Goal: Task Accomplishment & Management: Complete application form

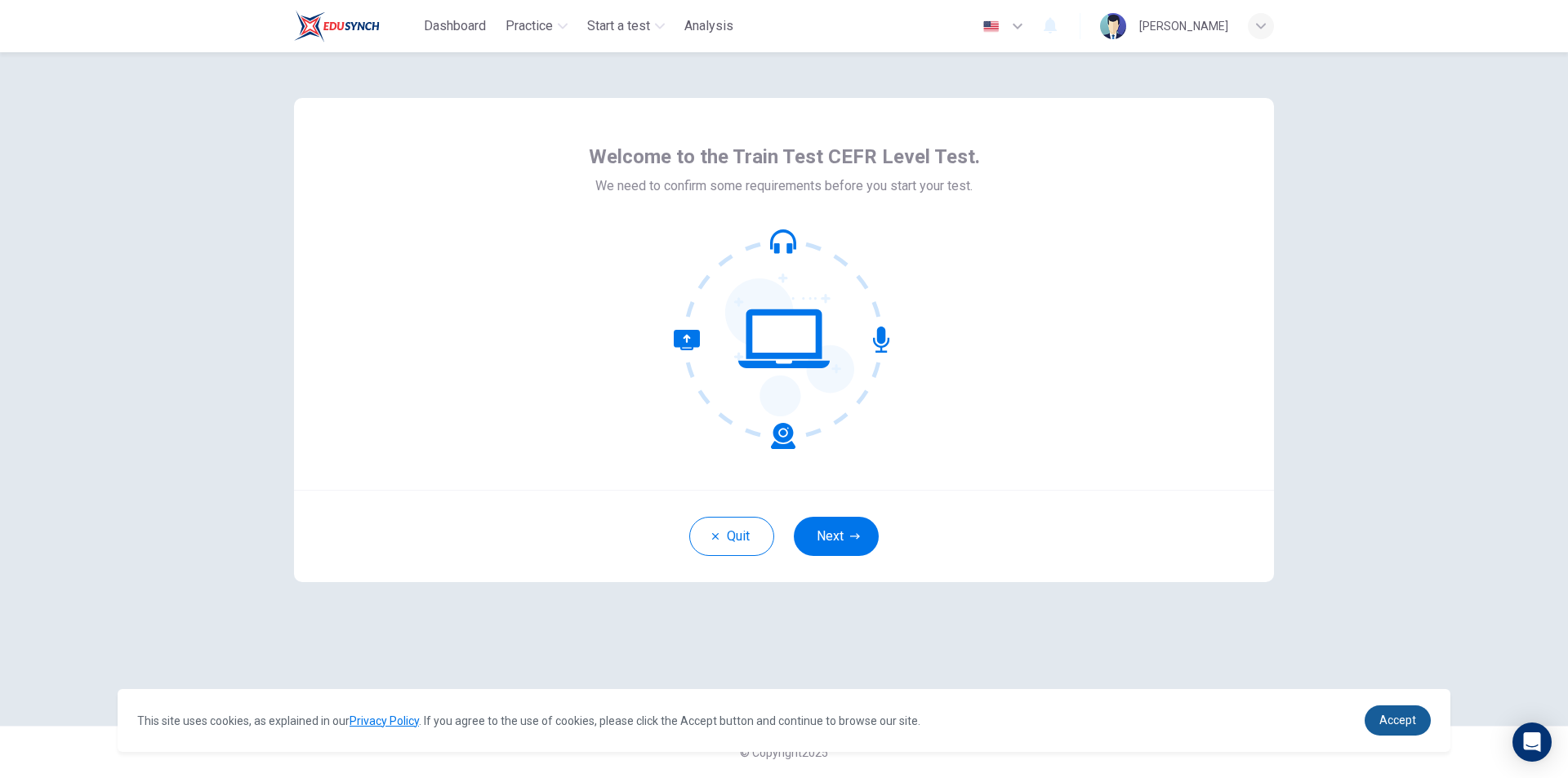
click at [1415, 722] on span "Accept" at bounding box center [1398, 720] width 37 height 13
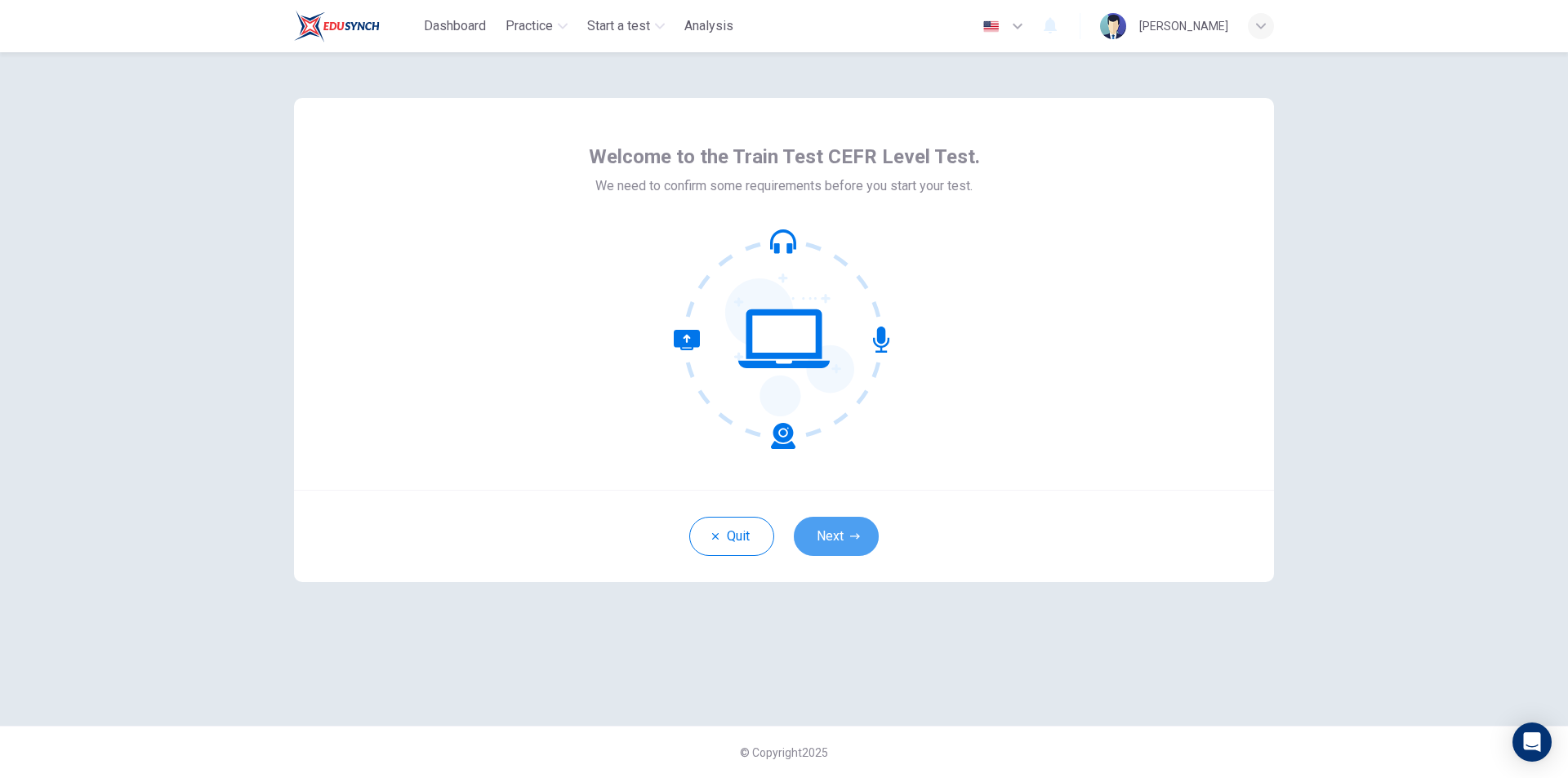
click at [860, 546] on button "Next" at bounding box center [836, 536] width 85 height 39
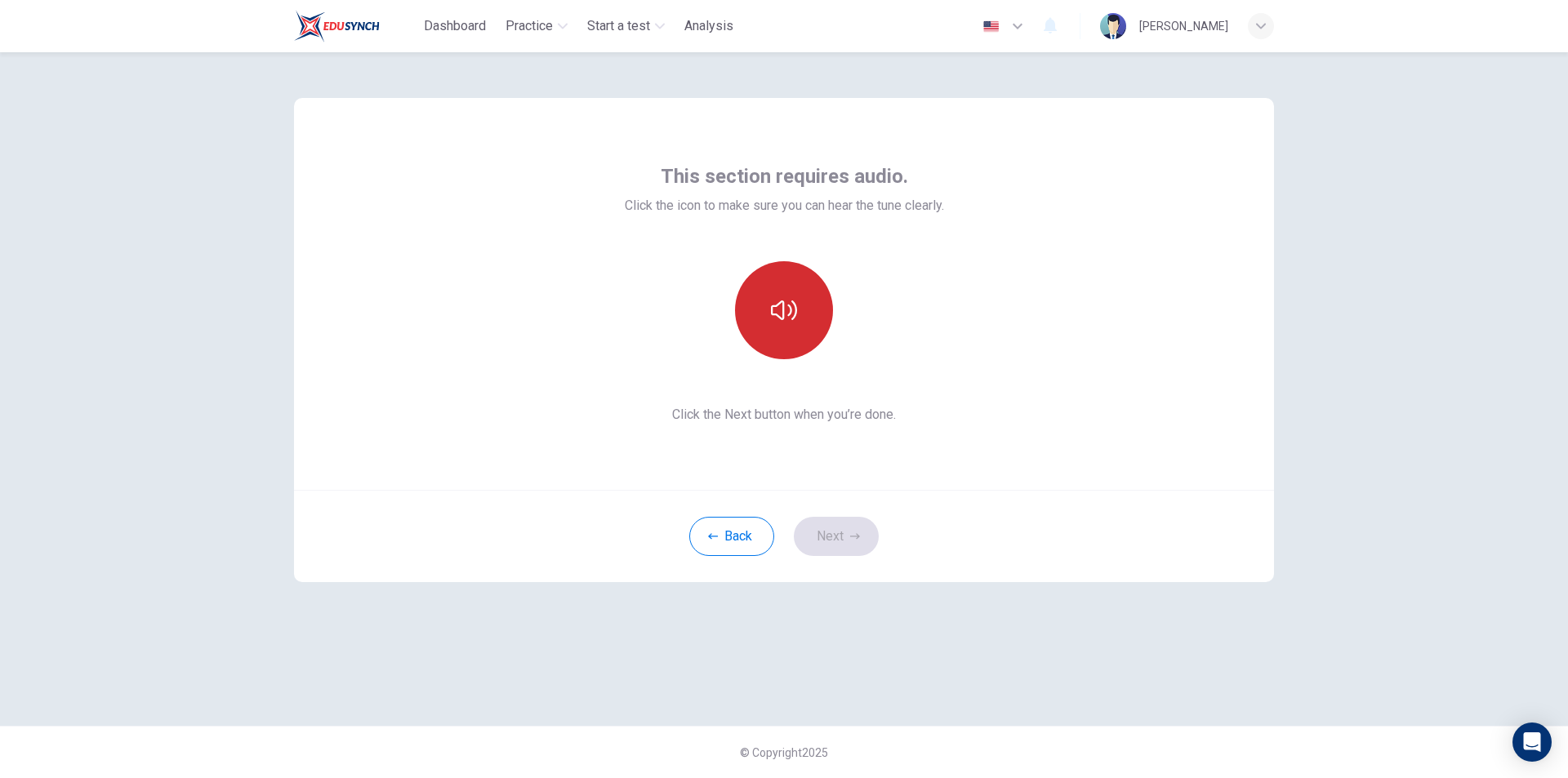
click at [790, 319] on icon "button" at bounding box center [784, 310] width 26 height 26
click at [843, 544] on button "Next" at bounding box center [836, 536] width 85 height 39
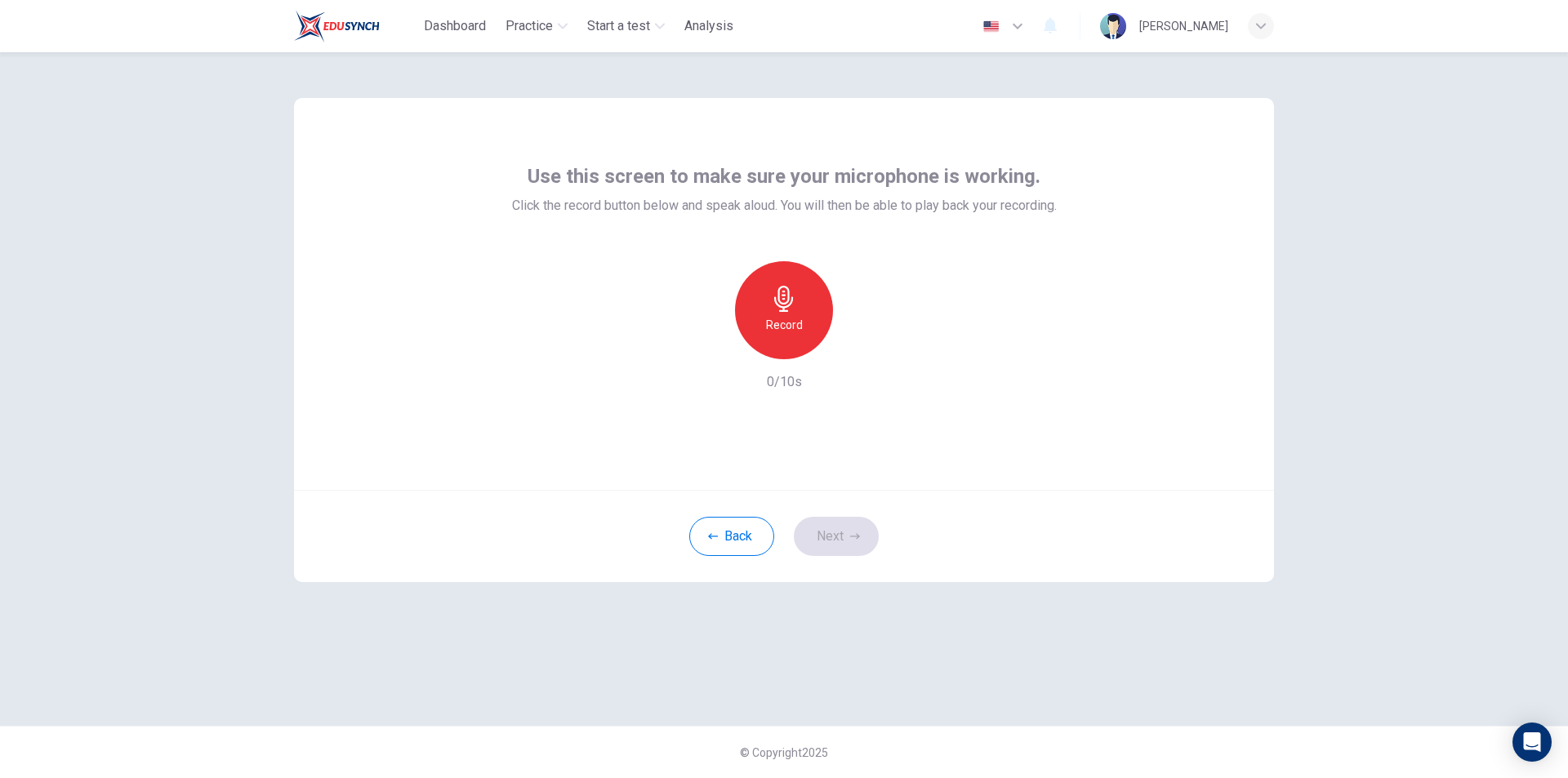
click at [791, 309] on icon "button" at bounding box center [784, 299] width 26 height 26
click at [790, 301] on icon "button" at bounding box center [784, 299] width 26 height 26
click at [858, 346] on icon "button" at bounding box center [860, 346] width 7 height 10
click at [850, 537] on icon "button" at bounding box center [855, 537] width 10 height 10
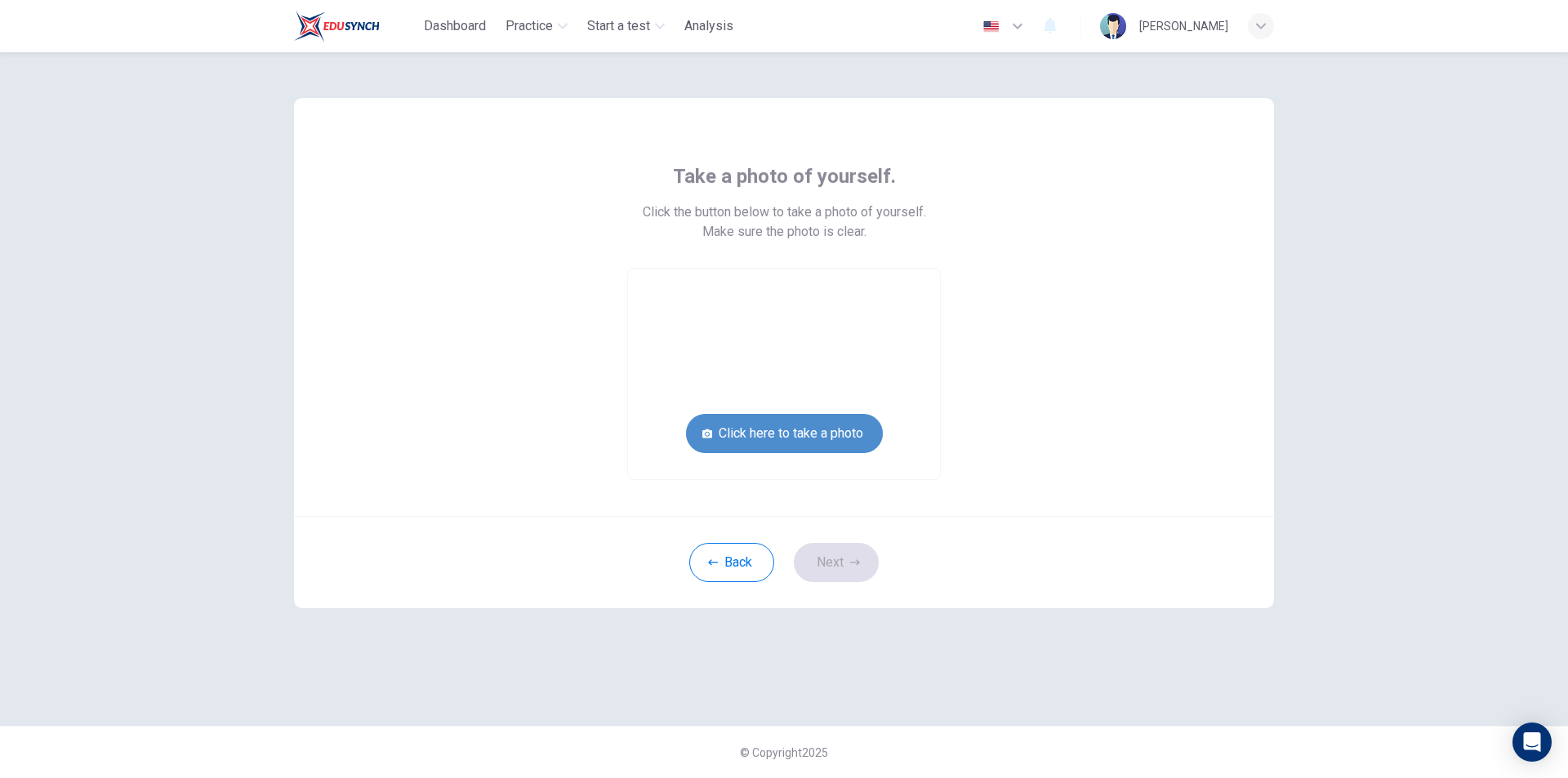
click at [841, 440] on button "Click here to take a photo" at bounding box center [784, 433] width 197 height 39
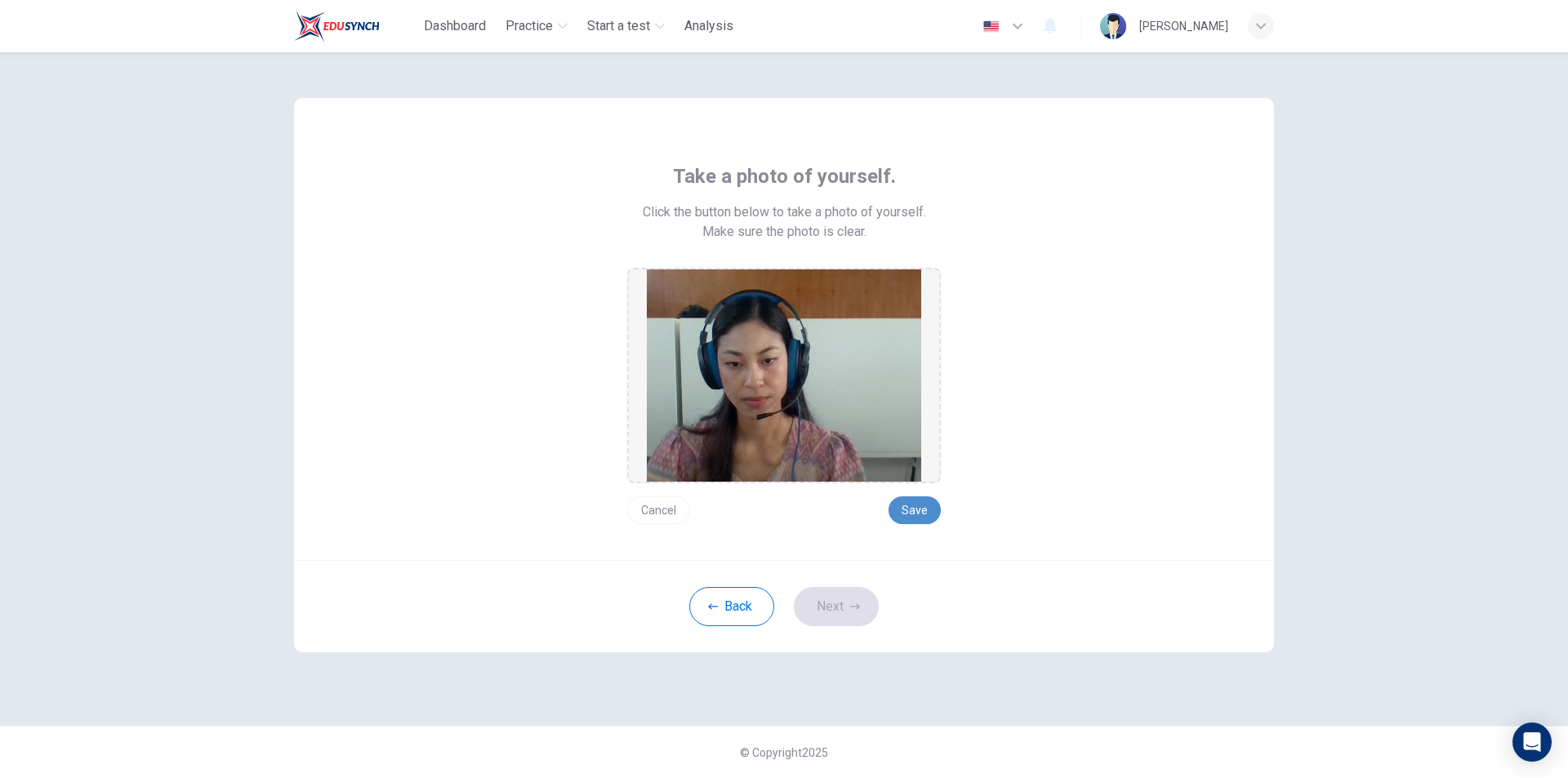
click at [928, 497] on button "Save" at bounding box center [915, 511] width 52 height 28
click at [848, 610] on button "Next" at bounding box center [836, 606] width 85 height 39
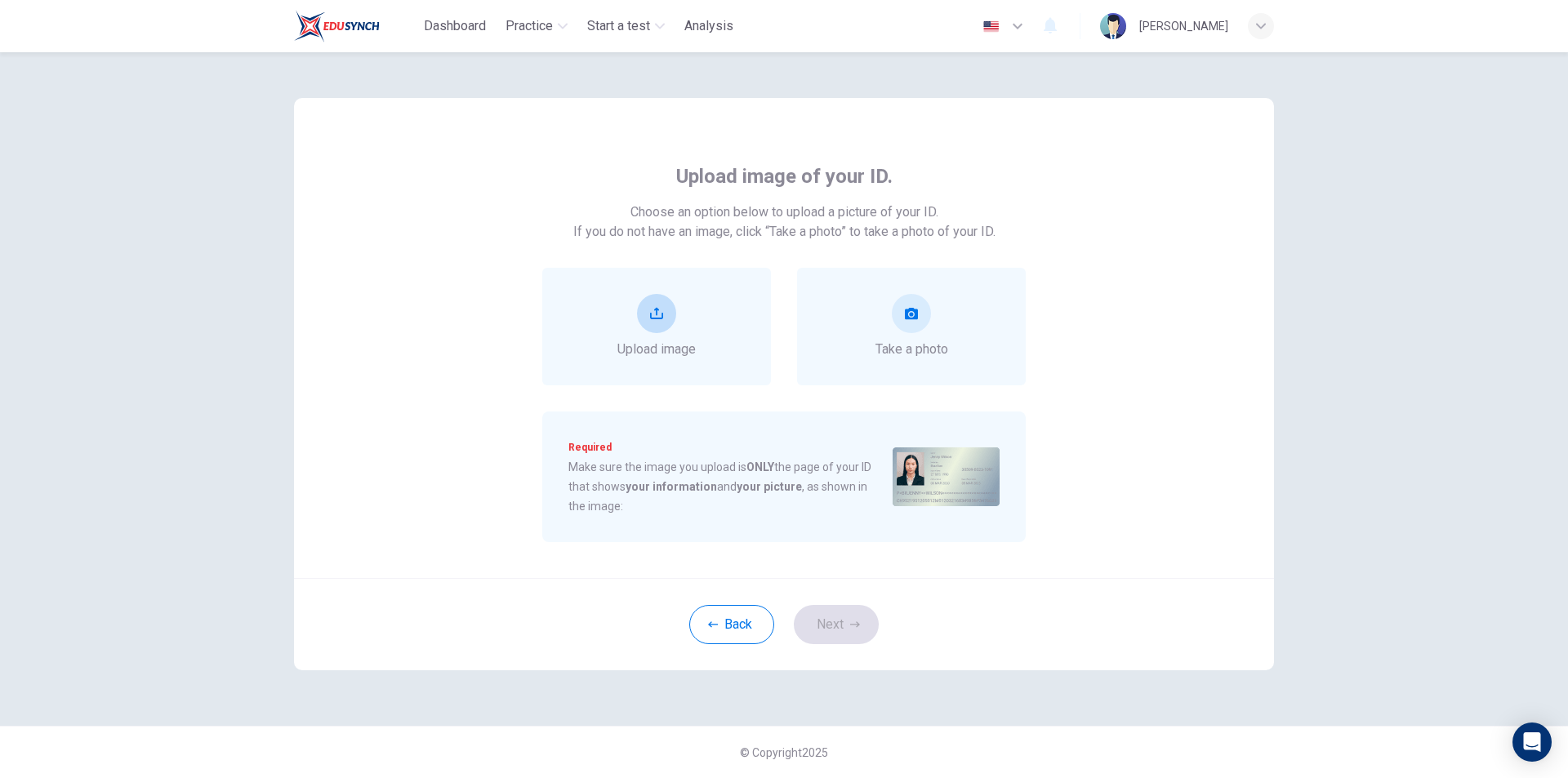
click at [678, 306] on div "Upload image" at bounding box center [657, 326] width 78 height 65
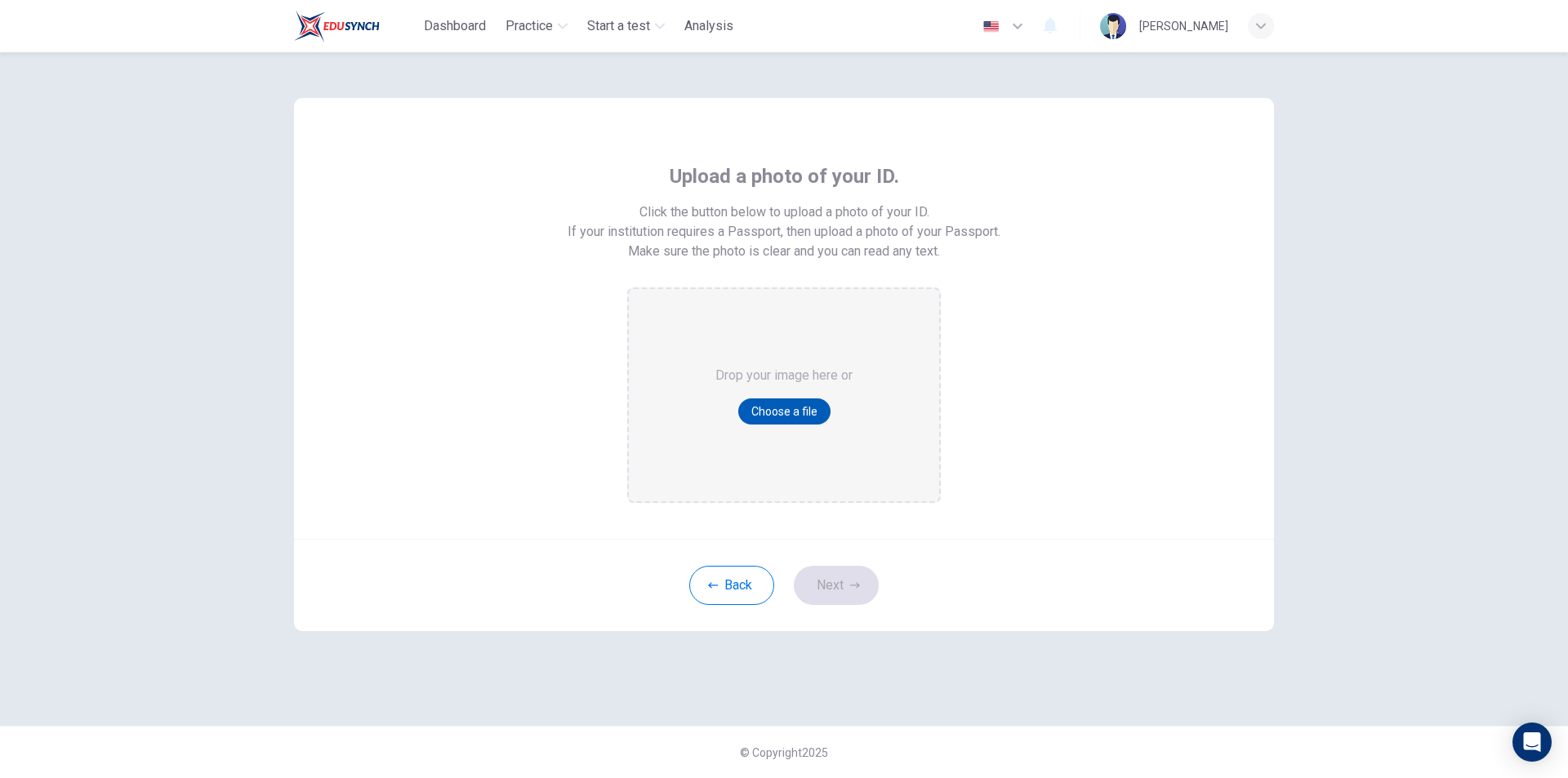
click at [774, 421] on button "Choose a file" at bounding box center [784, 412] width 92 height 26
click at [735, 586] on button "Back" at bounding box center [731, 585] width 85 height 39
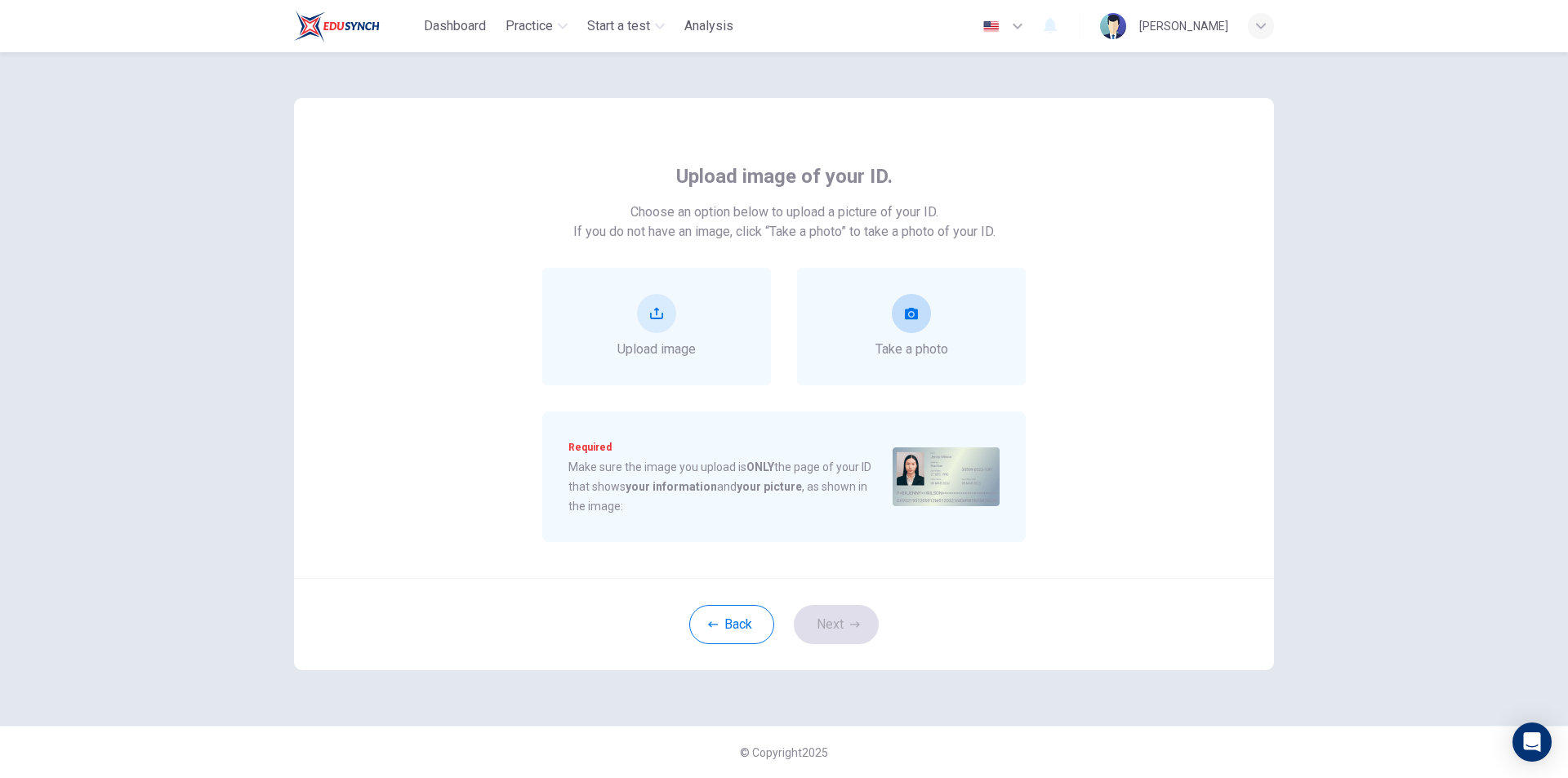
click at [932, 303] on div "Take a photo" at bounding box center [912, 326] width 73 height 65
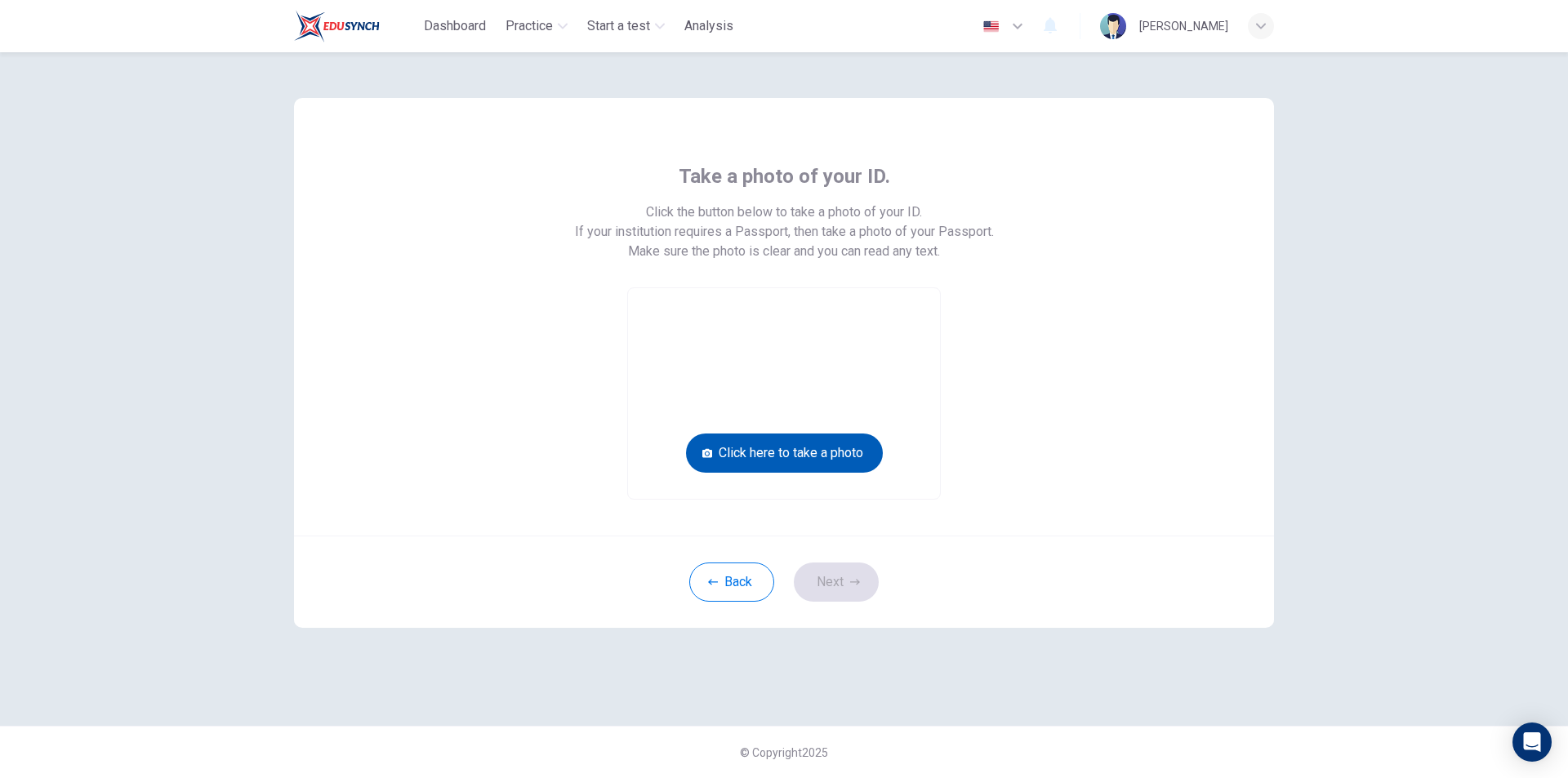
click at [845, 461] on button "Click here to take a photo" at bounding box center [784, 453] width 197 height 39
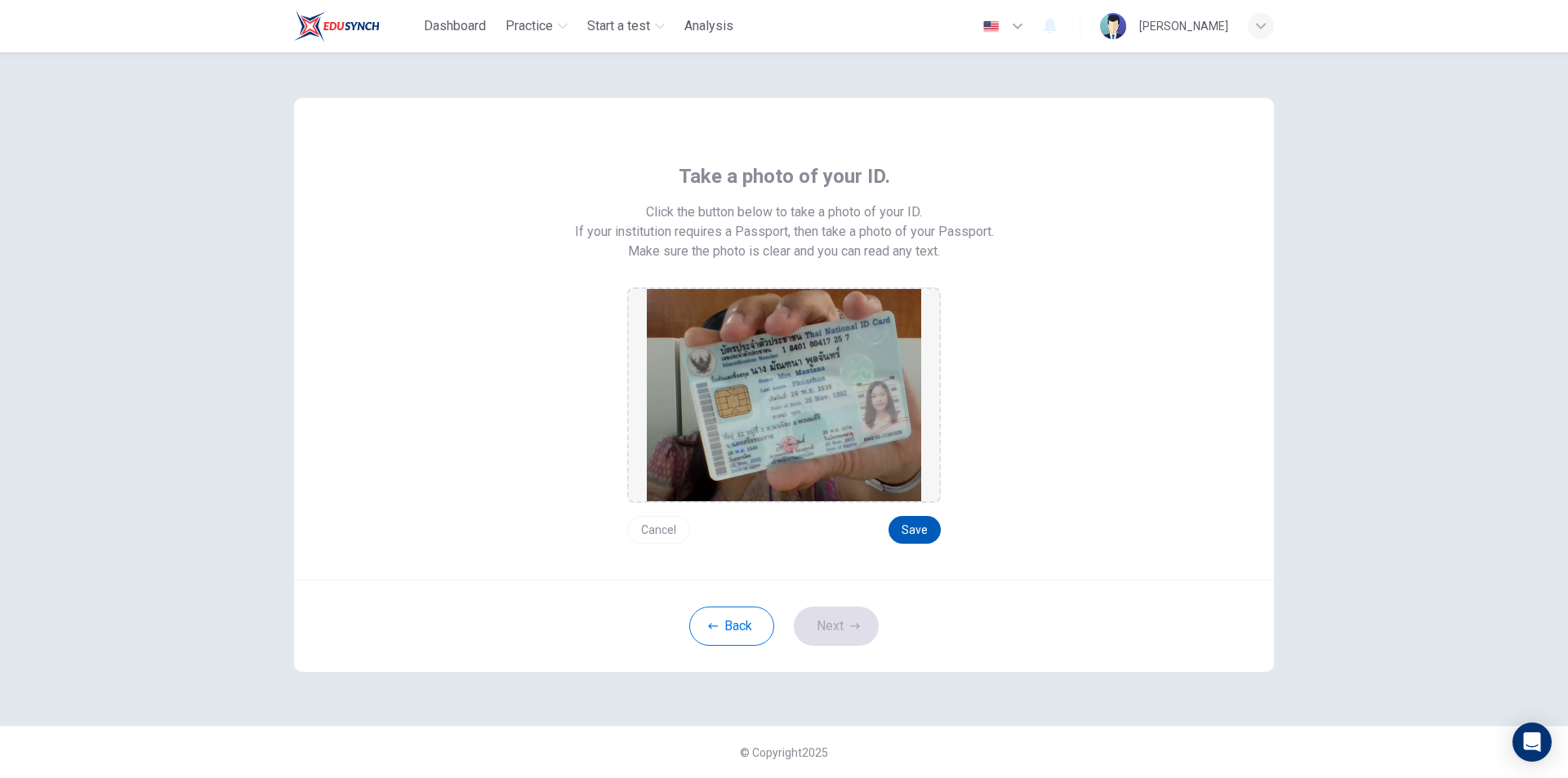
click at [927, 533] on button "Save" at bounding box center [915, 530] width 52 height 28
click at [918, 535] on button "Save" at bounding box center [915, 530] width 52 height 28
click at [912, 528] on button "Save" at bounding box center [915, 530] width 52 height 28
click at [827, 657] on div "Back Next" at bounding box center [784, 626] width 980 height 92
click at [842, 625] on button "Next" at bounding box center [836, 626] width 85 height 39
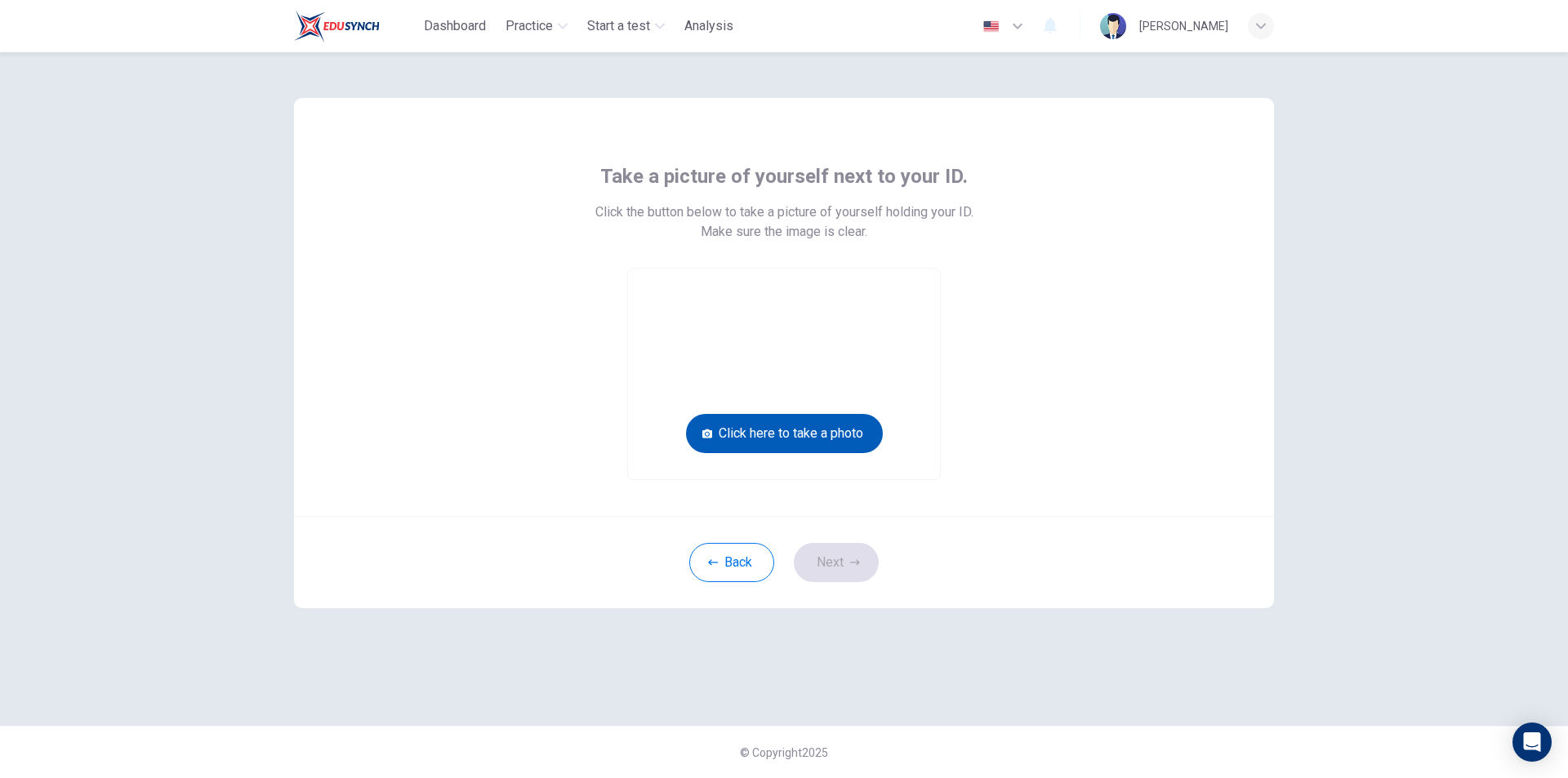
click at [789, 426] on button "Click here to take a photo" at bounding box center [784, 433] width 197 height 39
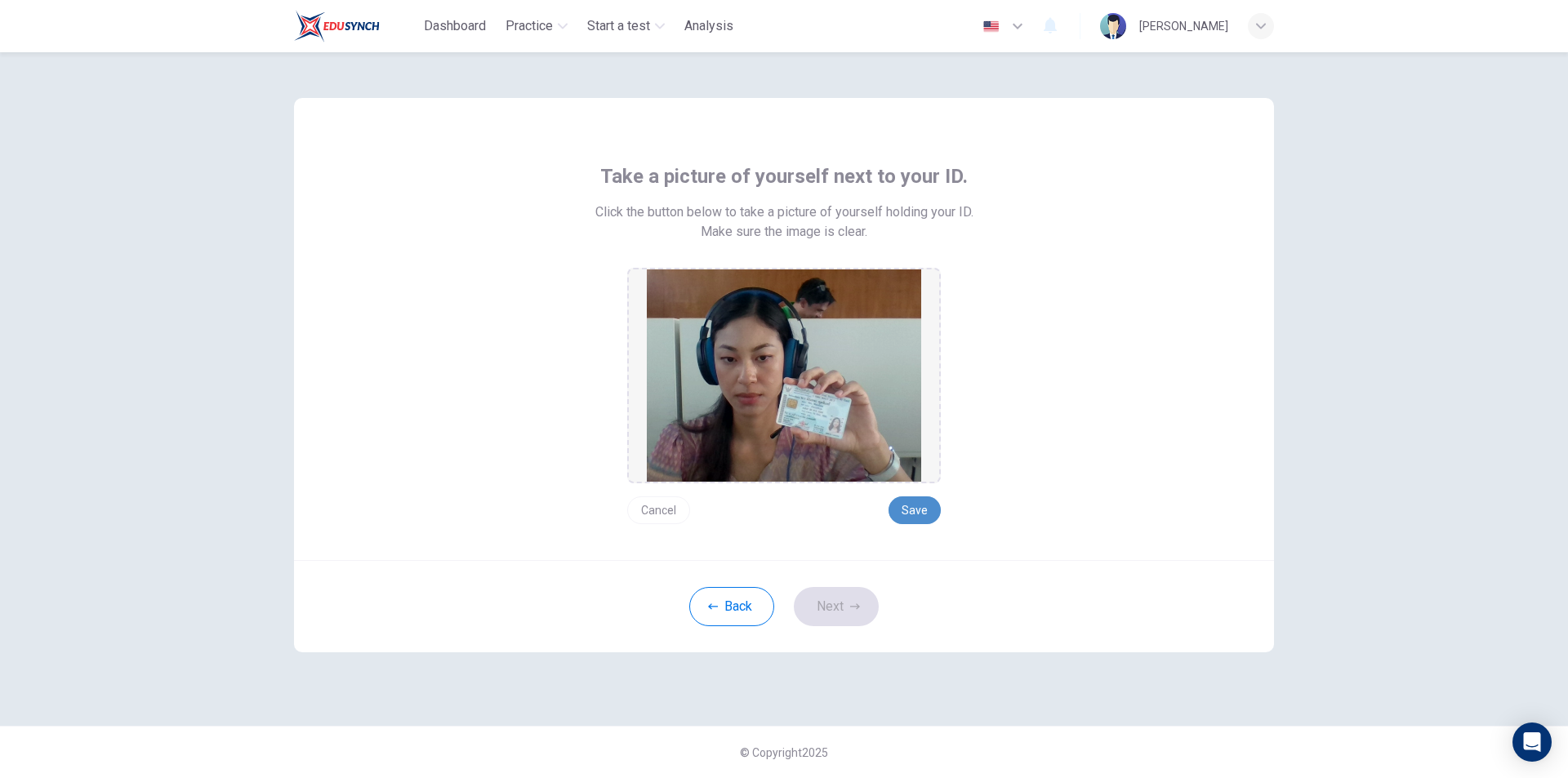
click at [924, 498] on button "Save" at bounding box center [915, 511] width 52 height 28
click at [817, 608] on button "Next" at bounding box center [836, 606] width 85 height 39
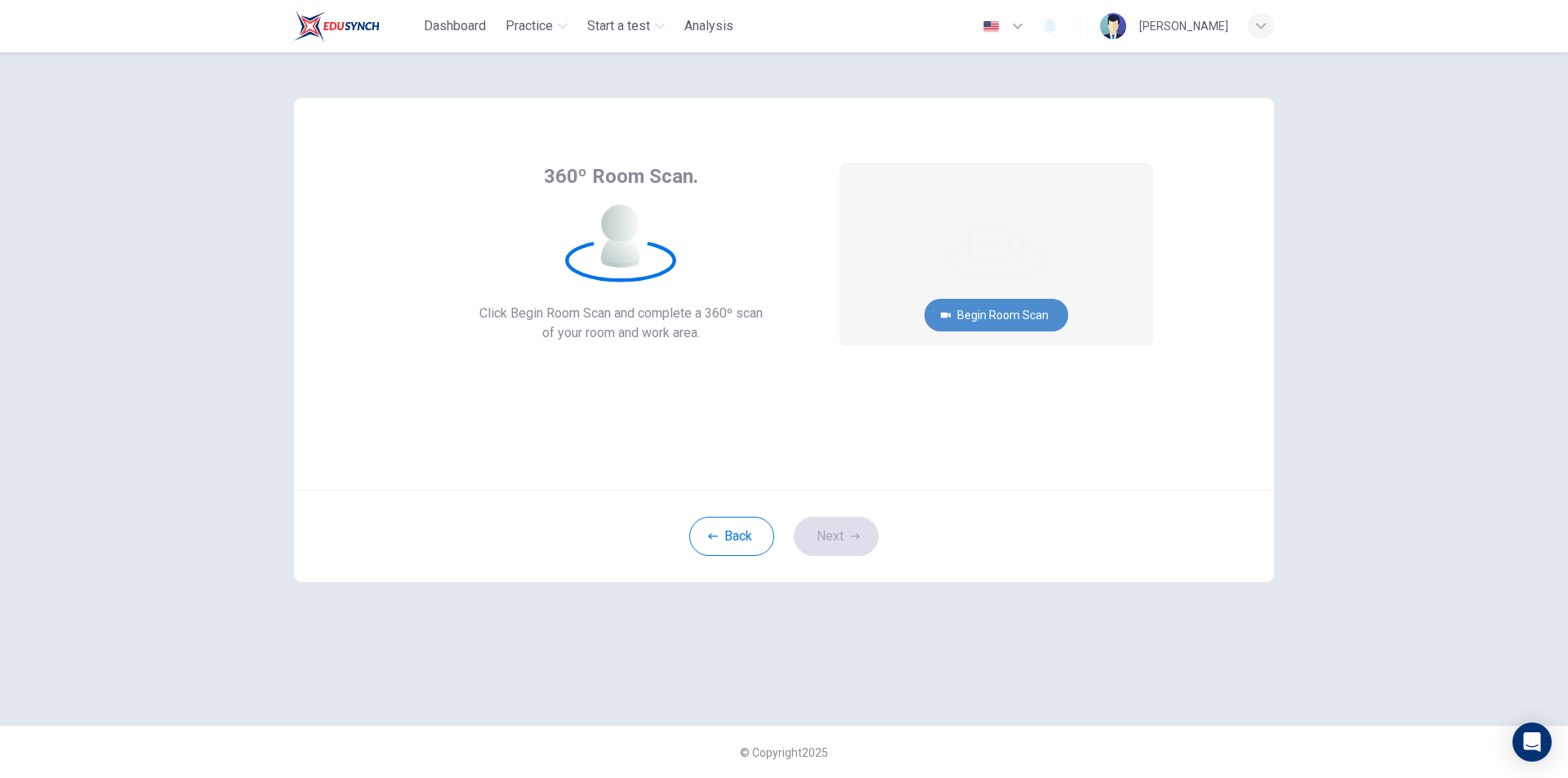
click at [1046, 321] on button "Begin Room Scan" at bounding box center [997, 315] width 144 height 33
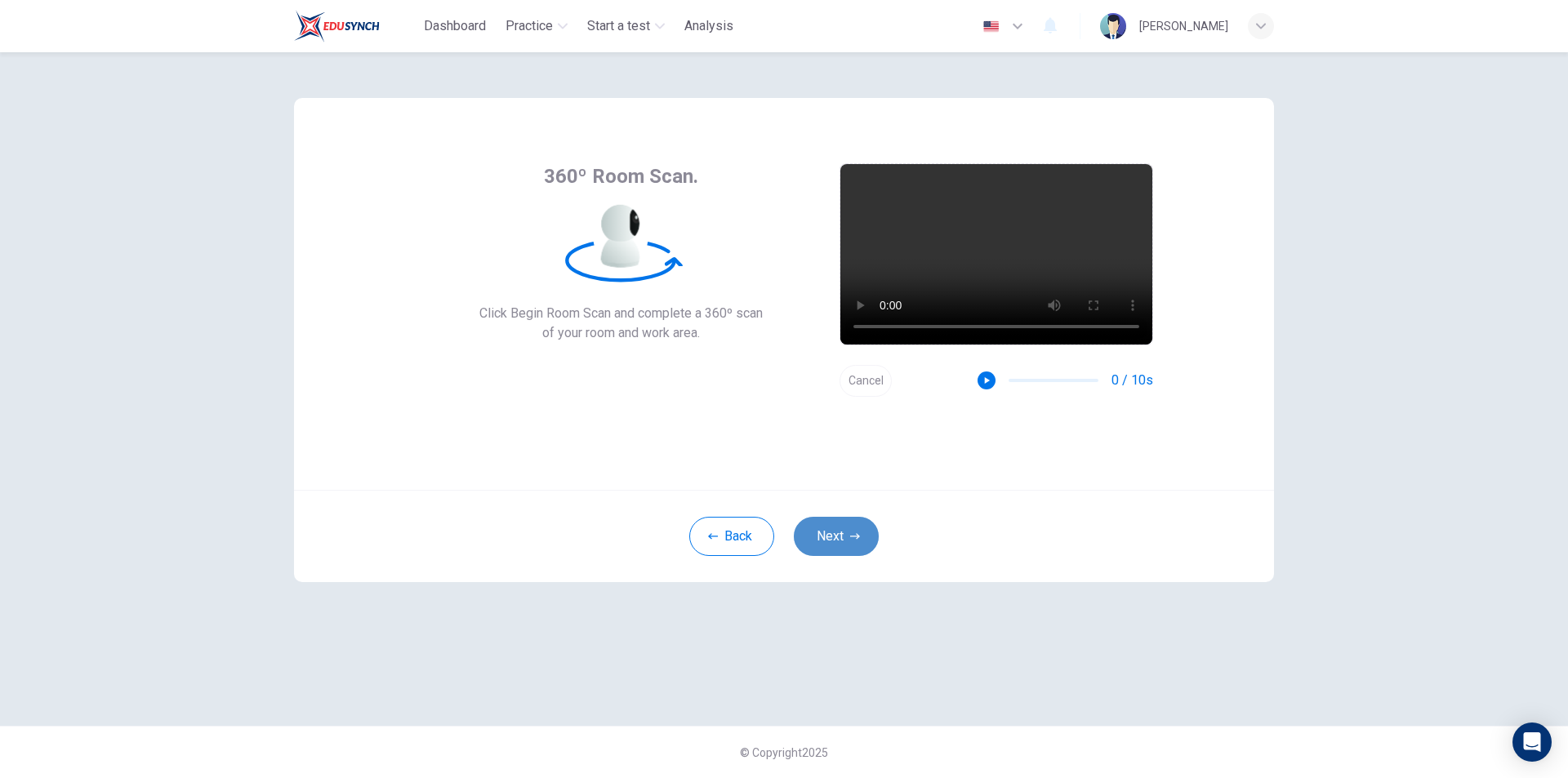
click at [844, 540] on button "Next" at bounding box center [836, 536] width 85 height 39
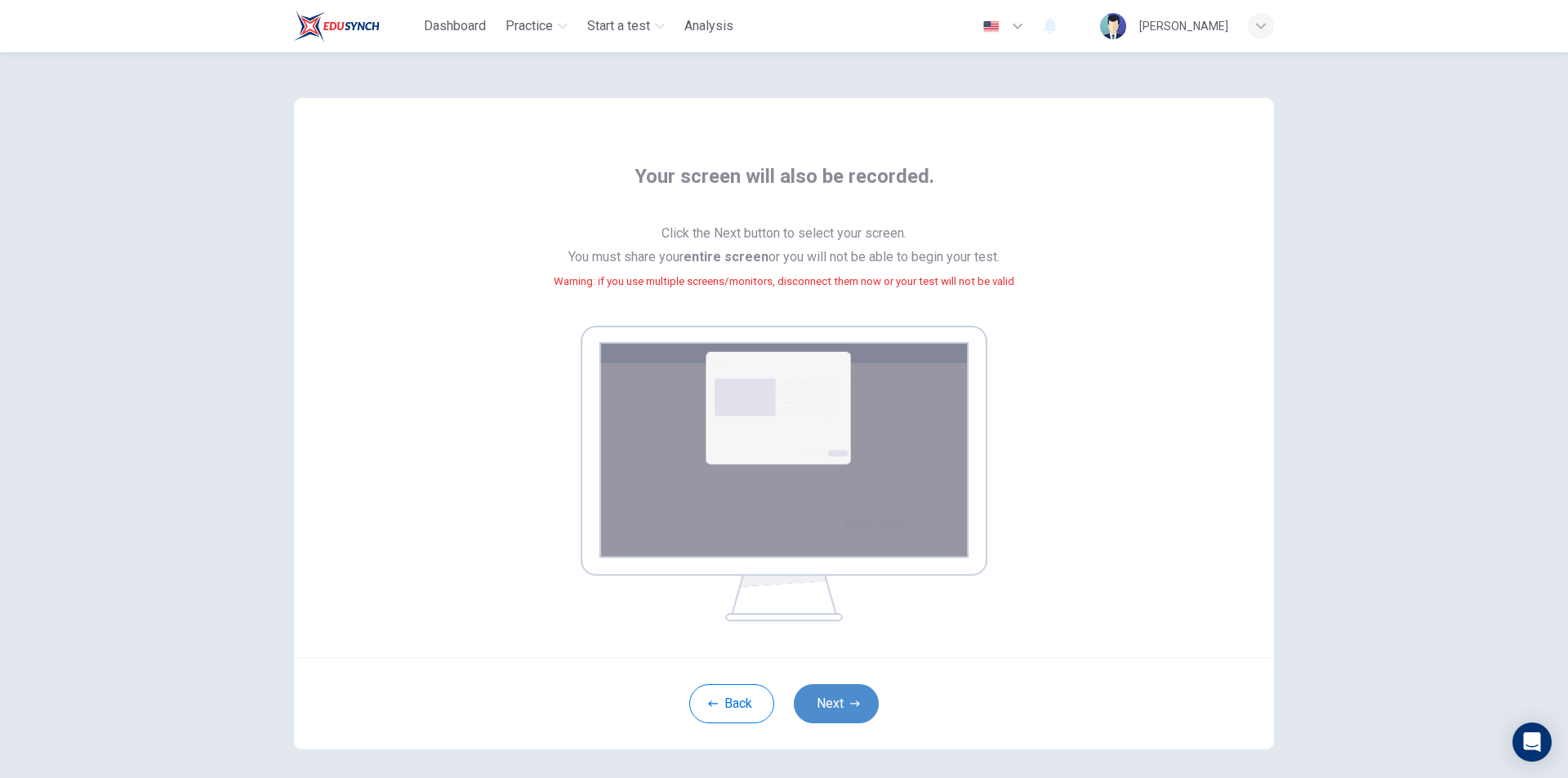
click at [856, 713] on button "Next" at bounding box center [836, 703] width 85 height 39
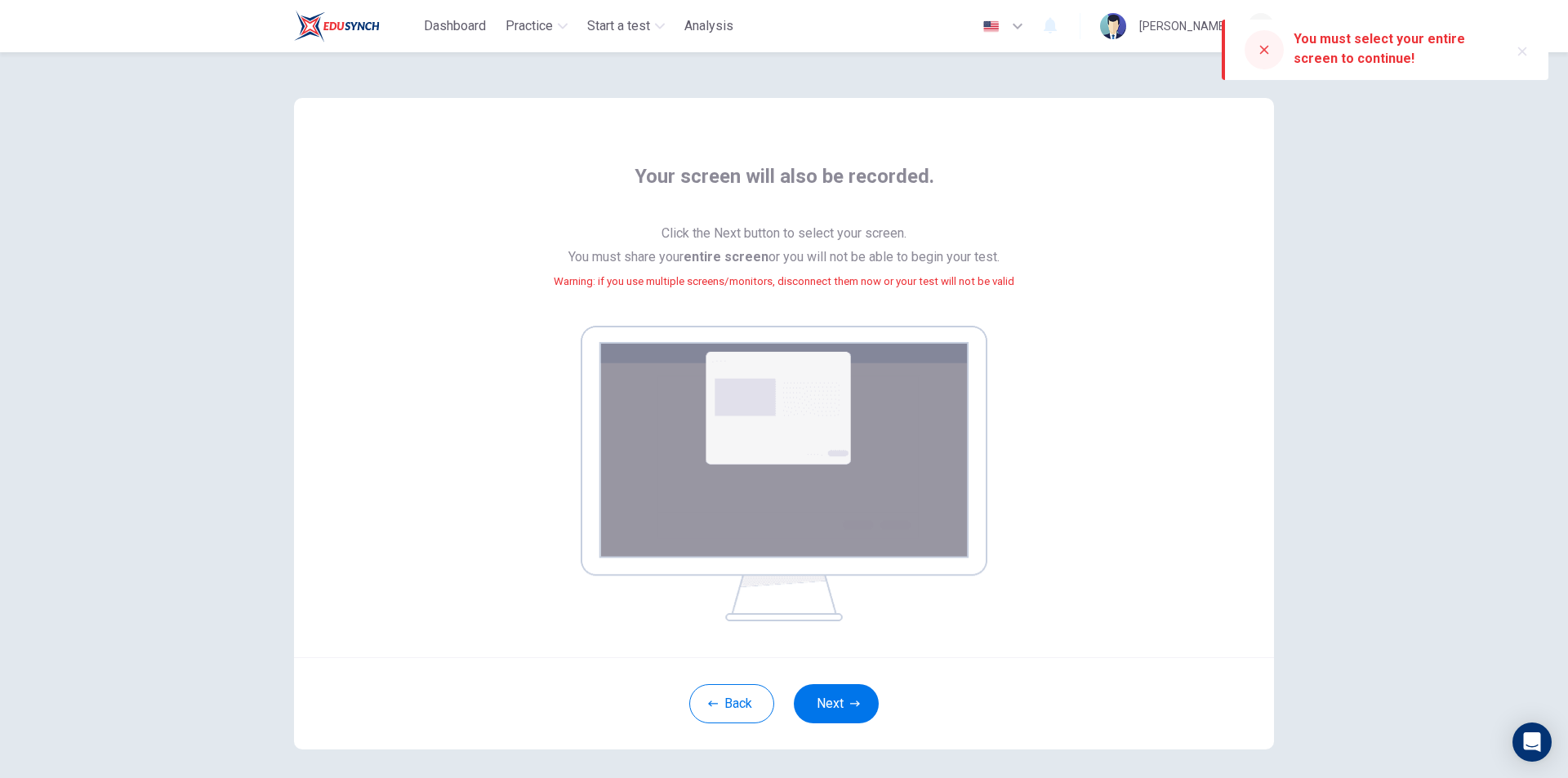
click at [868, 378] on img at bounding box center [784, 474] width 407 height 296
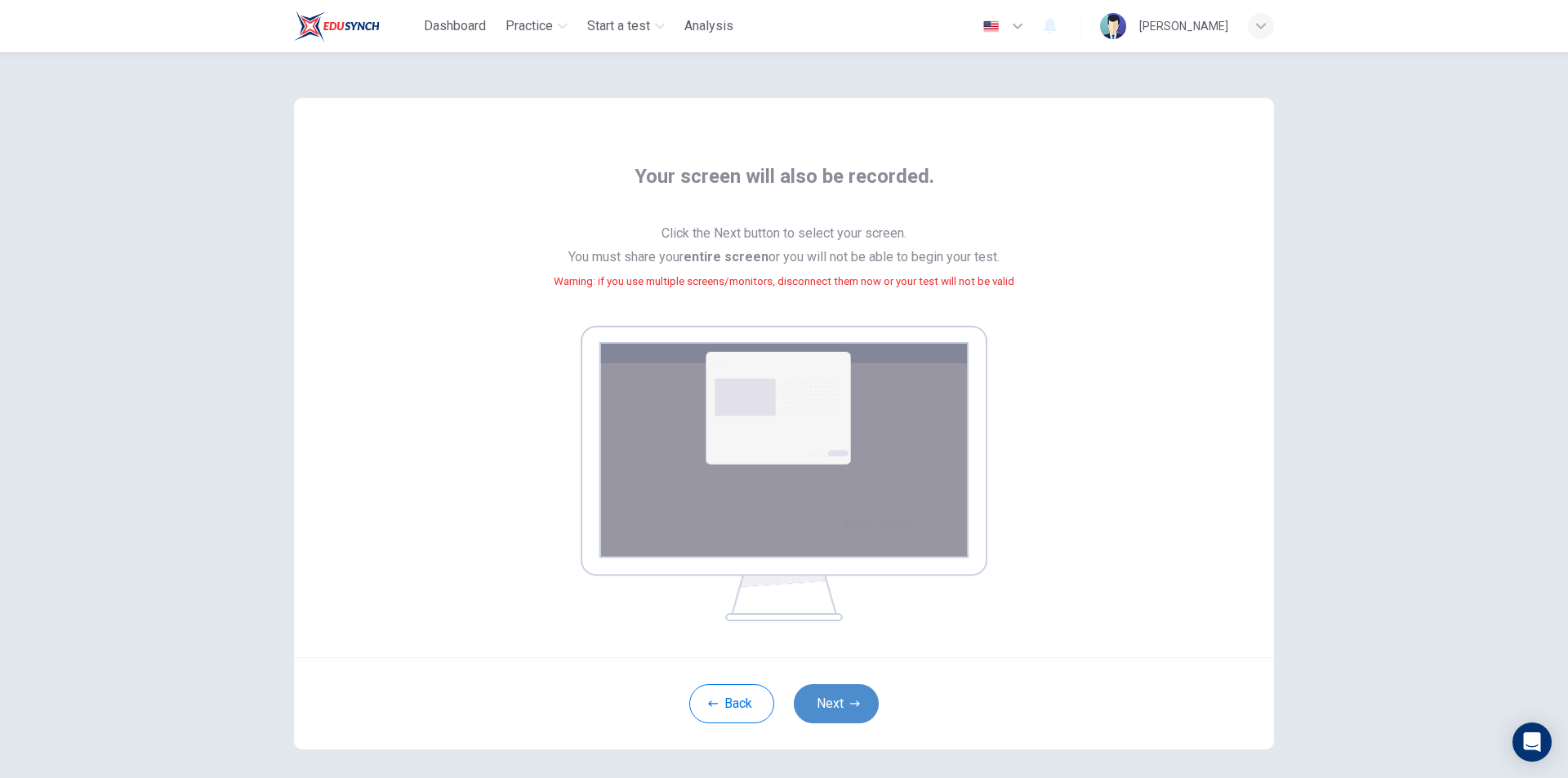
click at [840, 716] on button "Next" at bounding box center [836, 703] width 85 height 39
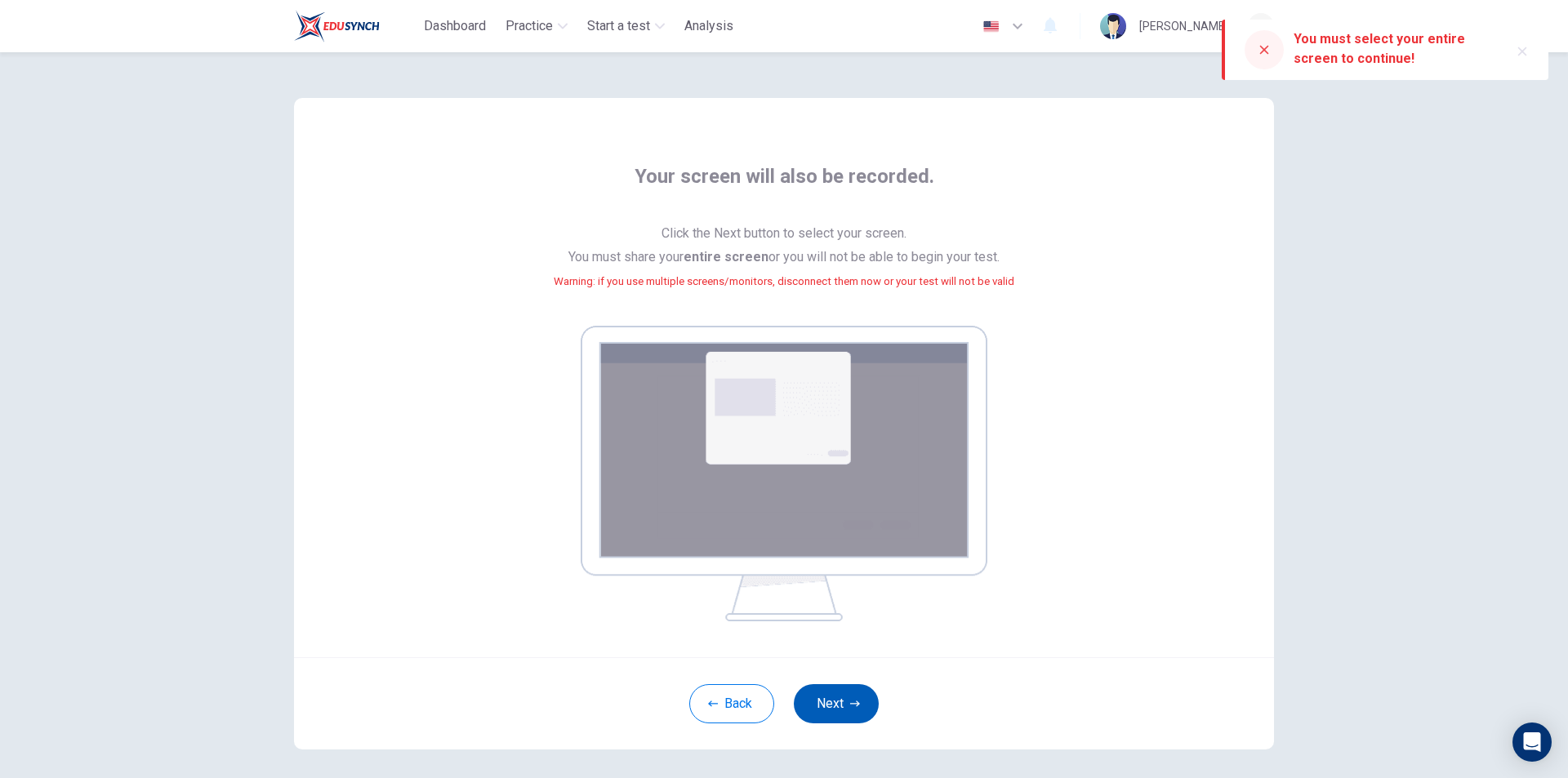
click at [872, 695] on button "Next" at bounding box center [836, 703] width 85 height 39
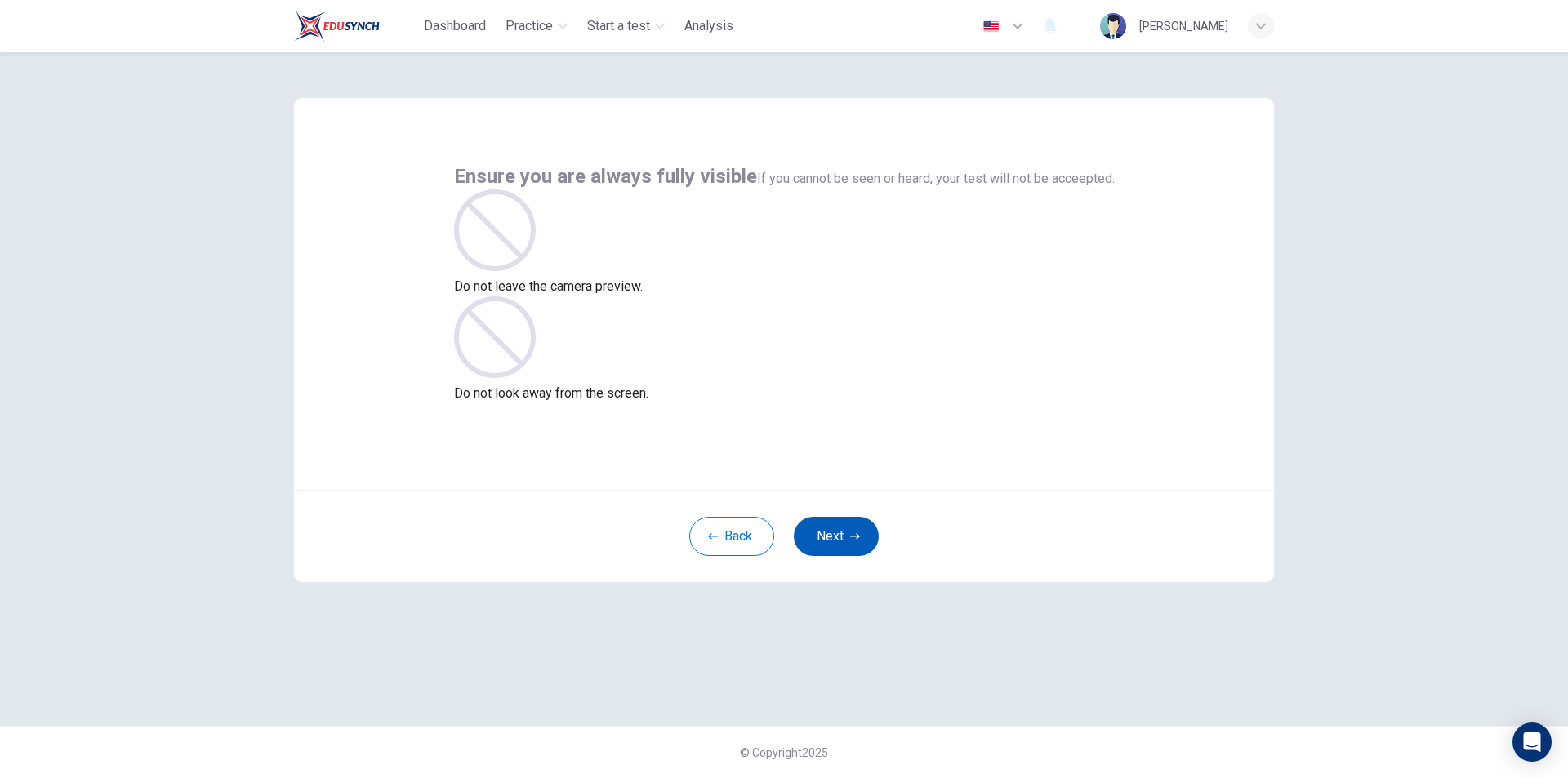
click at [852, 535] on icon "button" at bounding box center [855, 537] width 10 height 10
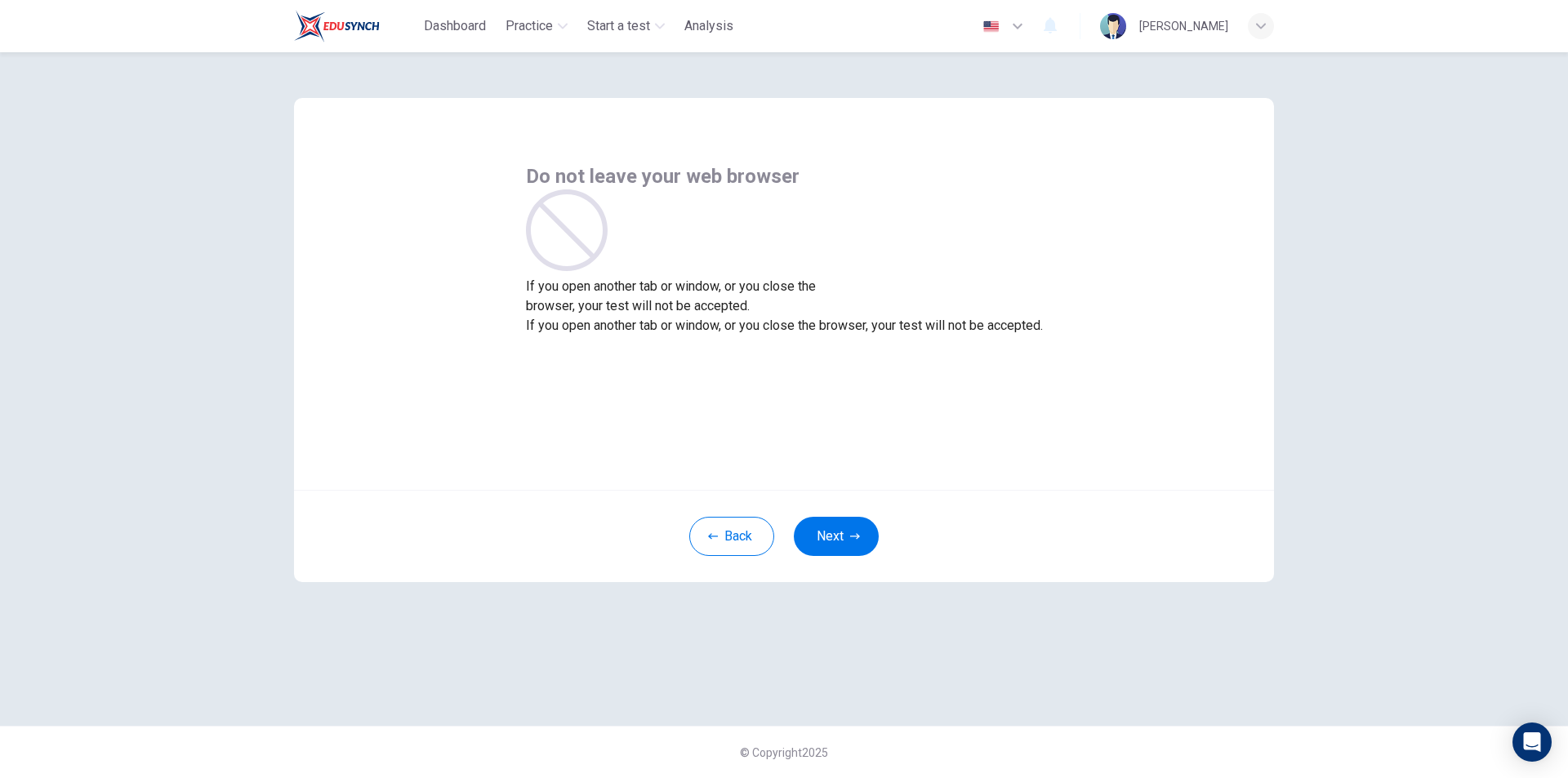
click at [825, 459] on div "Do not leave your web browser If you open another tab or window, or you close t…" at bounding box center [784, 294] width 980 height 392
click at [861, 533] on button "Next" at bounding box center [836, 536] width 85 height 39
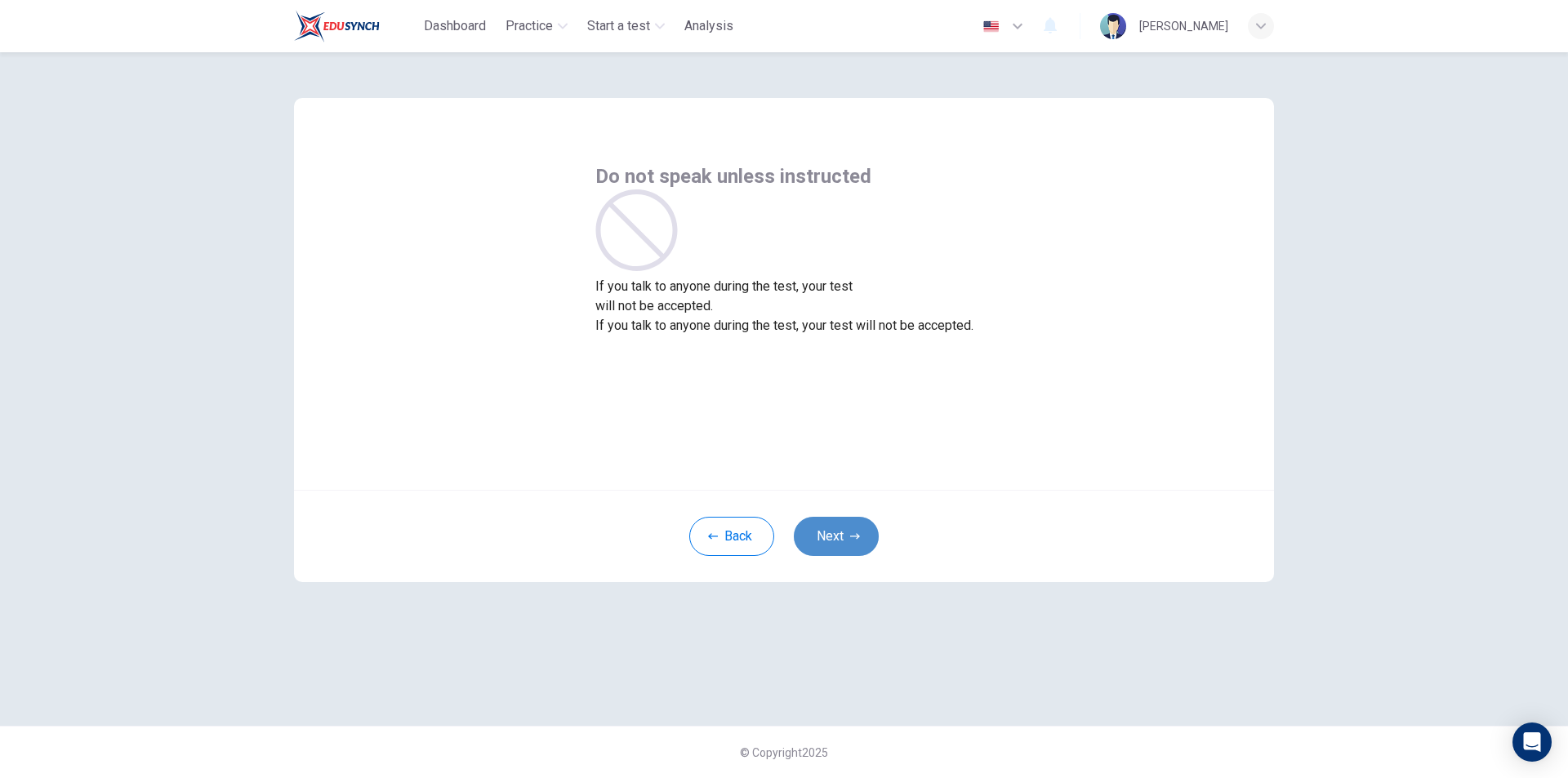
click at [861, 533] on button "Next" at bounding box center [836, 536] width 85 height 39
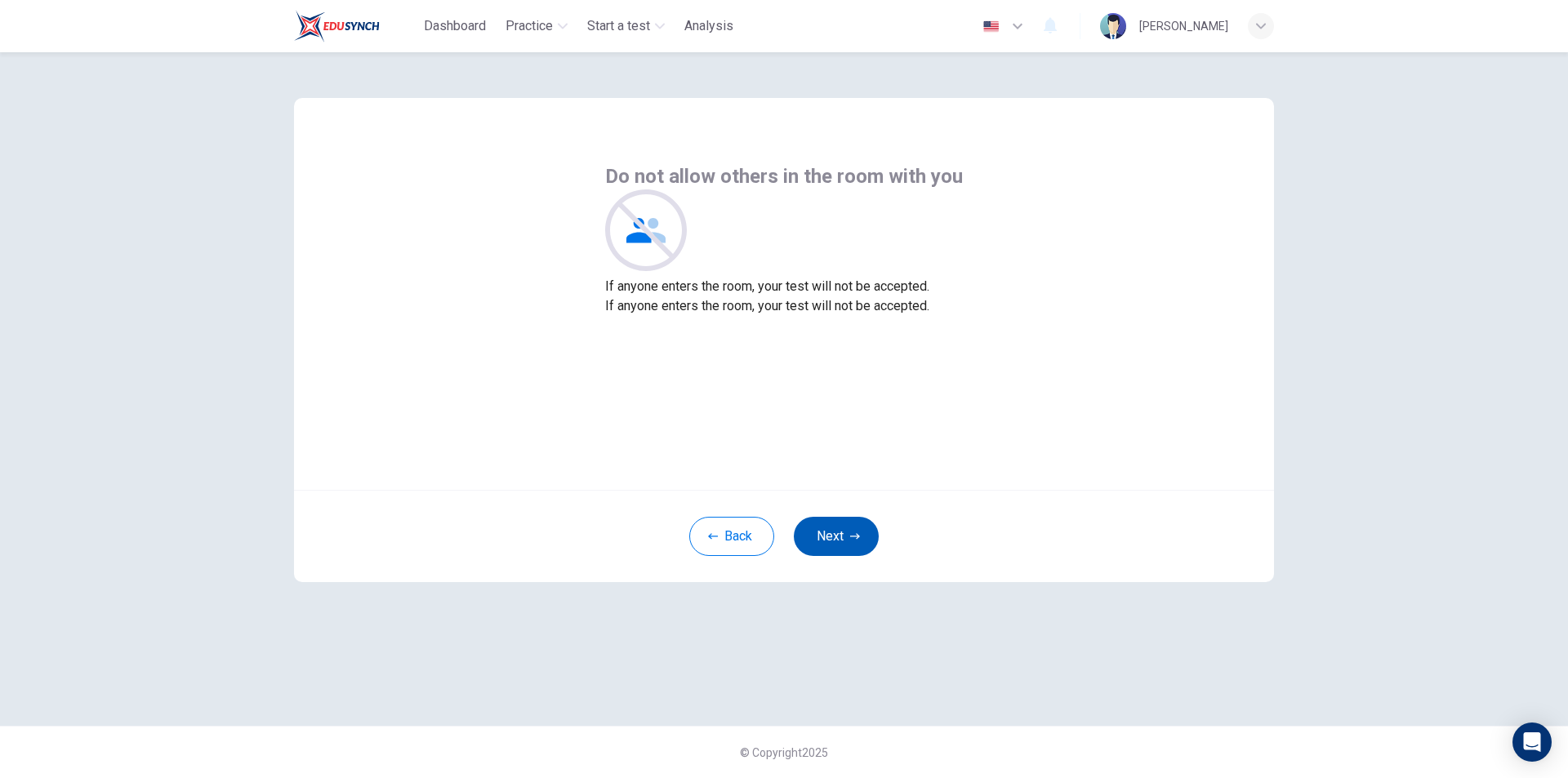
click at [860, 536] on button "Next" at bounding box center [836, 536] width 85 height 39
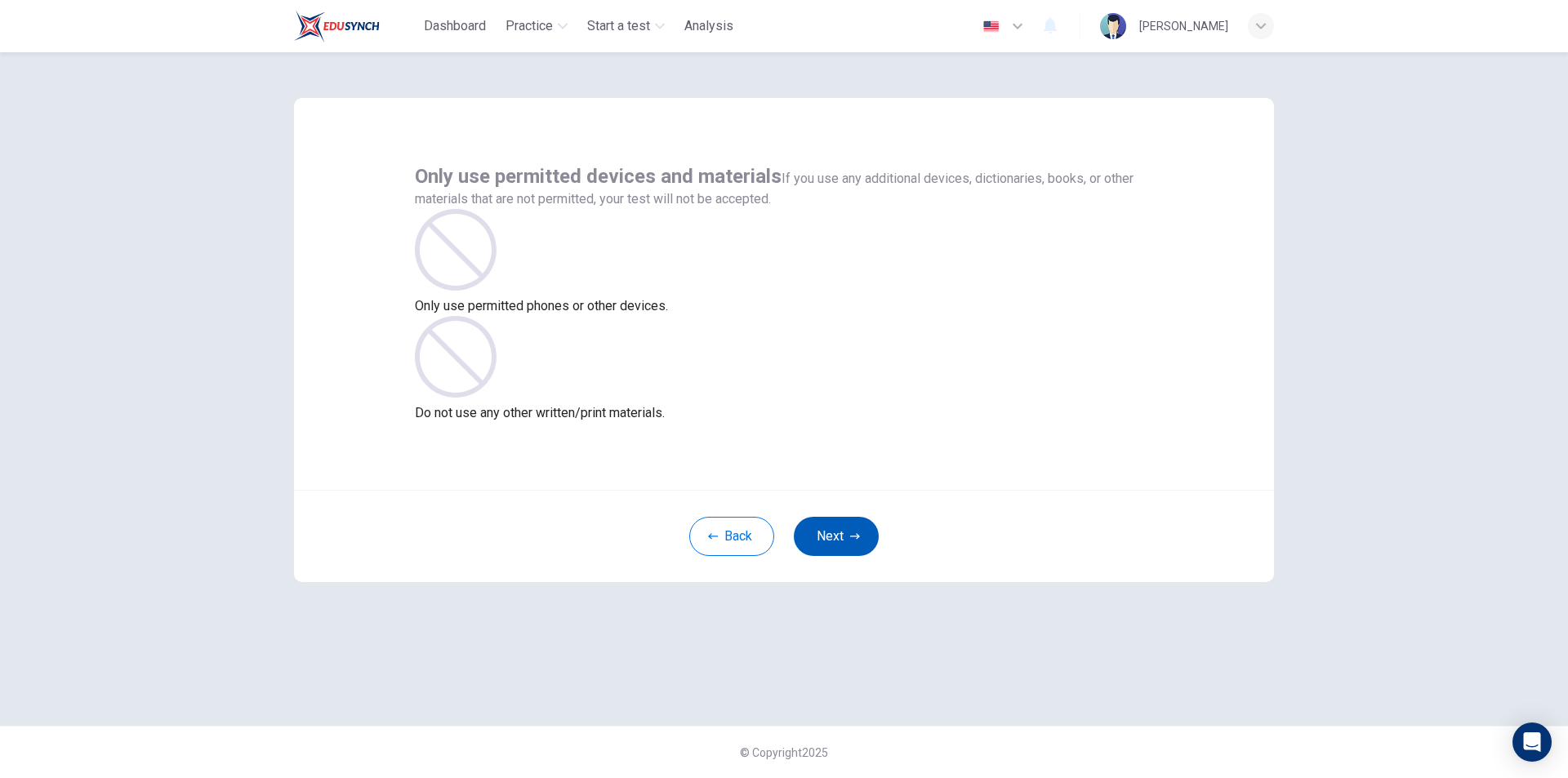
click at [860, 536] on button "Next" at bounding box center [836, 536] width 85 height 39
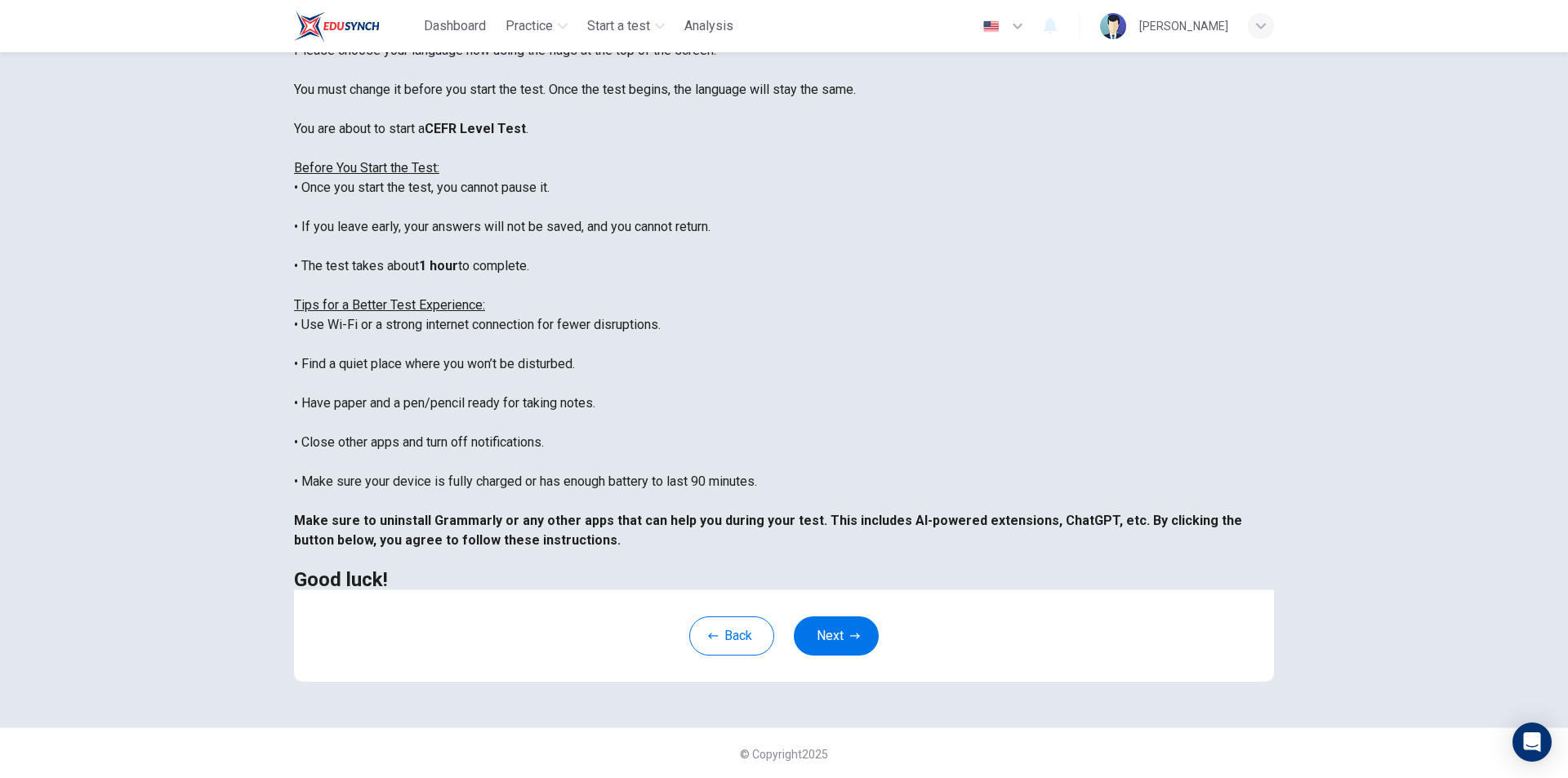
scroll to position [130, 0]
click at [827, 635] on button "Next" at bounding box center [836, 634] width 85 height 39
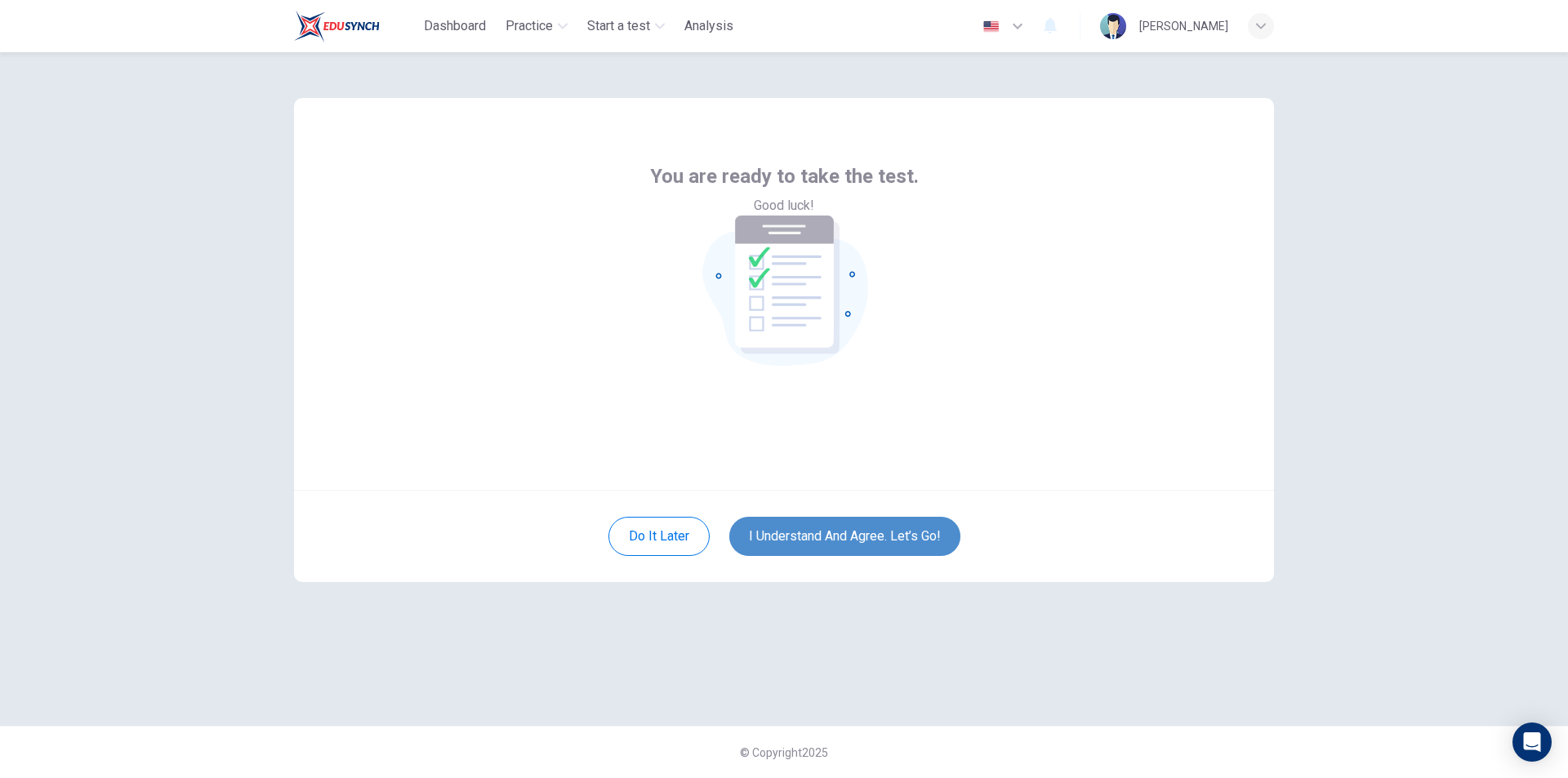
click at [876, 534] on button "I understand and agree. Let’s go!" at bounding box center [844, 536] width 231 height 39
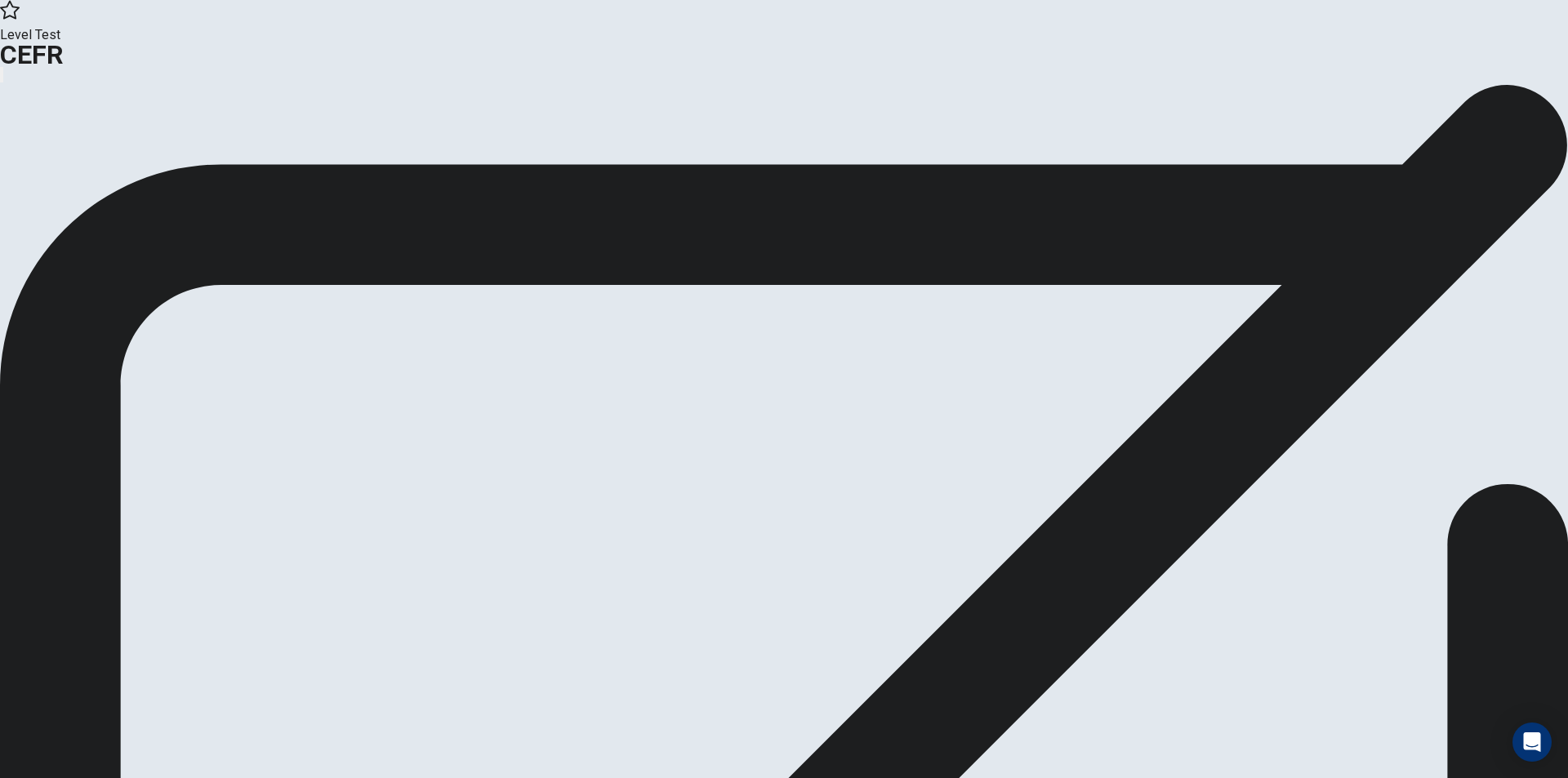
click at [359, 8] on div "Level Test CEFR" at bounding box center [784, 42] width 1568 height 84
click at [363, 45] on h1 "CEFR" at bounding box center [784, 55] width 1568 height 20
click at [358, 25] on span "Level Test" at bounding box center [784, 35] width 1568 height 20
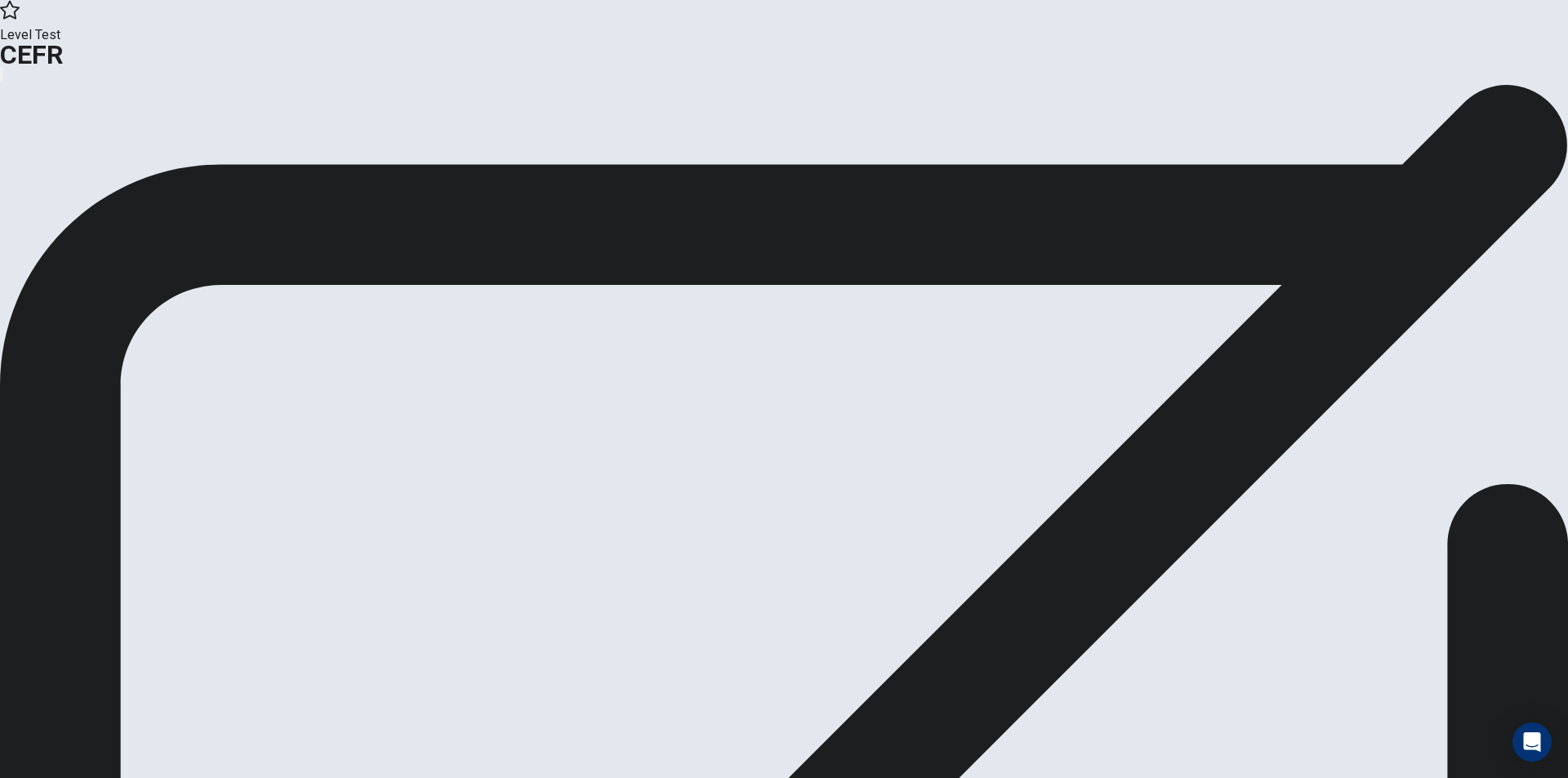
click at [20, 20] on icon at bounding box center [10, 10] width 20 height 19
click at [354, 25] on span "Level Test" at bounding box center [784, 35] width 1568 height 20
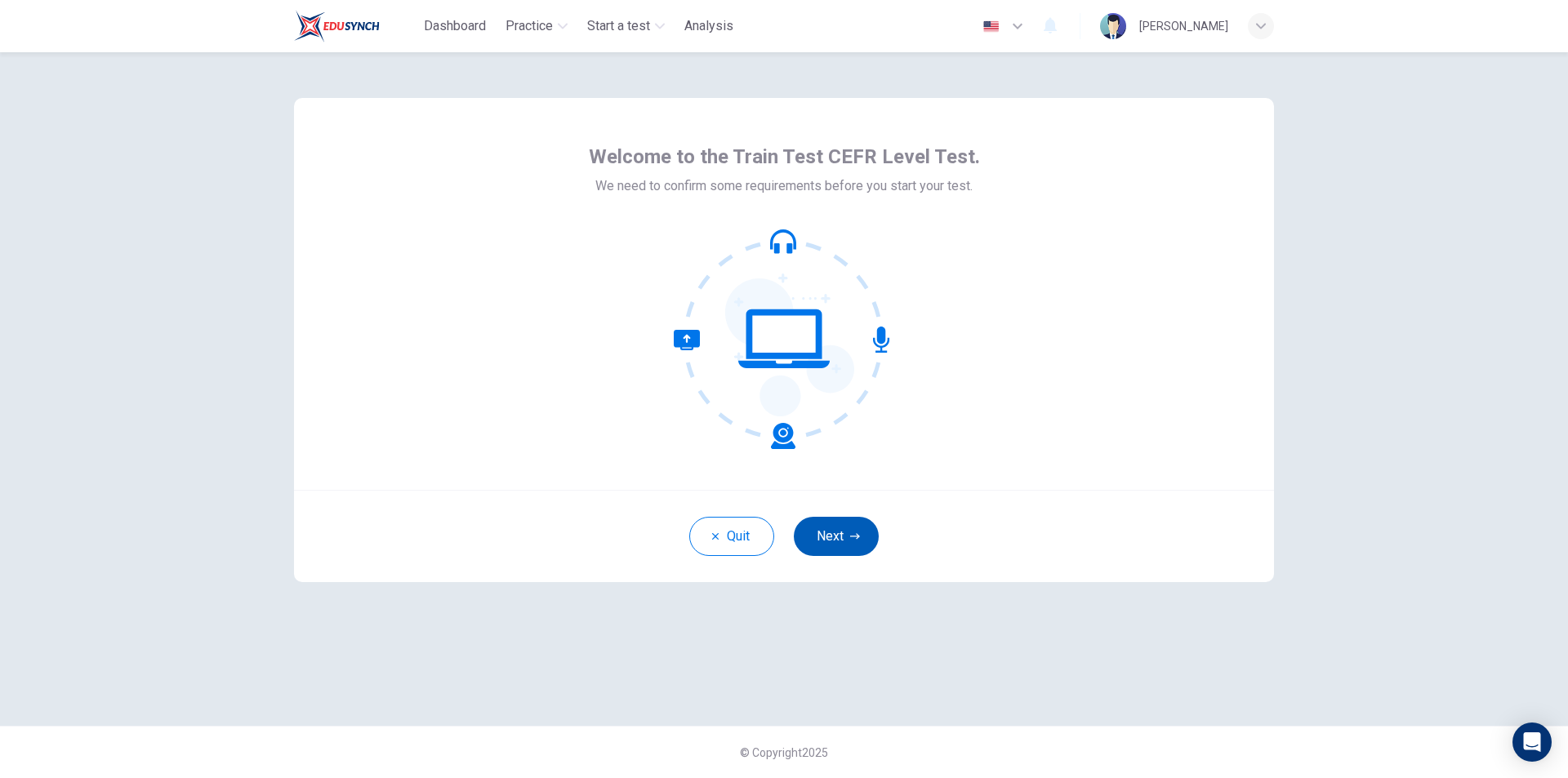
click at [831, 545] on button "Next" at bounding box center [836, 536] width 85 height 39
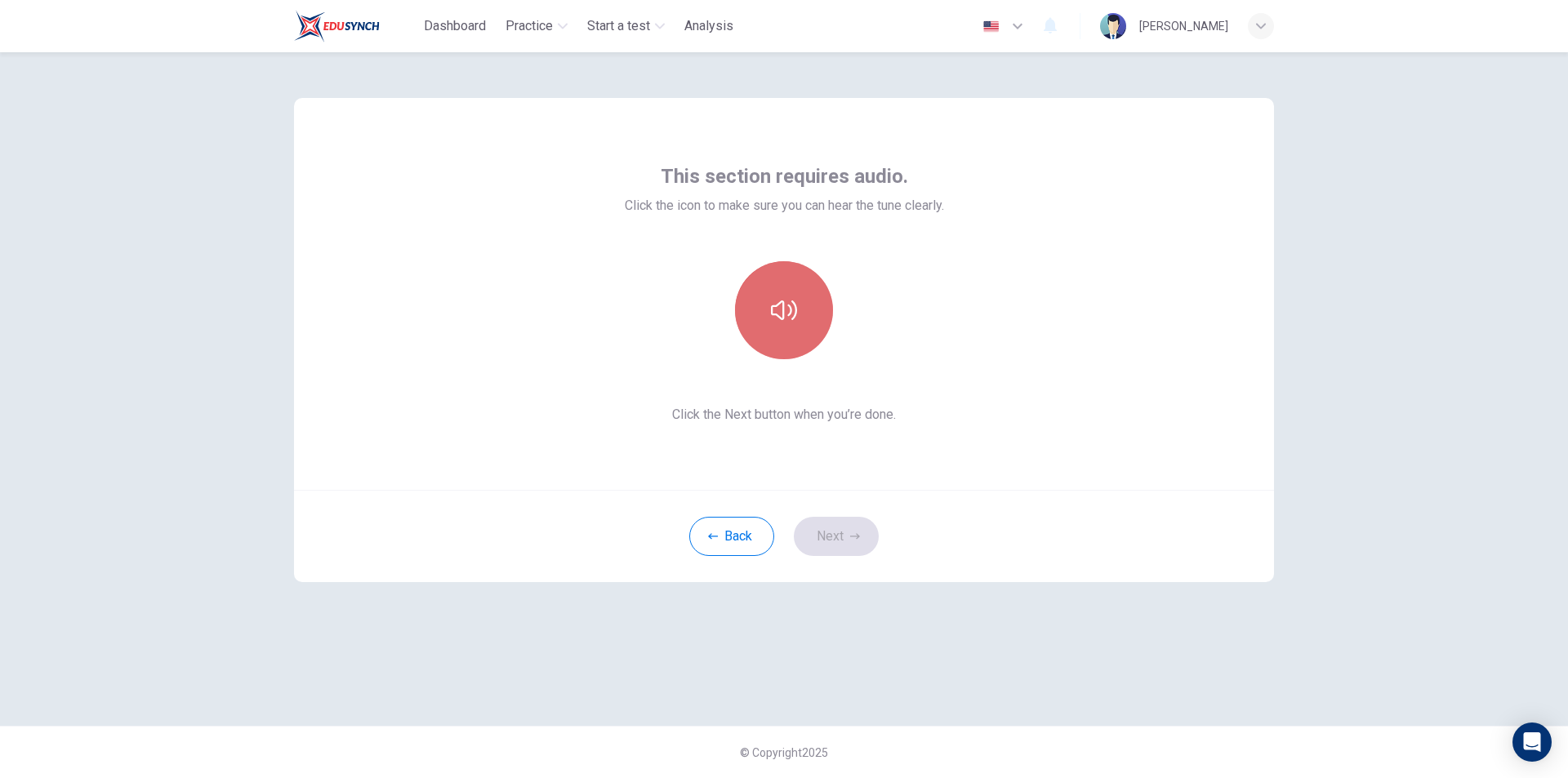
click at [784, 329] on button "button" at bounding box center [784, 310] width 98 height 98
click at [813, 537] on button "Next" at bounding box center [836, 536] width 85 height 39
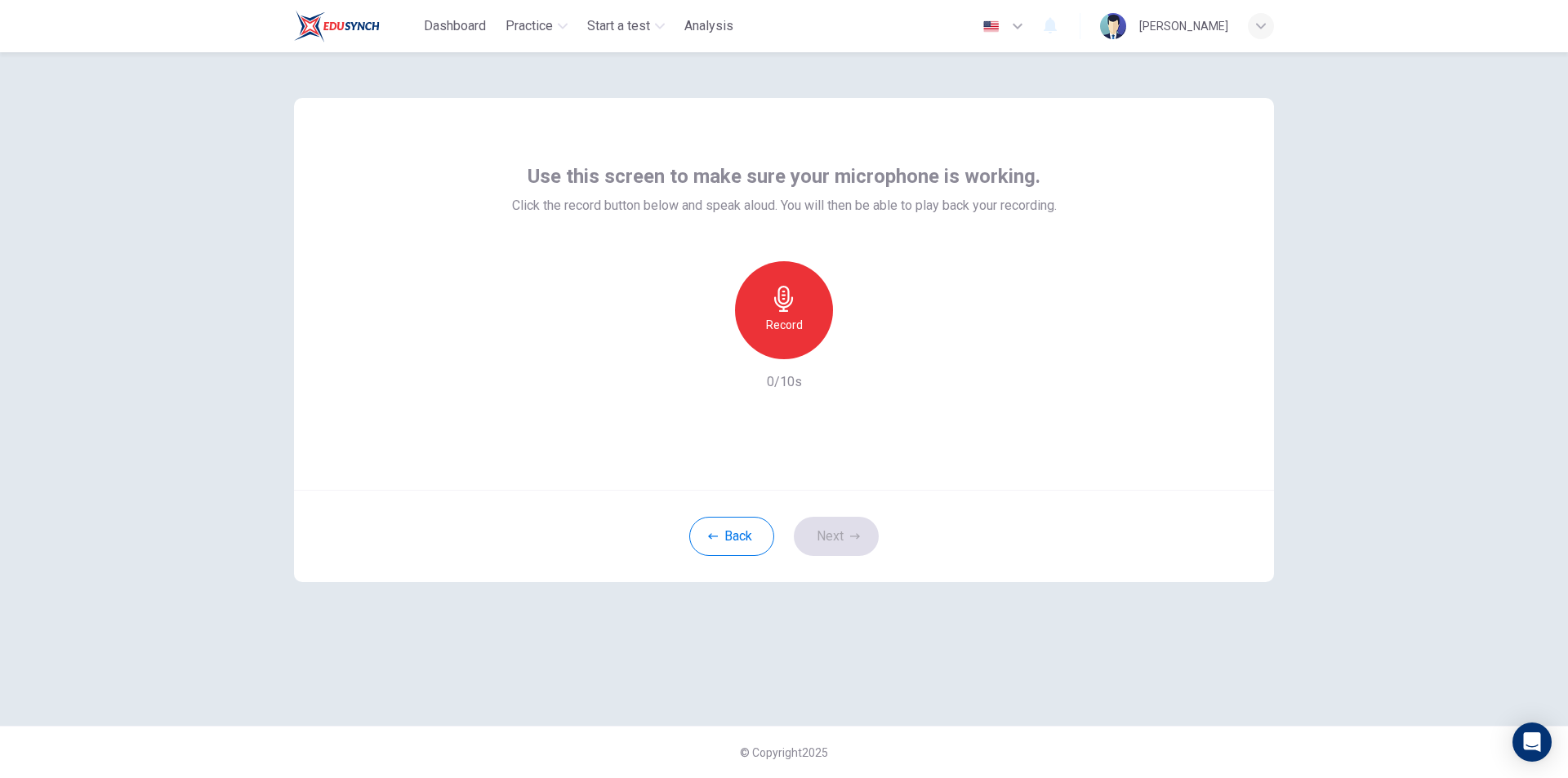
click at [781, 316] on h6 "Record" at bounding box center [784, 325] width 37 height 20
click at [789, 292] on icon "button" at bounding box center [783, 299] width 19 height 26
click at [857, 349] on icon "button" at bounding box center [860, 346] width 7 height 10
click at [837, 532] on button "Next" at bounding box center [836, 536] width 85 height 39
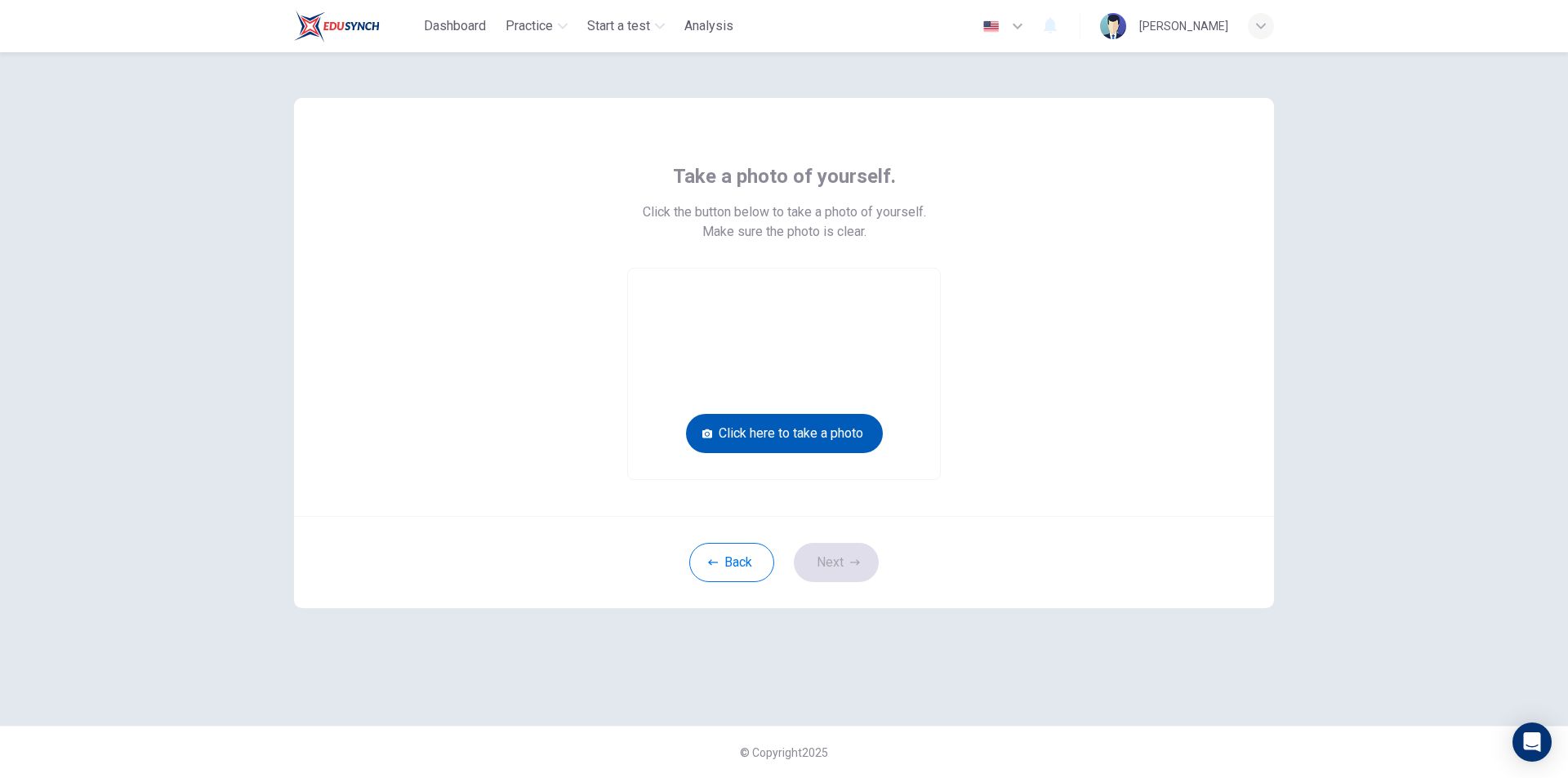
click at [827, 430] on button "Click here to take a photo" at bounding box center [784, 433] width 197 height 39
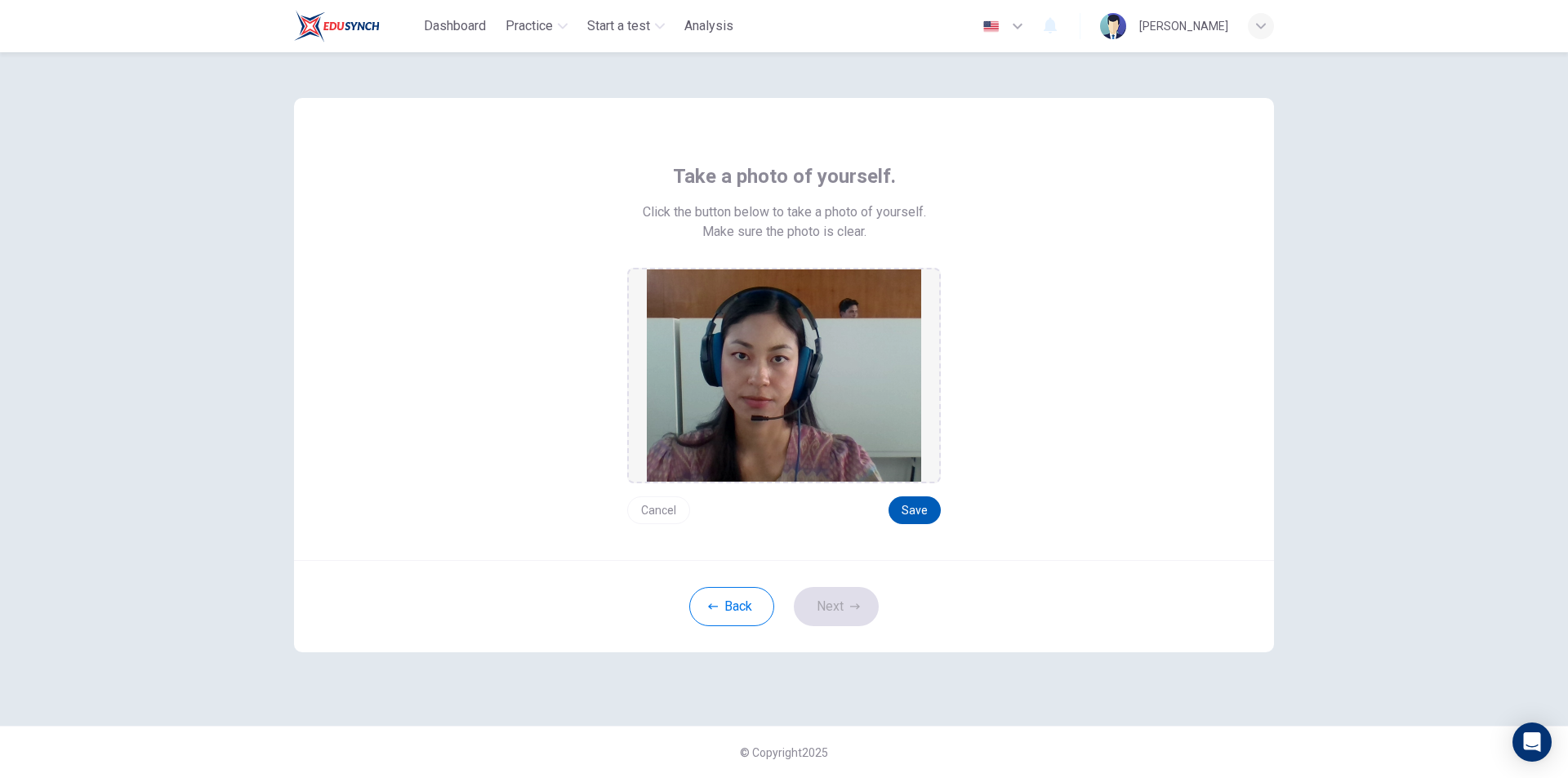
click at [902, 517] on button "Save" at bounding box center [915, 511] width 52 height 28
click at [844, 618] on button "Next" at bounding box center [836, 606] width 85 height 39
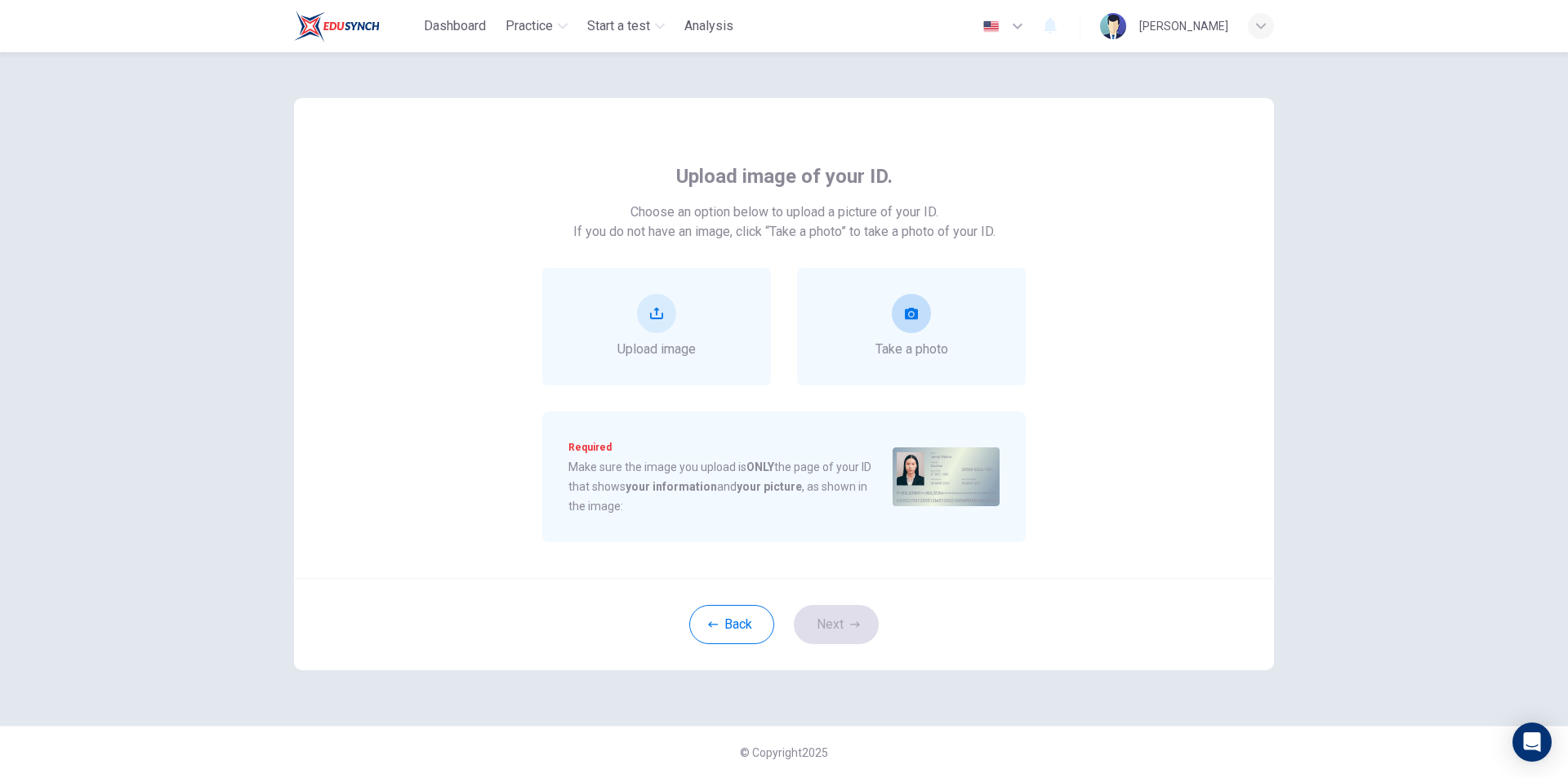
click at [913, 312] on icon "take photo" at bounding box center [911, 313] width 13 height 13
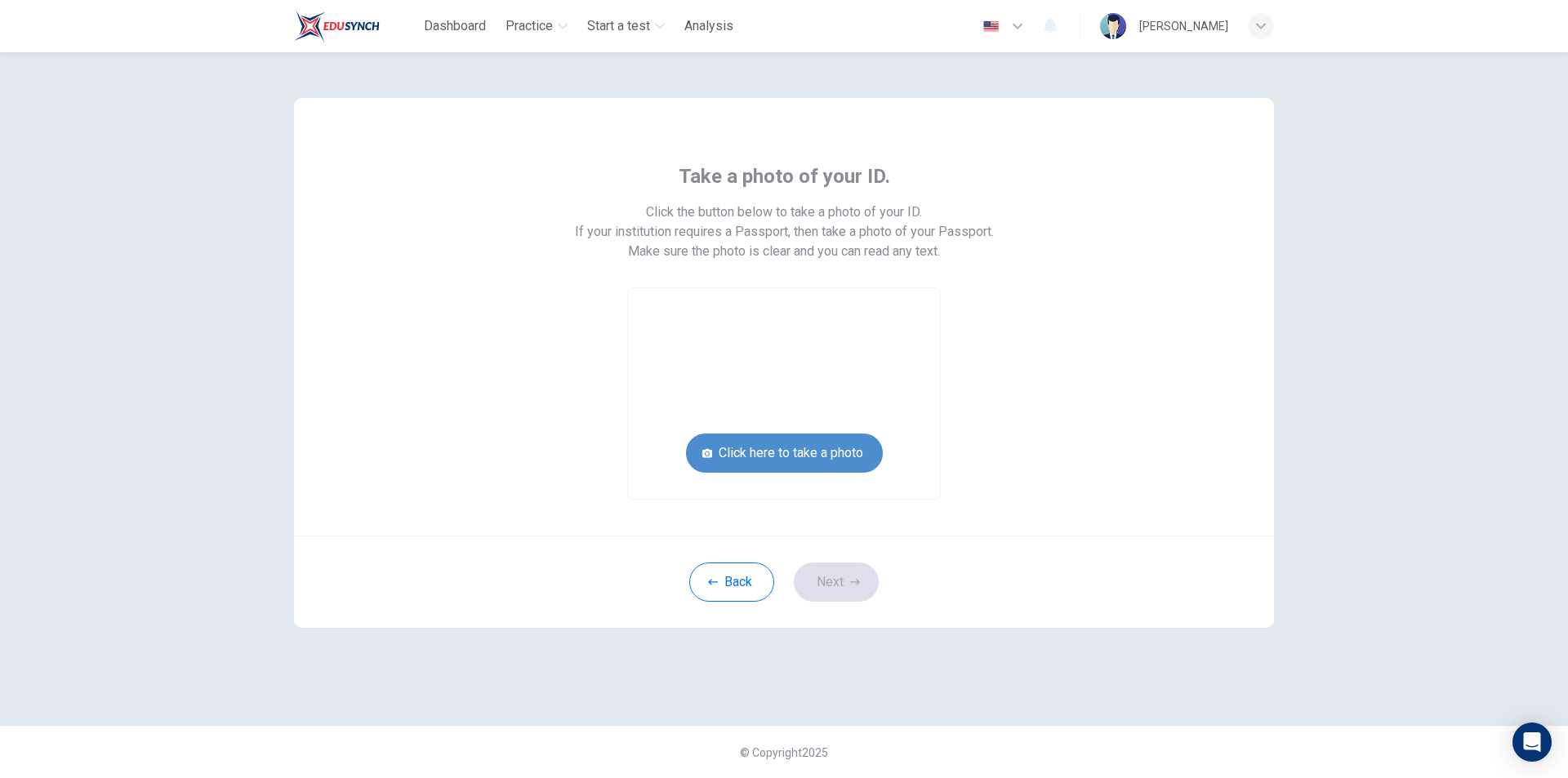
click at [791, 455] on button "Click here to take a photo" at bounding box center [784, 453] width 197 height 39
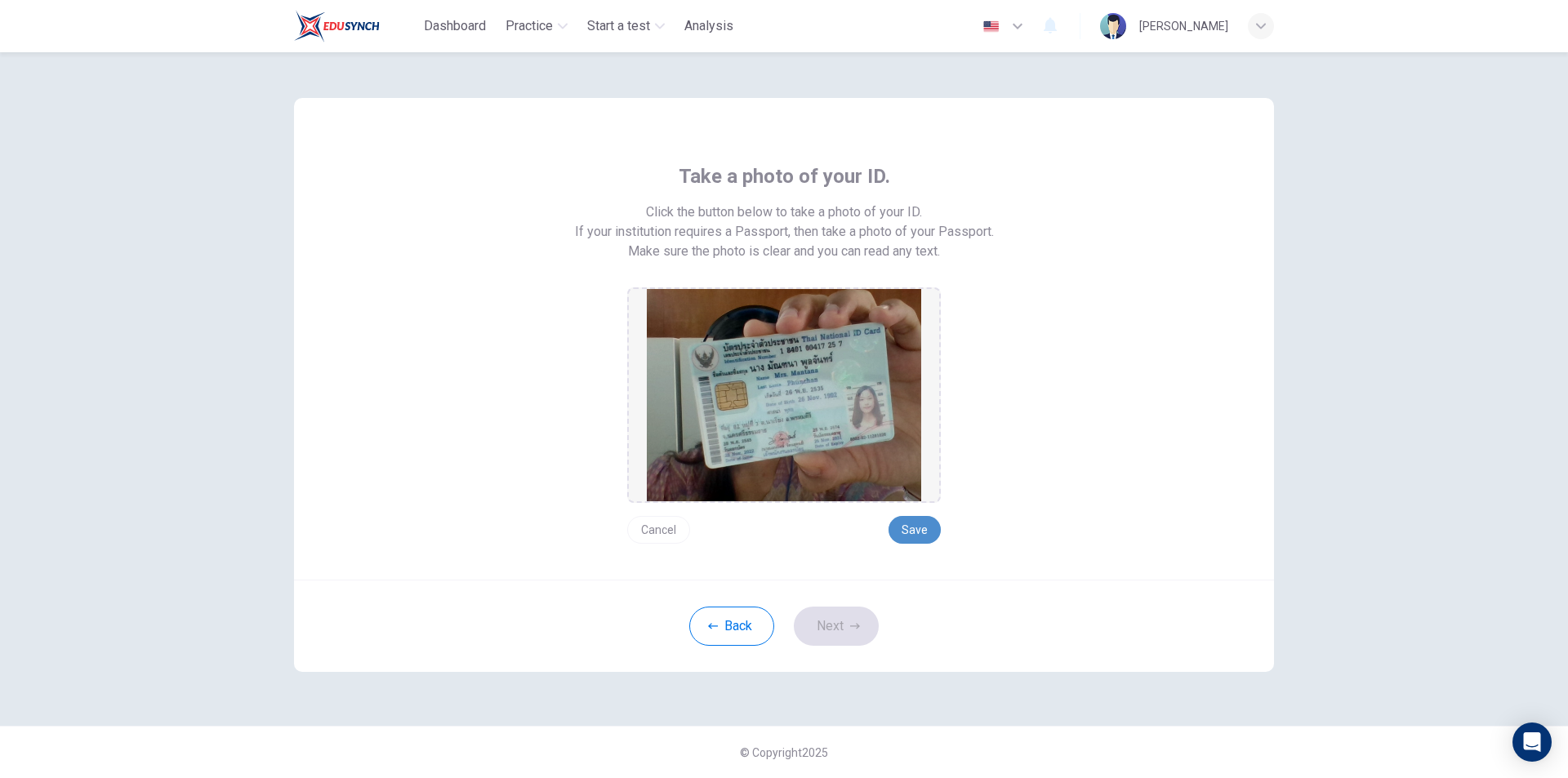
click at [898, 530] on button "Save" at bounding box center [915, 530] width 52 height 28
click at [854, 624] on icon "button" at bounding box center [855, 627] width 10 height 10
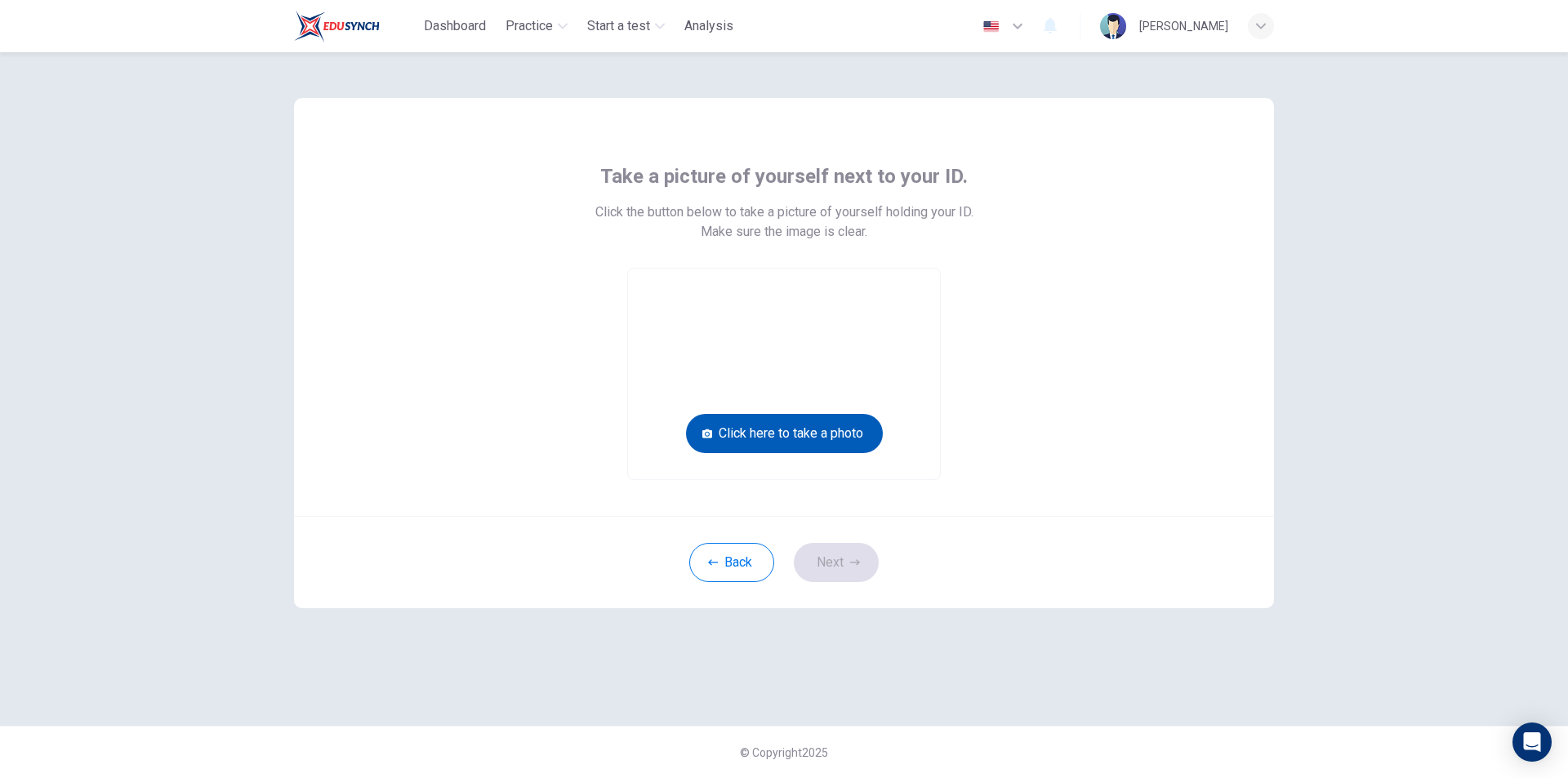
click at [834, 430] on button "Click here to take a photo" at bounding box center [784, 433] width 197 height 39
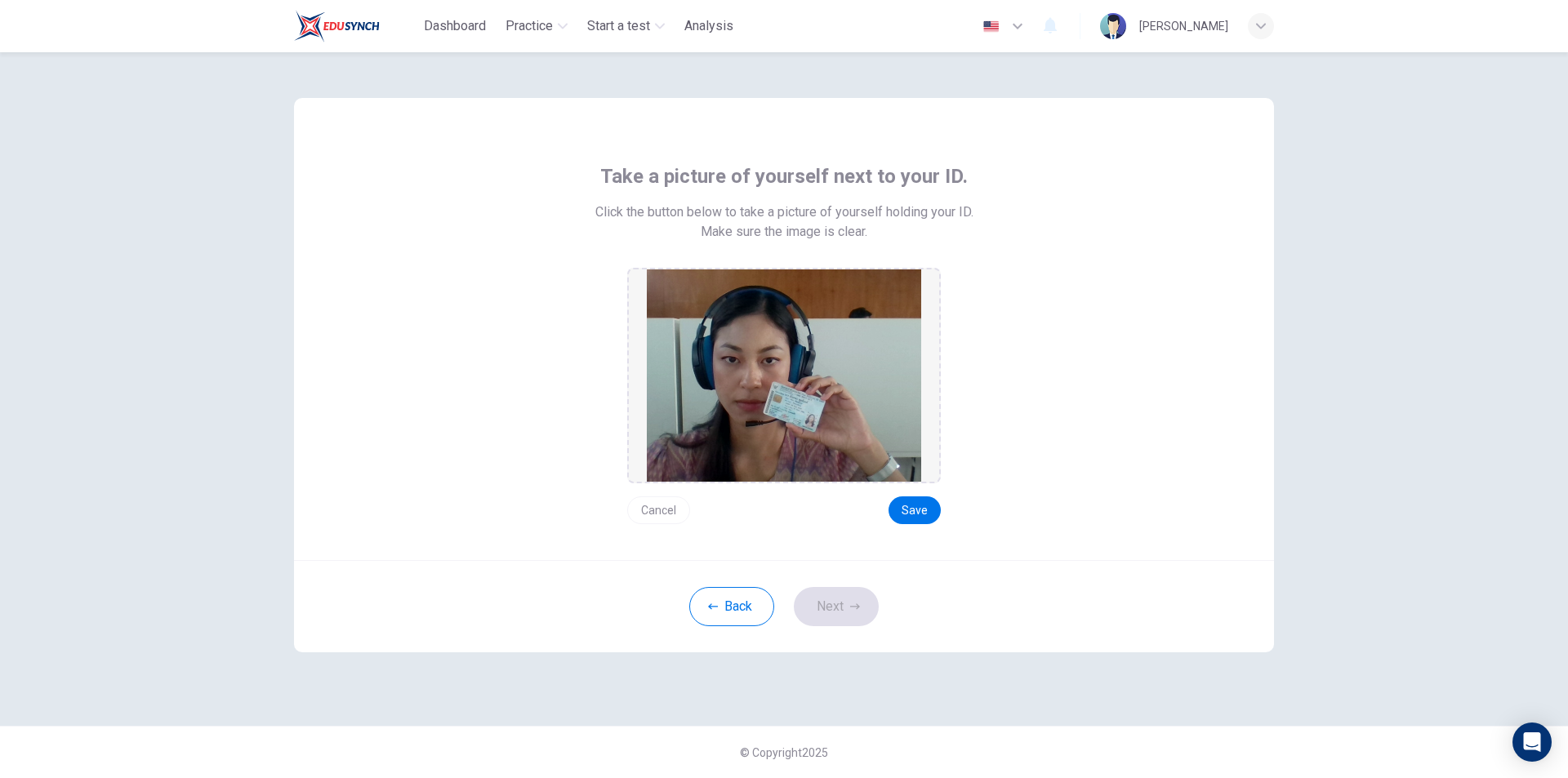
click at [924, 529] on div "Take a picture of yourself next to your ID. Click the button below to take a pi…" at bounding box center [784, 329] width 980 height 462
click at [927, 519] on button "Save" at bounding box center [915, 511] width 52 height 28
click at [824, 613] on button "Next" at bounding box center [836, 606] width 85 height 39
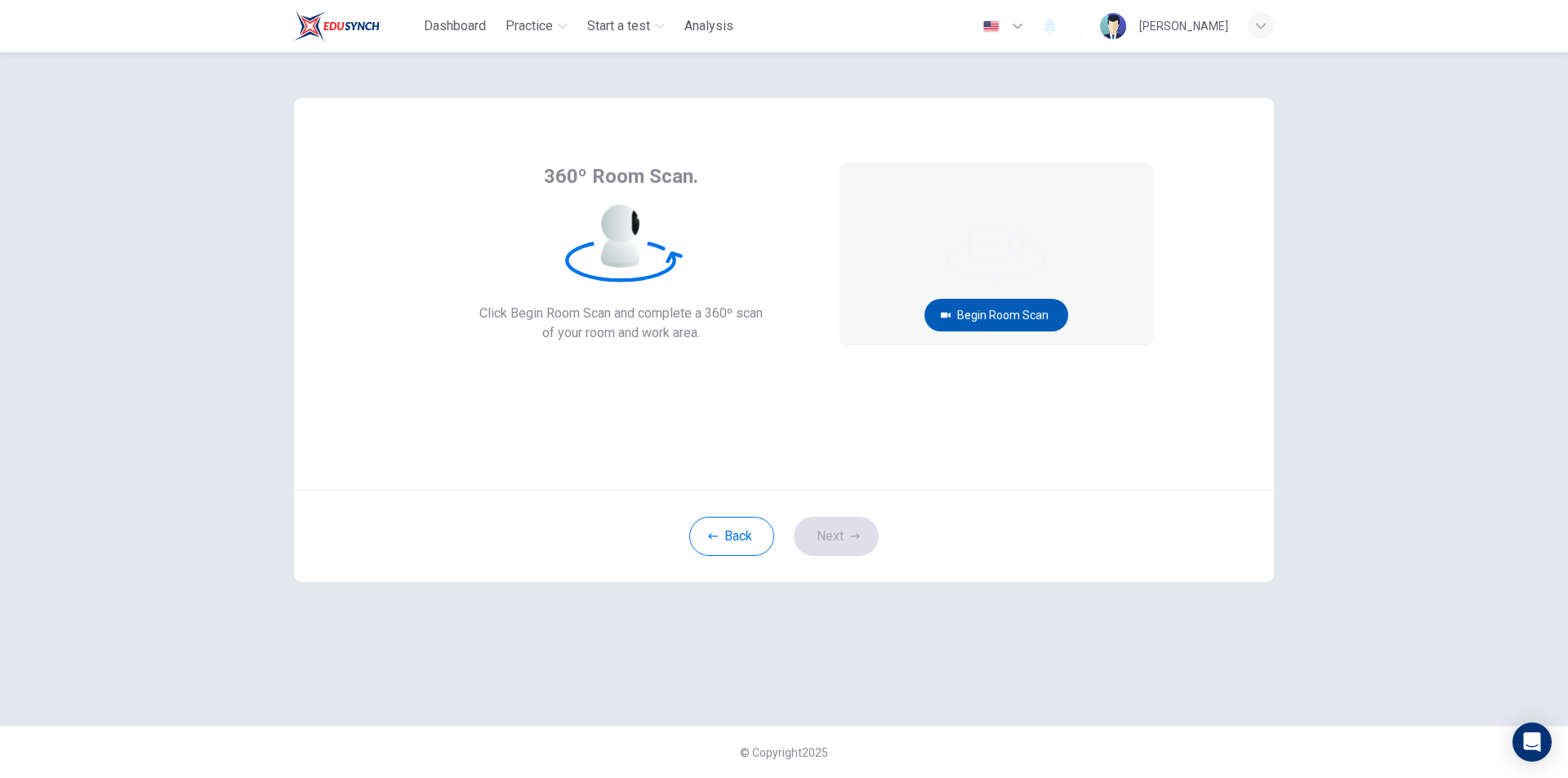
click at [992, 321] on button "Begin Room Scan" at bounding box center [997, 315] width 144 height 33
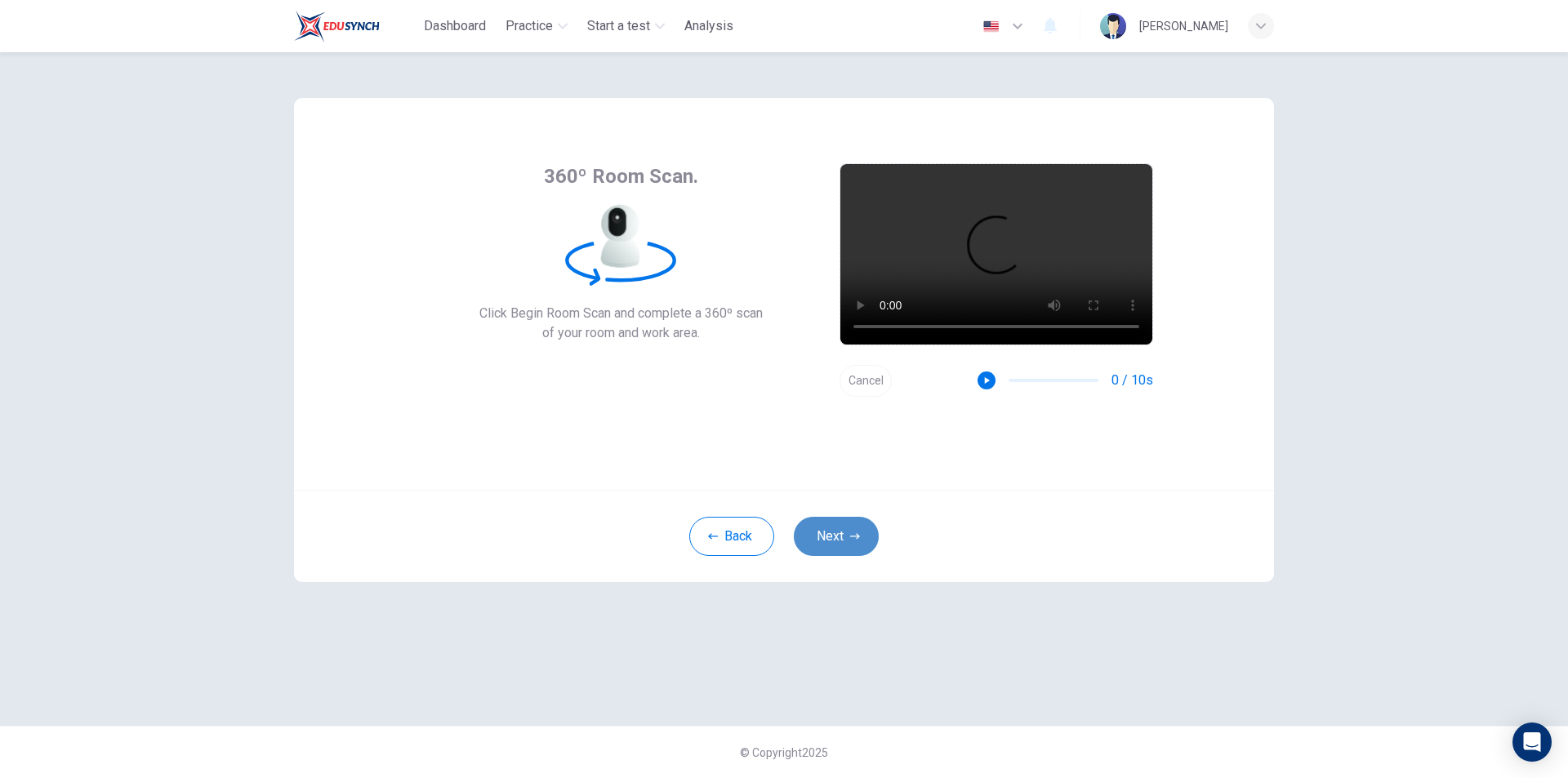
click at [831, 533] on button "Next" at bounding box center [836, 536] width 85 height 39
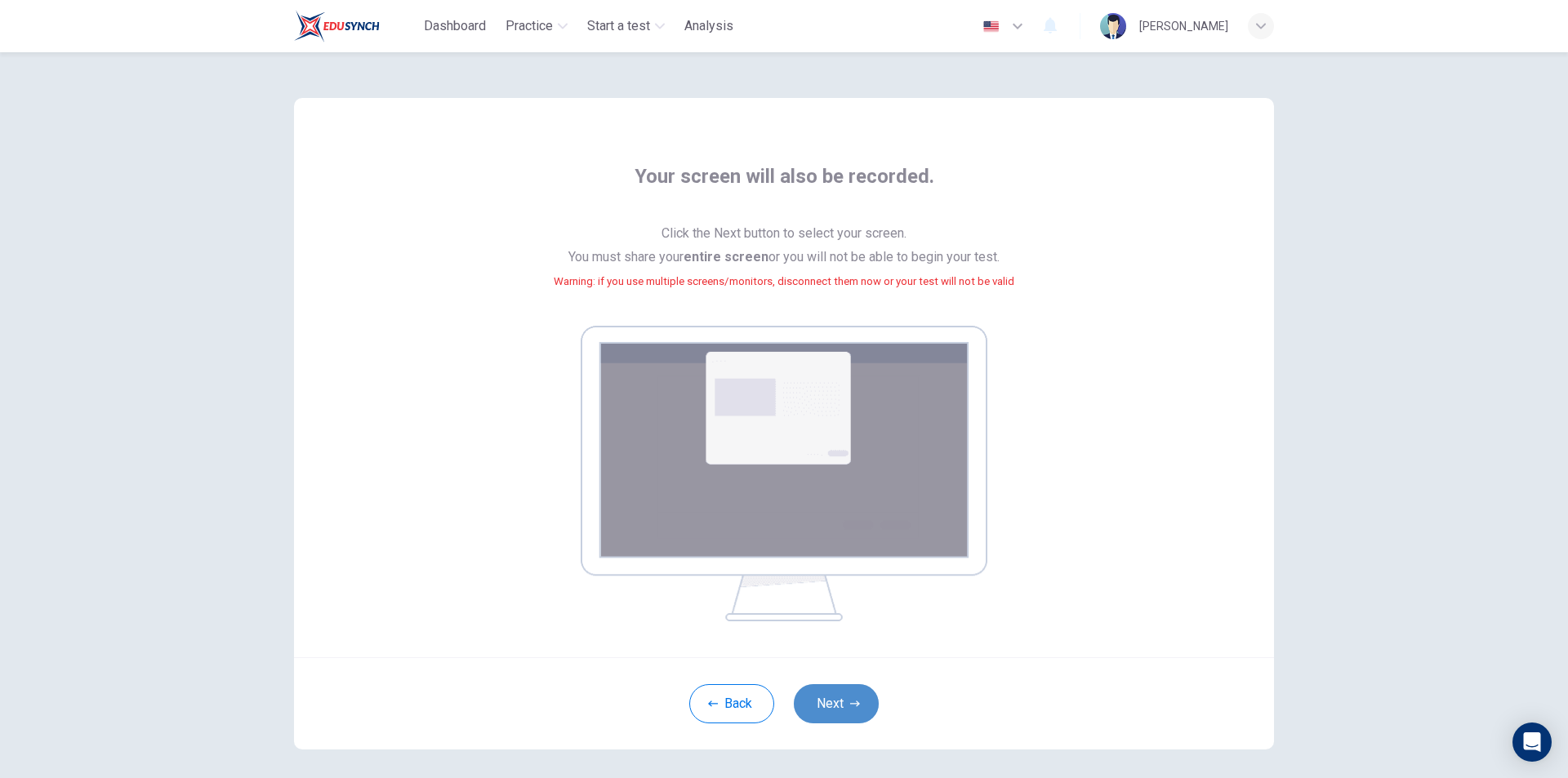
click at [854, 711] on button "Next" at bounding box center [836, 703] width 85 height 39
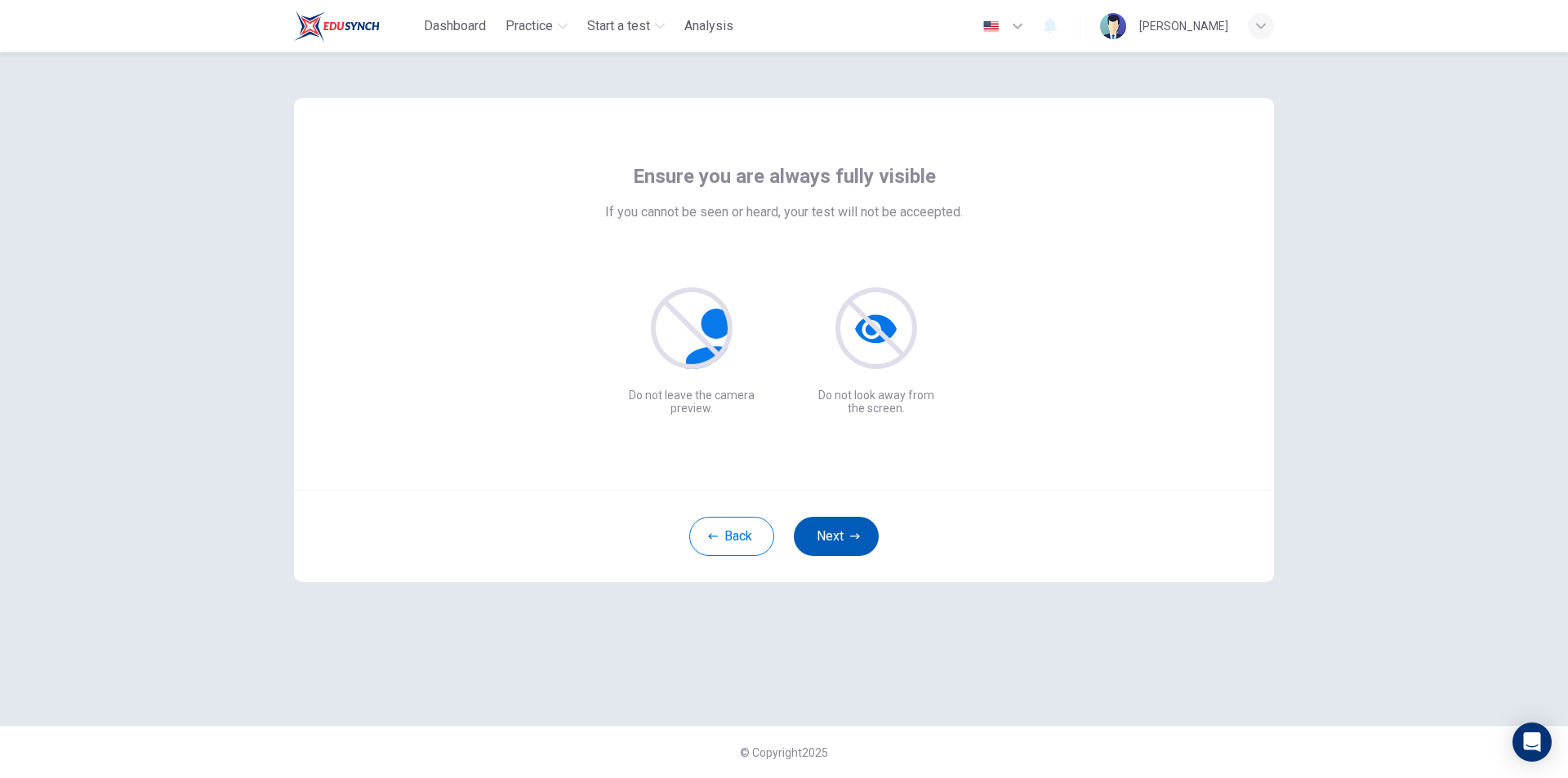
click at [832, 550] on button "Next" at bounding box center [836, 536] width 85 height 39
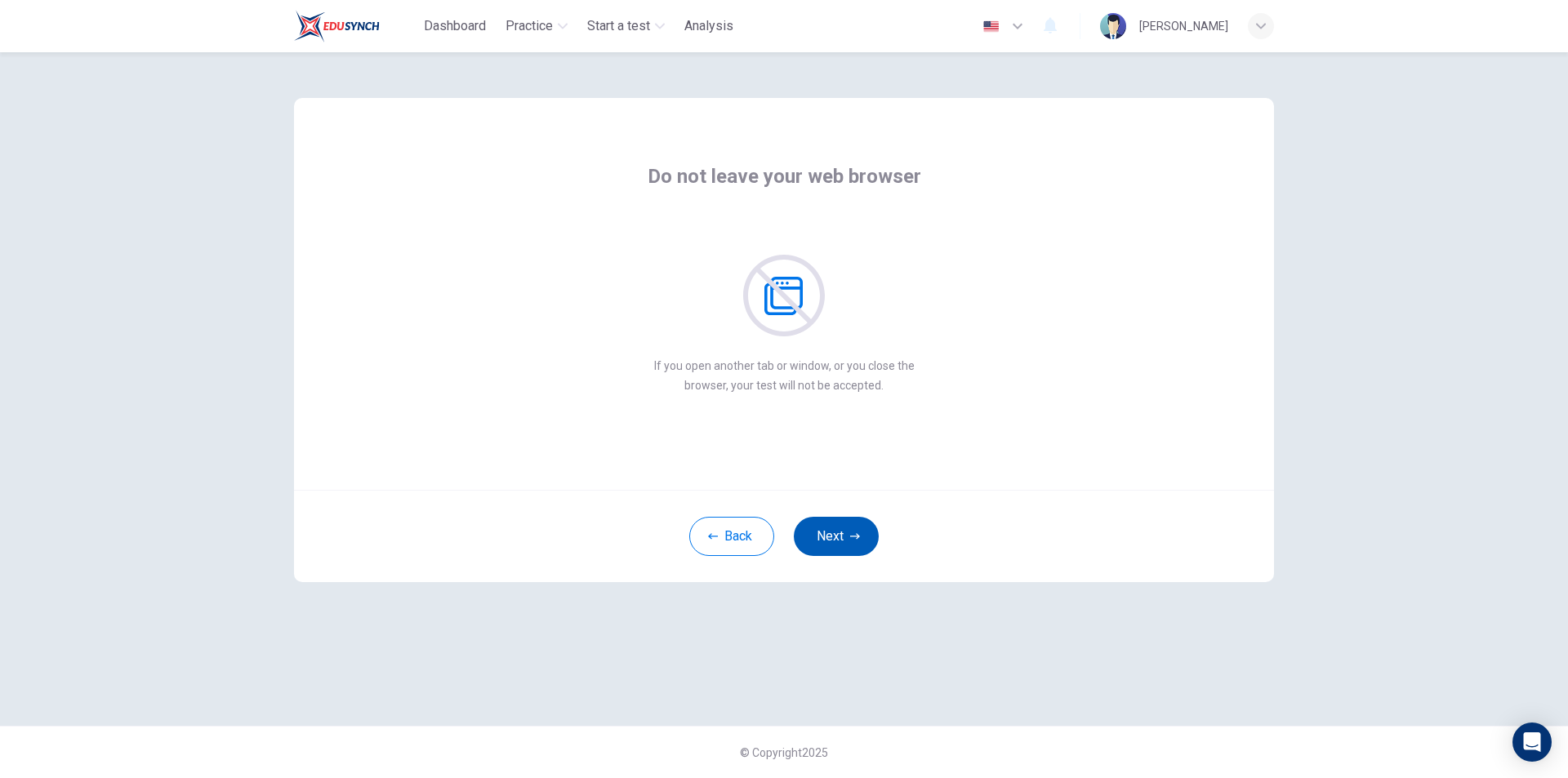
click at [832, 544] on button "Next" at bounding box center [836, 536] width 85 height 39
click at [855, 526] on button "Next" at bounding box center [836, 536] width 85 height 39
click at [856, 524] on button "Next" at bounding box center [836, 536] width 85 height 39
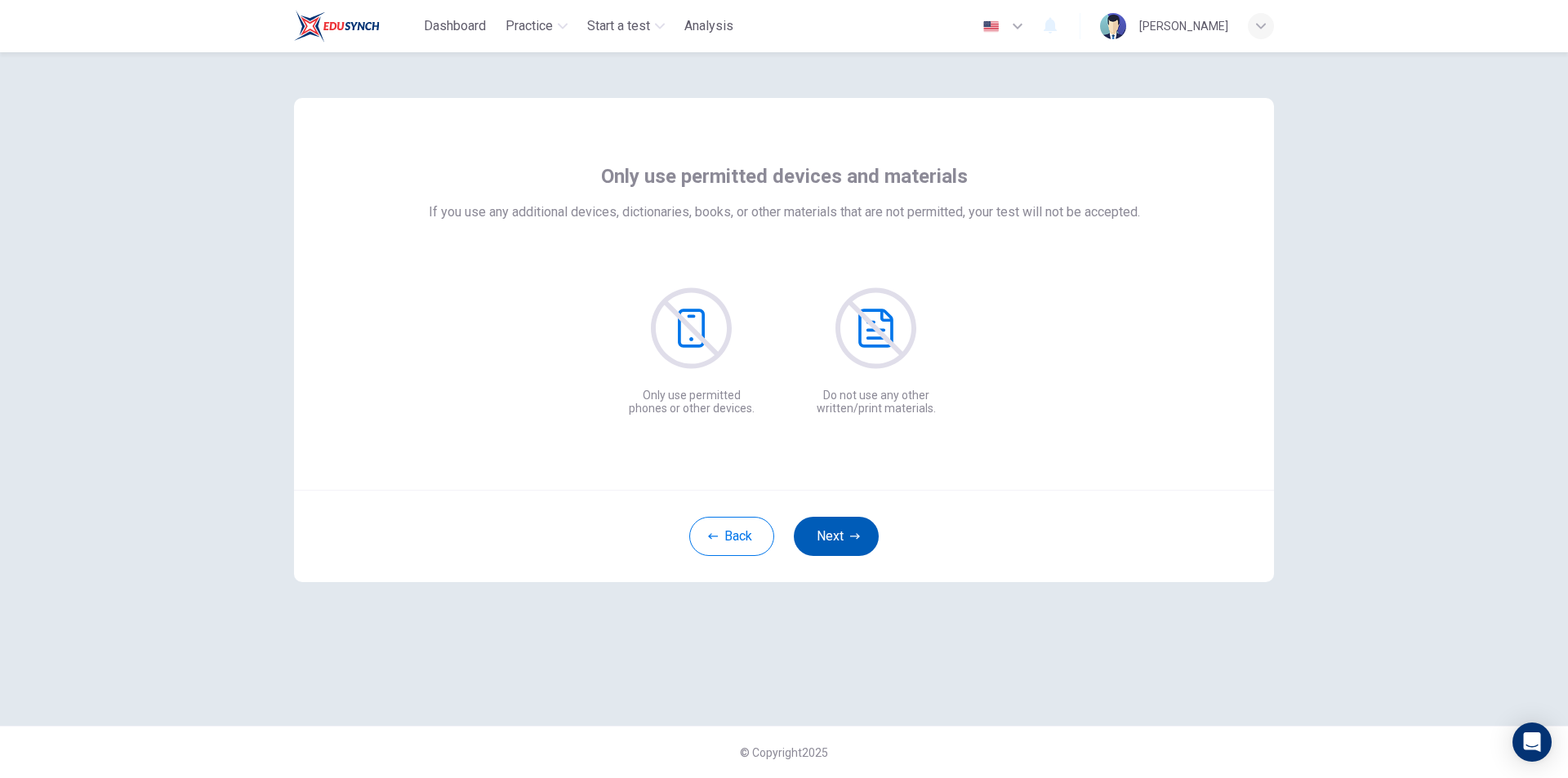
click at [856, 524] on button "Next" at bounding box center [836, 536] width 85 height 39
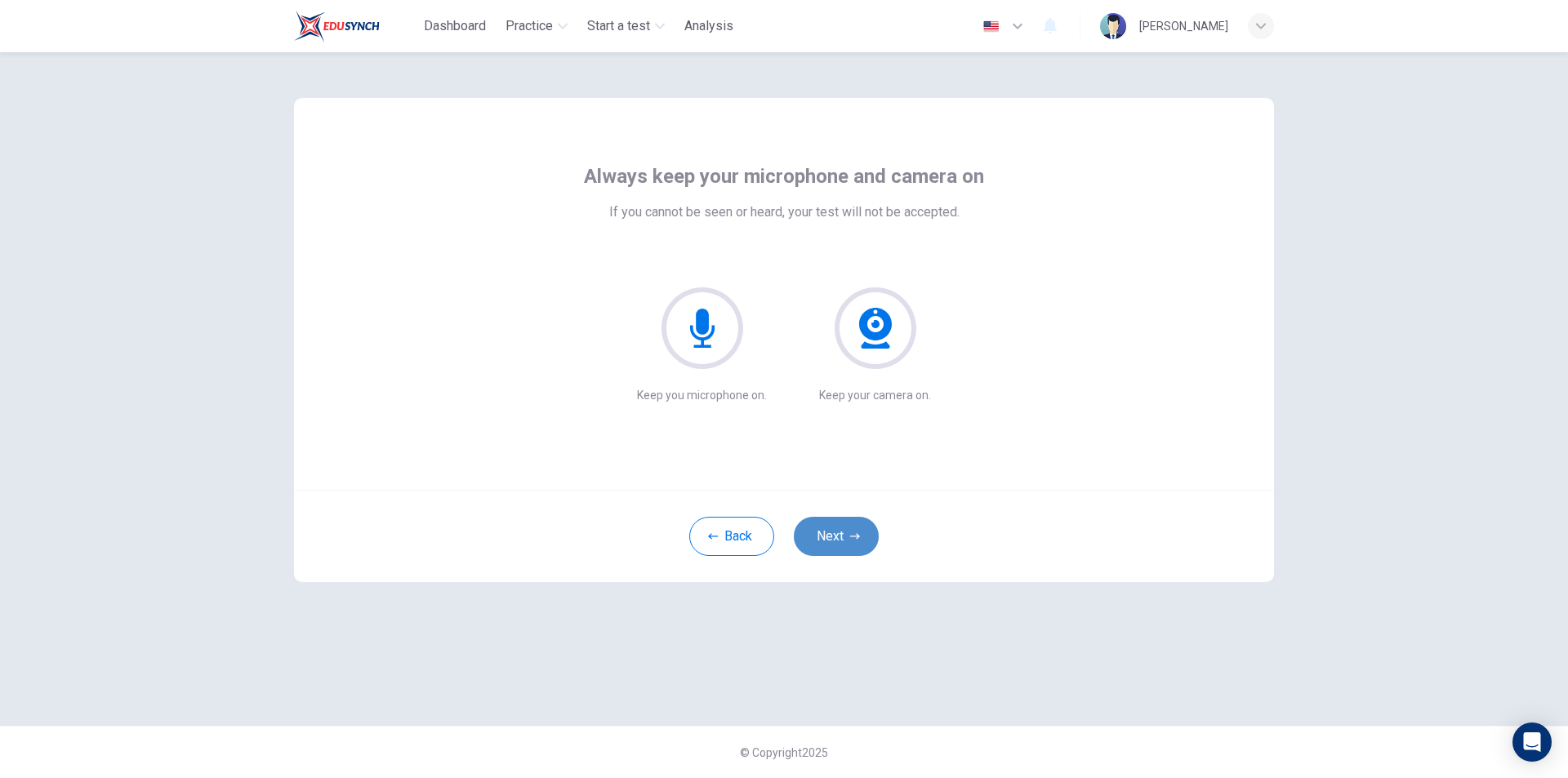
click at [858, 528] on button "Next" at bounding box center [836, 536] width 85 height 39
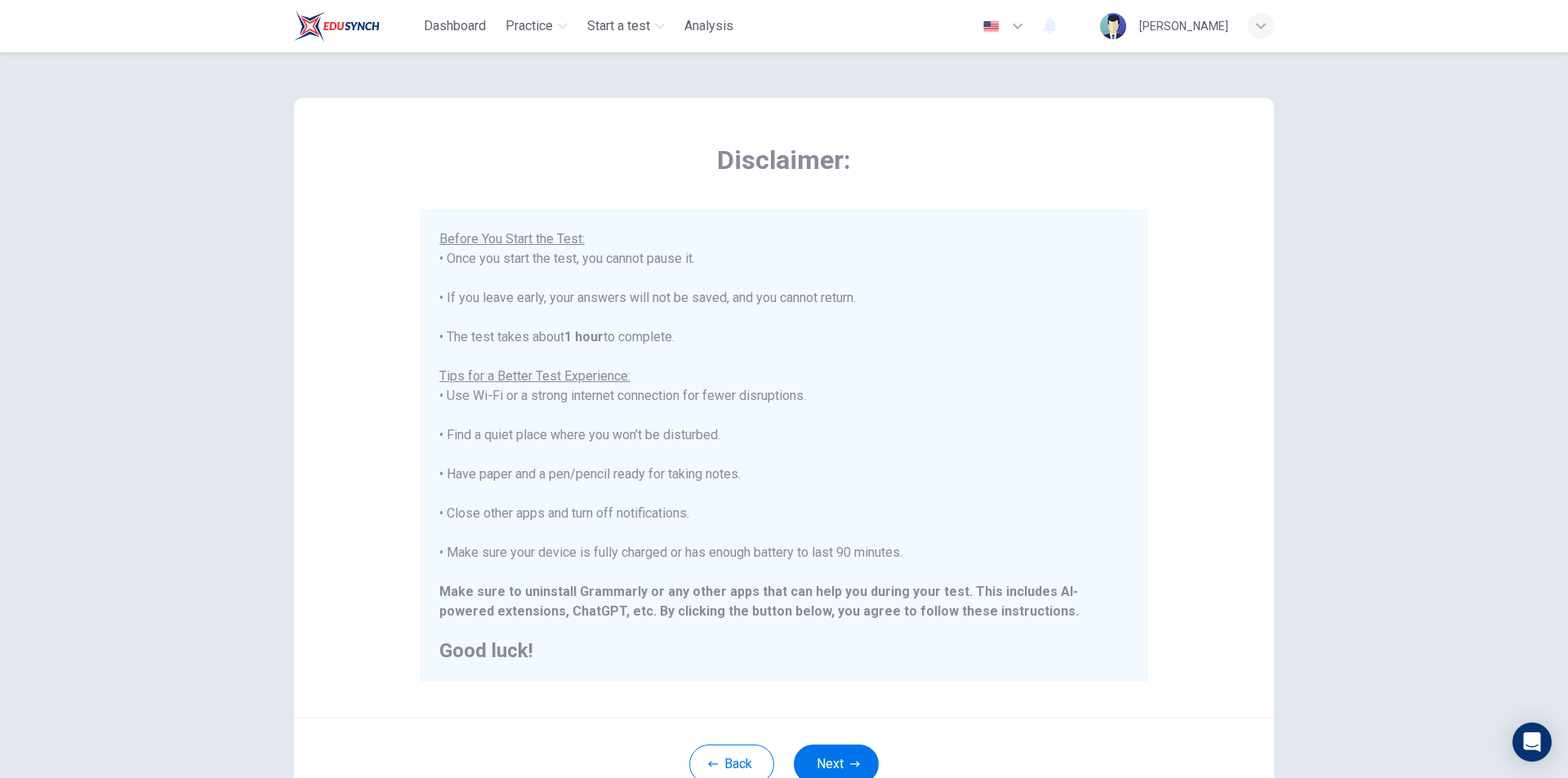
scroll to position [130, 0]
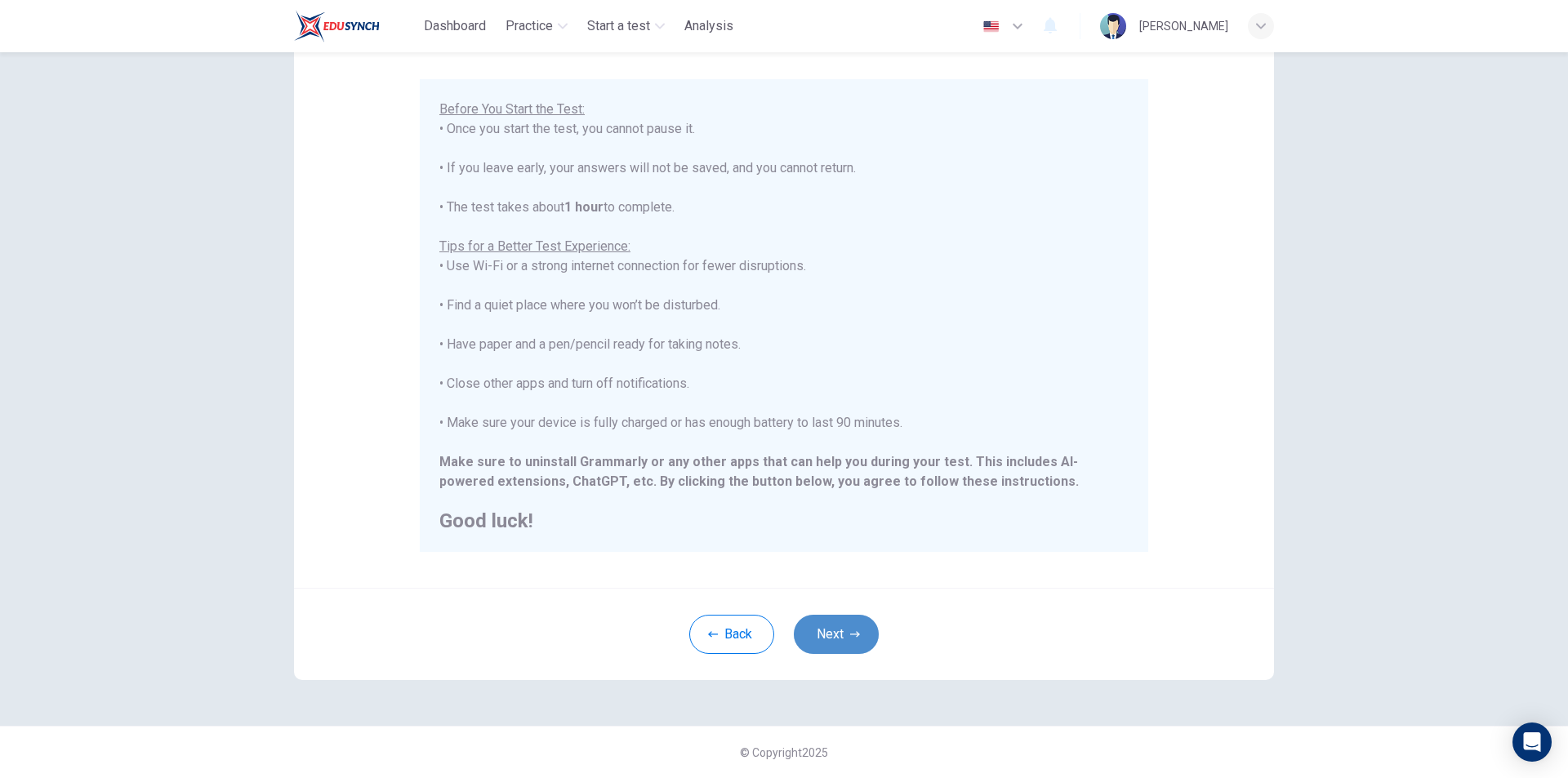
click at [833, 626] on button "Next" at bounding box center [836, 634] width 85 height 39
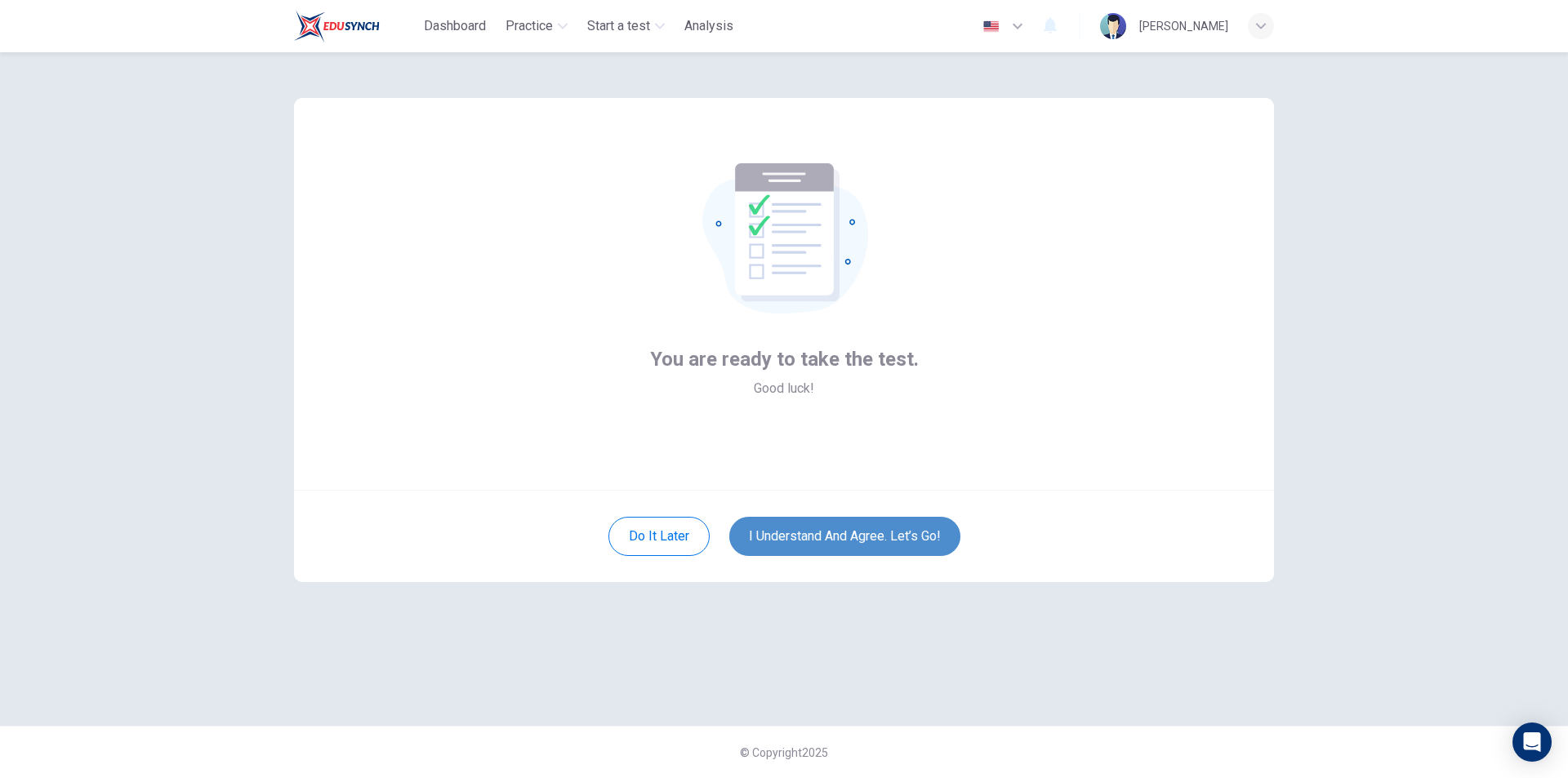
click at [854, 538] on button "I understand and agree. Let’s go!" at bounding box center [844, 536] width 231 height 39
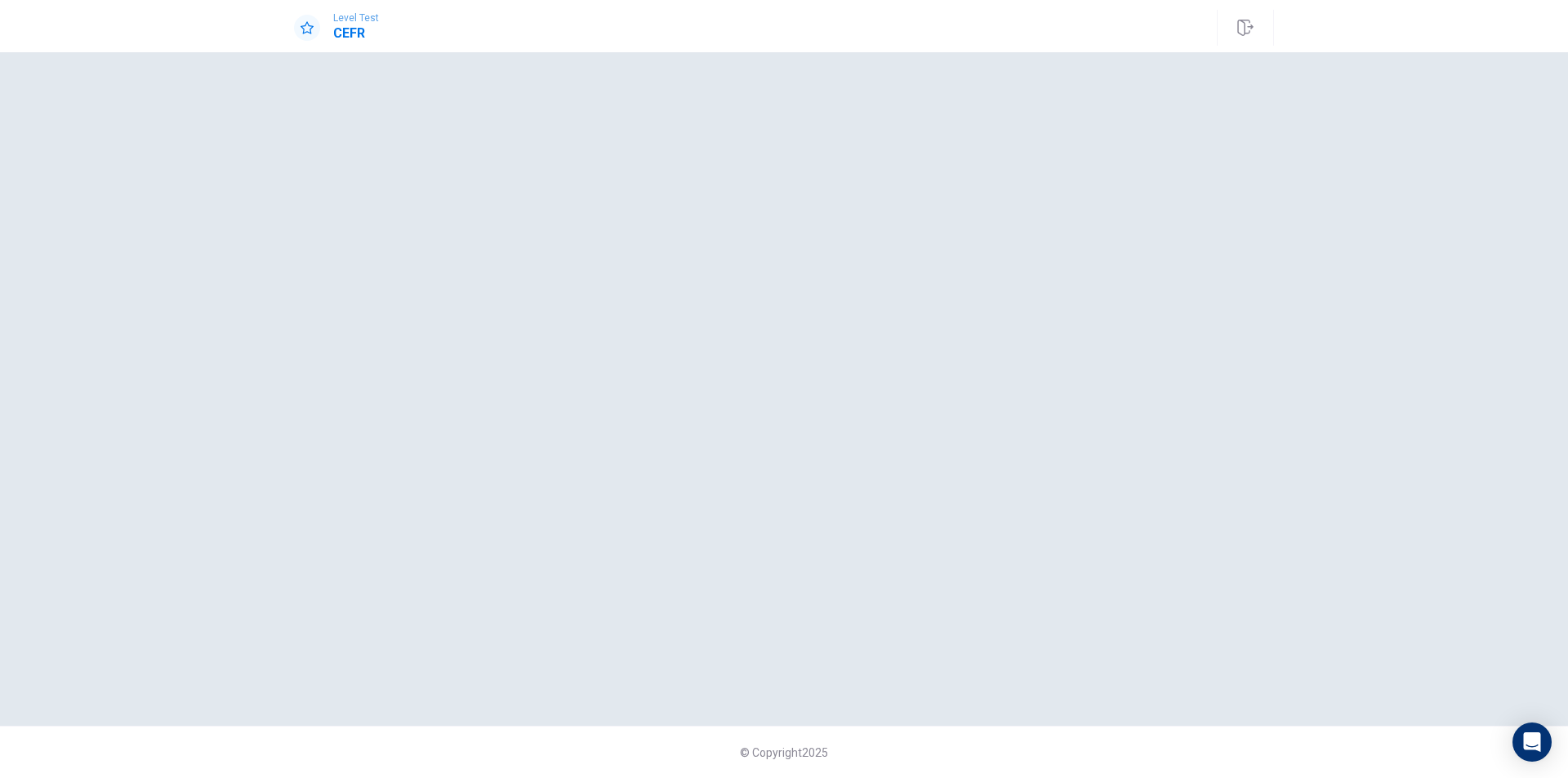
click at [341, 41] on h1 "CEFR" at bounding box center [356, 34] width 46 height 20
click at [348, 20] on span "Level Test" at bounding box center [356, 17] width 46 height 11
drag, startPoint x: 426, startPoint y: 107, endPoint x: 511, endPoint y: 180, distance: 111.8
click at [427, 108] on div at bounding box center [784, 389] width 980 height 609
click at [769, 400] on div at bounding box center [784, 389] width 980 height 609
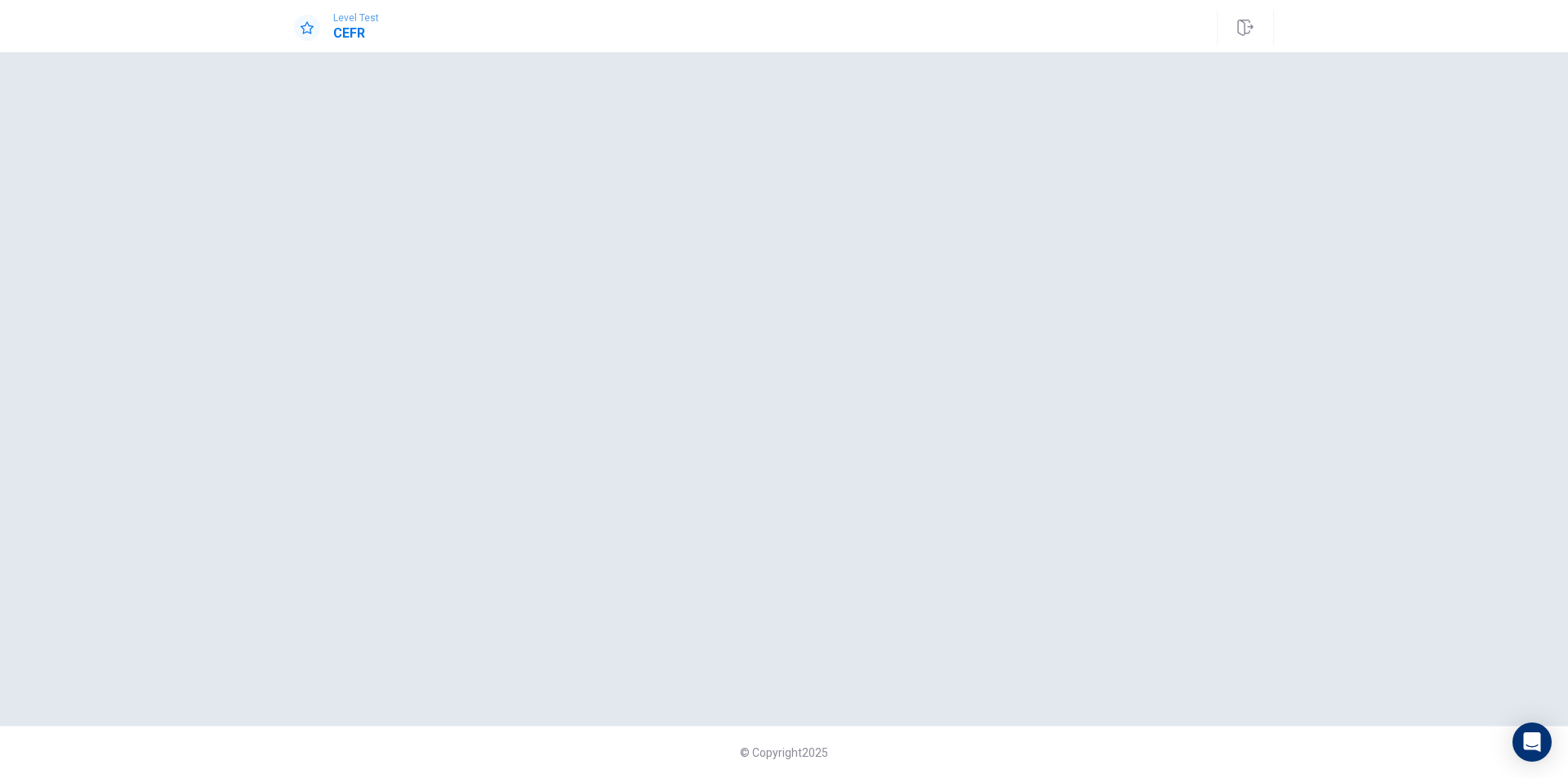
click at [551, 204] on div at bounding box center [784, 389] width 980 height 609
click at [725, 247] on div at bounding box center [784, 389] width 980 height 609
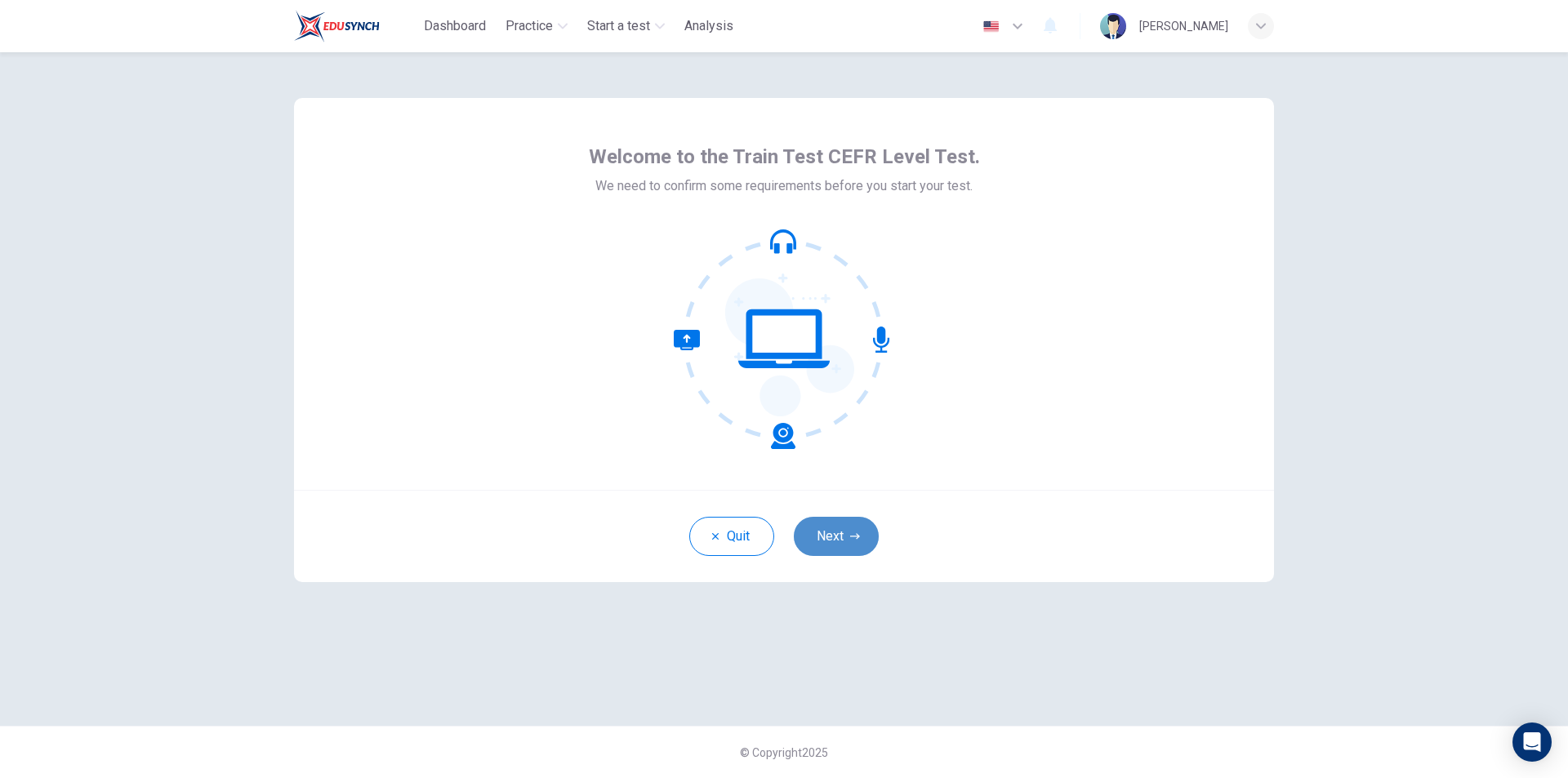
click at [839, 527] on button "Next" at bounding box center [836, 536] width 85 height 39
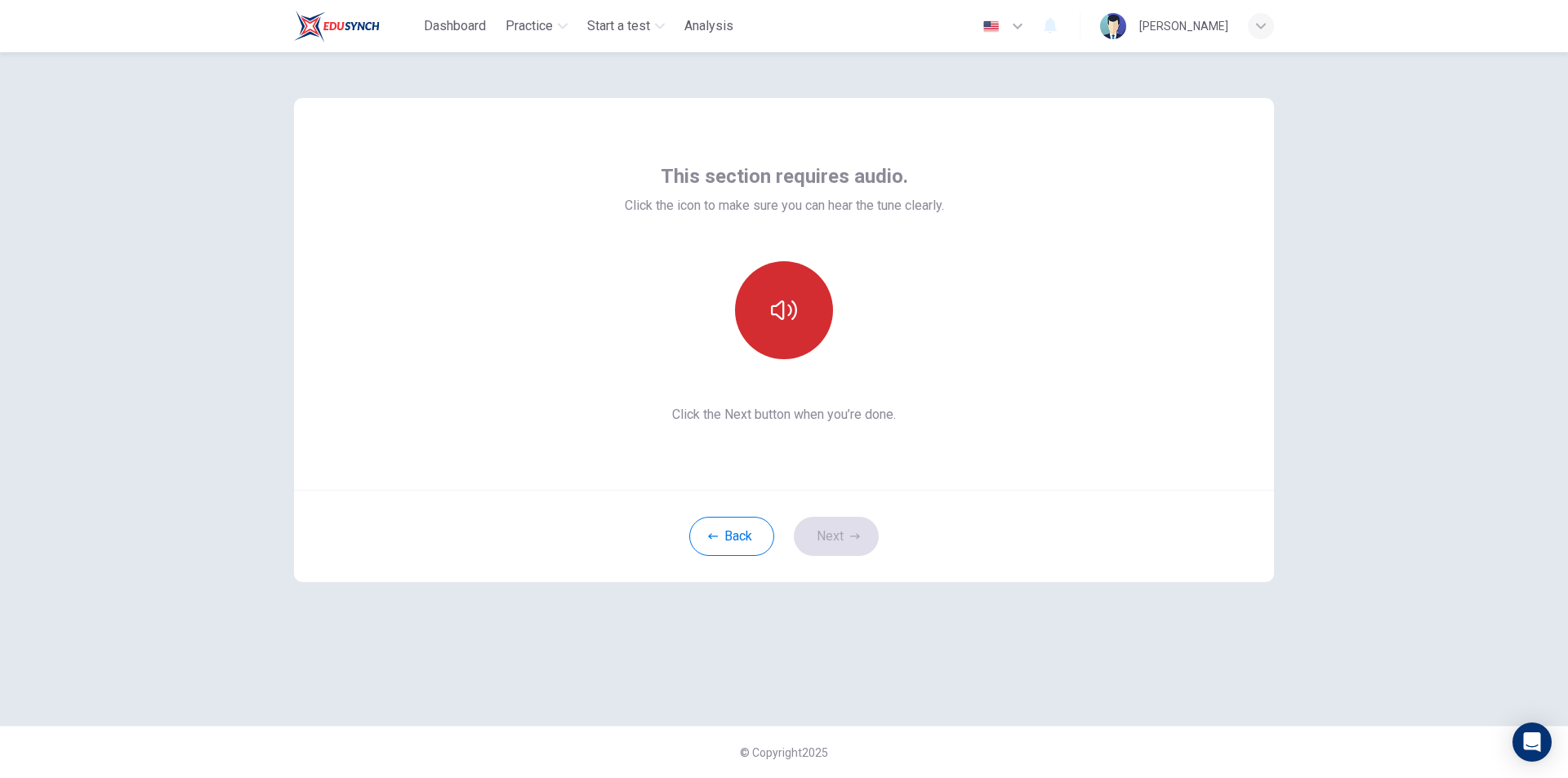
click at [799, 326] on button "button" at bounding box center [784, 310] width 98 height 98
click at [845, 533] on button "Next" at bounding box center [836, 536] width 85 height 39
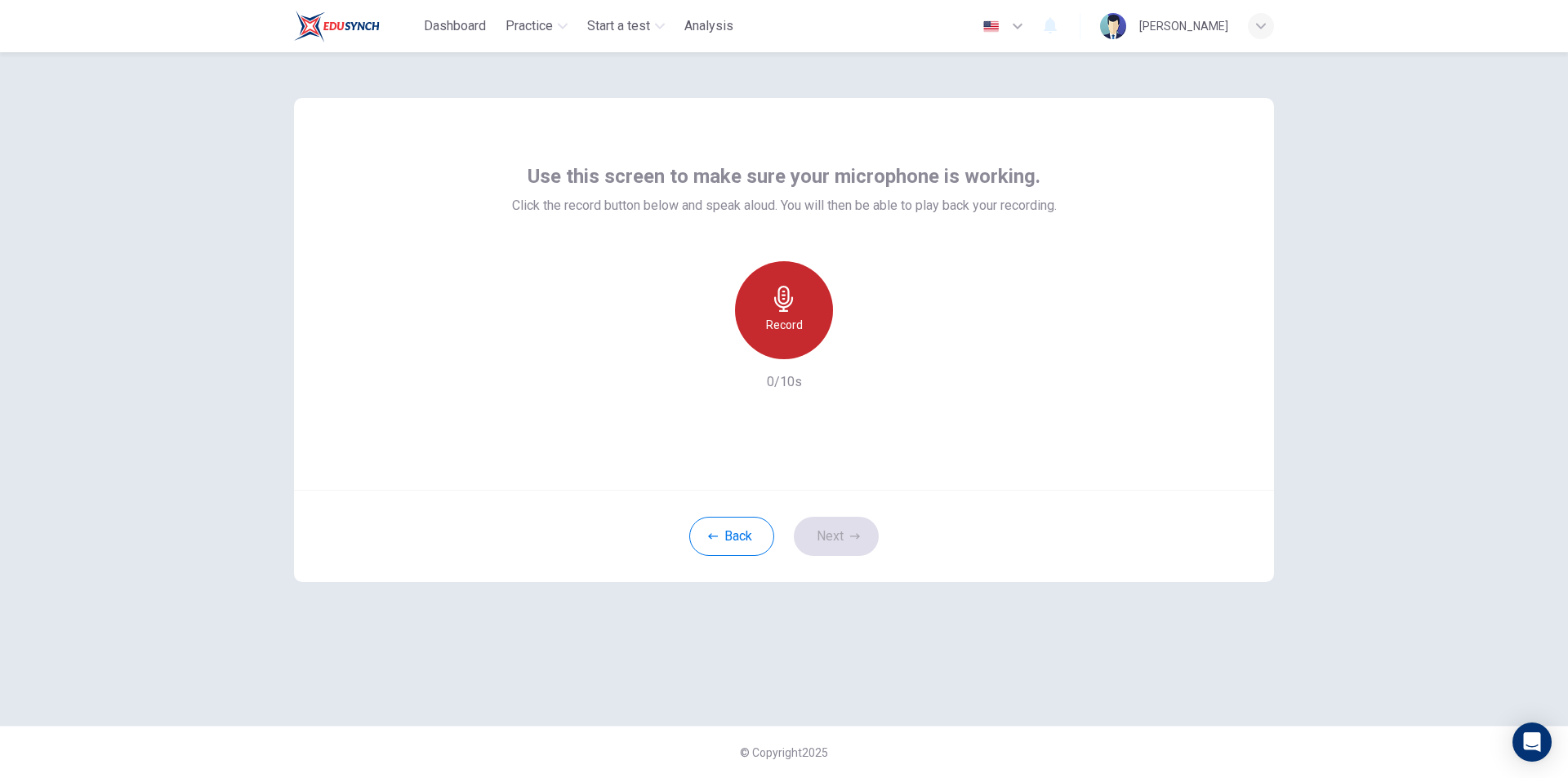
click at [791, 301] on icon "button" at bounding box center [784, 299] width 26 height 26
click at [856, 348] on icon "button" at bounding box center [859, 346] width 16 height 16
click at [845, 530] on button "Next" at bounding box center [836, 536] width 85 height 39
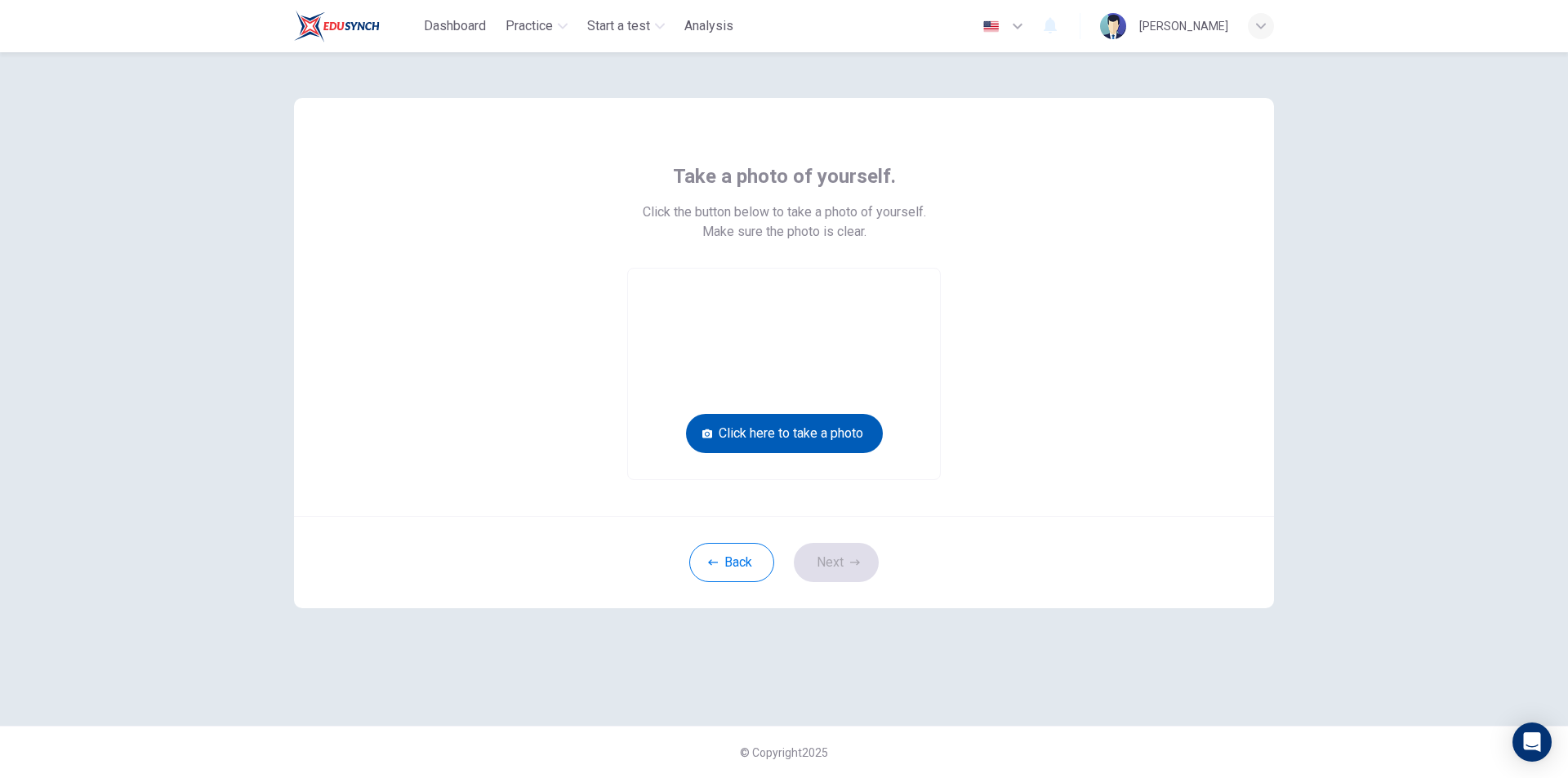
click at [814, 437] on button "Click here to take a photo" at bounding box center [784, 433] width 197 height 39
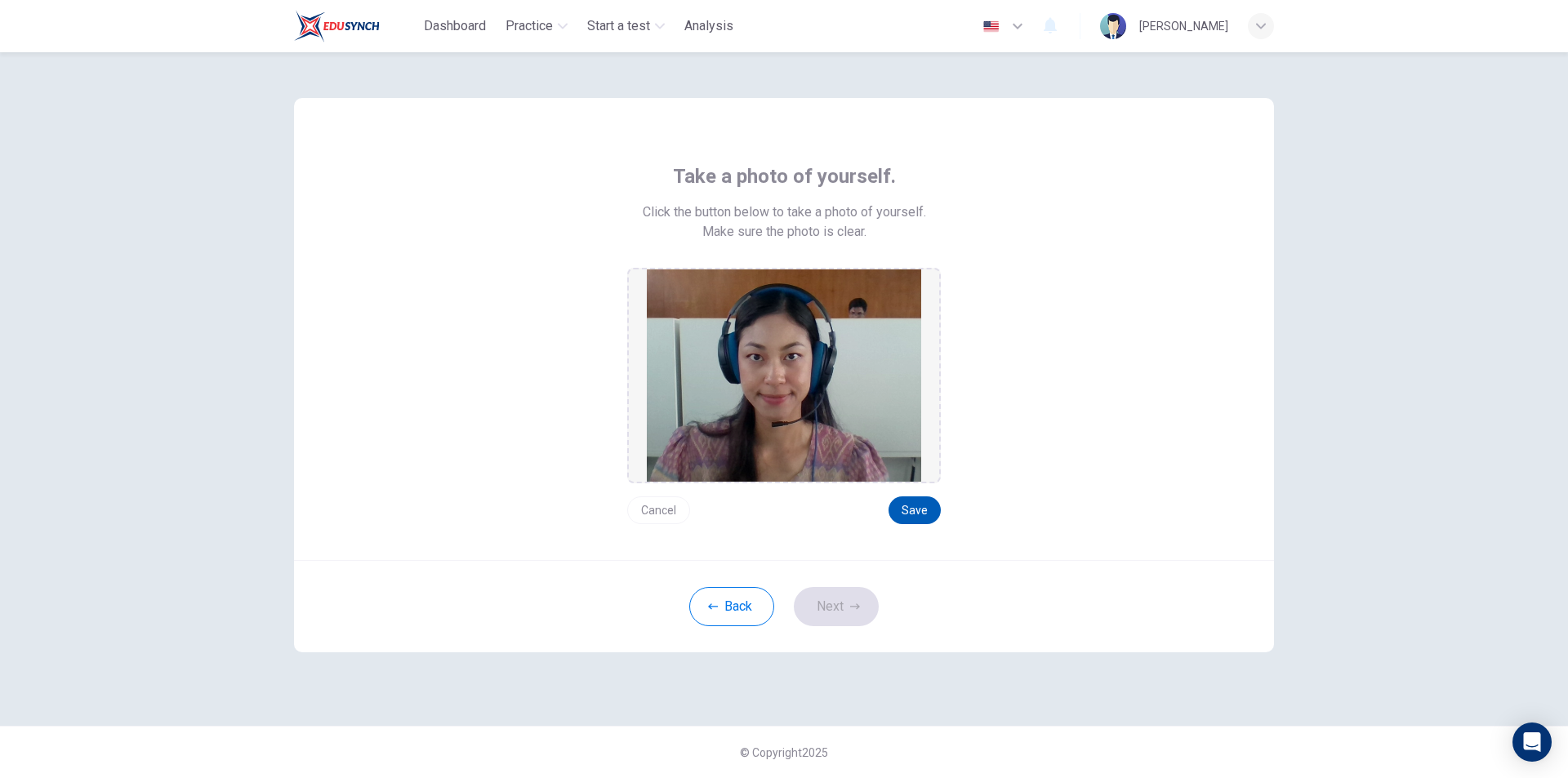
click at [907, 501] on button "Save" at bounding box center [915, 511] width 52 height 28
click at [924, 513] on button "Save" at bounding box center [915, 511] width 52 height 28
click at [833, 603] on button "Next" at bounding box center [836, 606] width 85 height 39
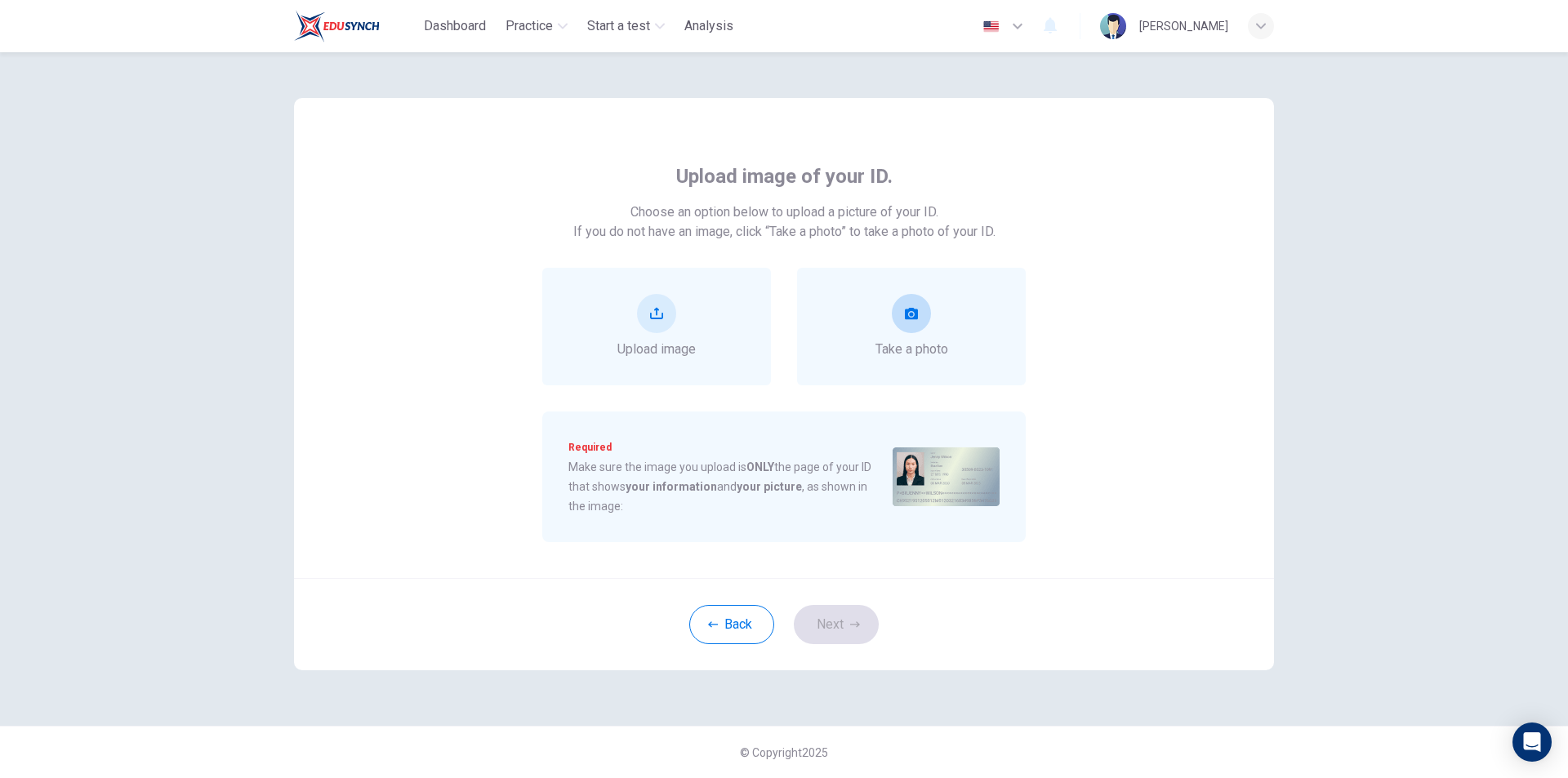
click at [899, 323] on button "take photo" at bounding box center [911, 313] width 39 height 39
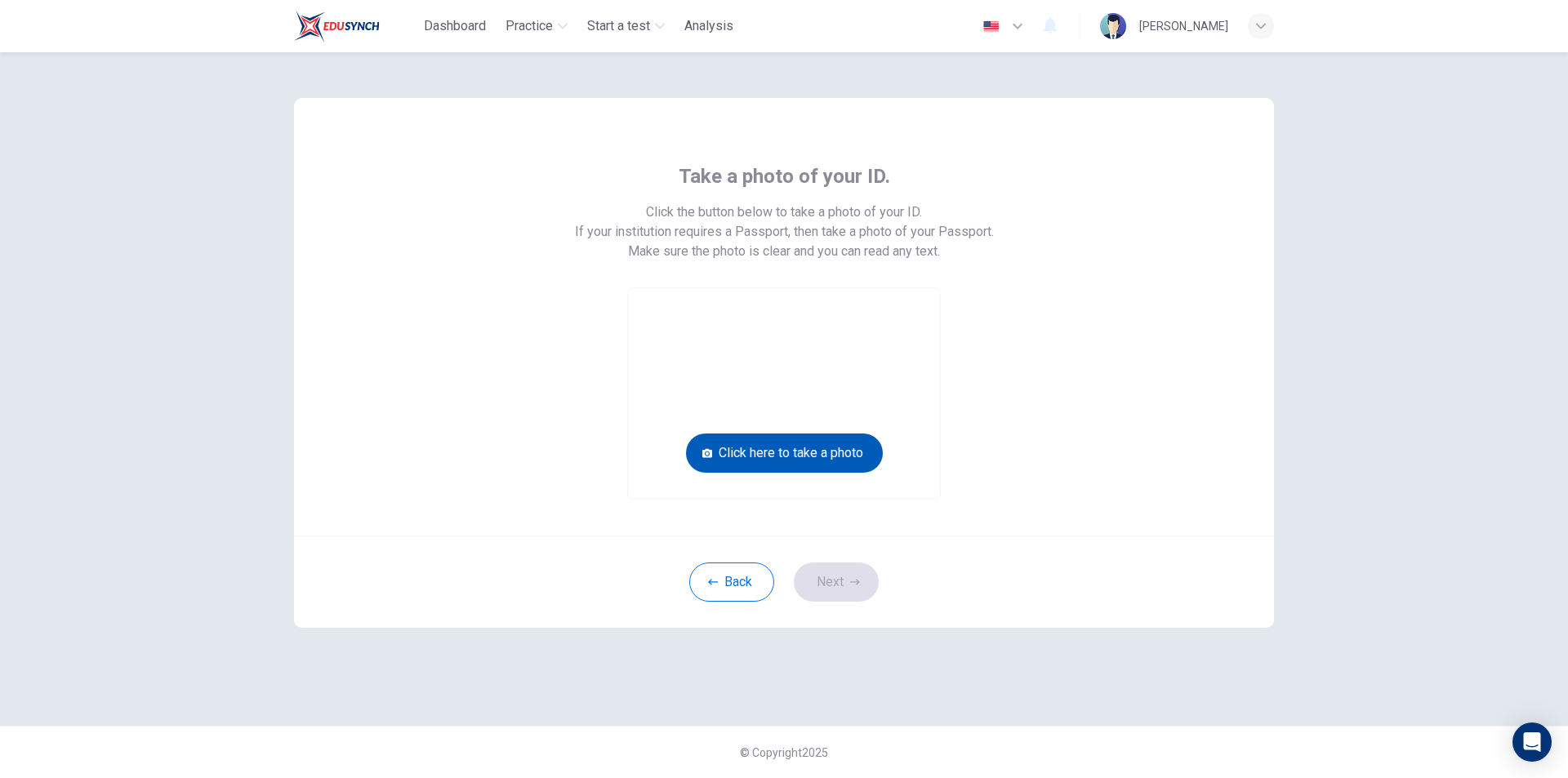
click at [818, 453] on button "Click here to take a photo" at bounding box center [784, 453] width 197 height 39
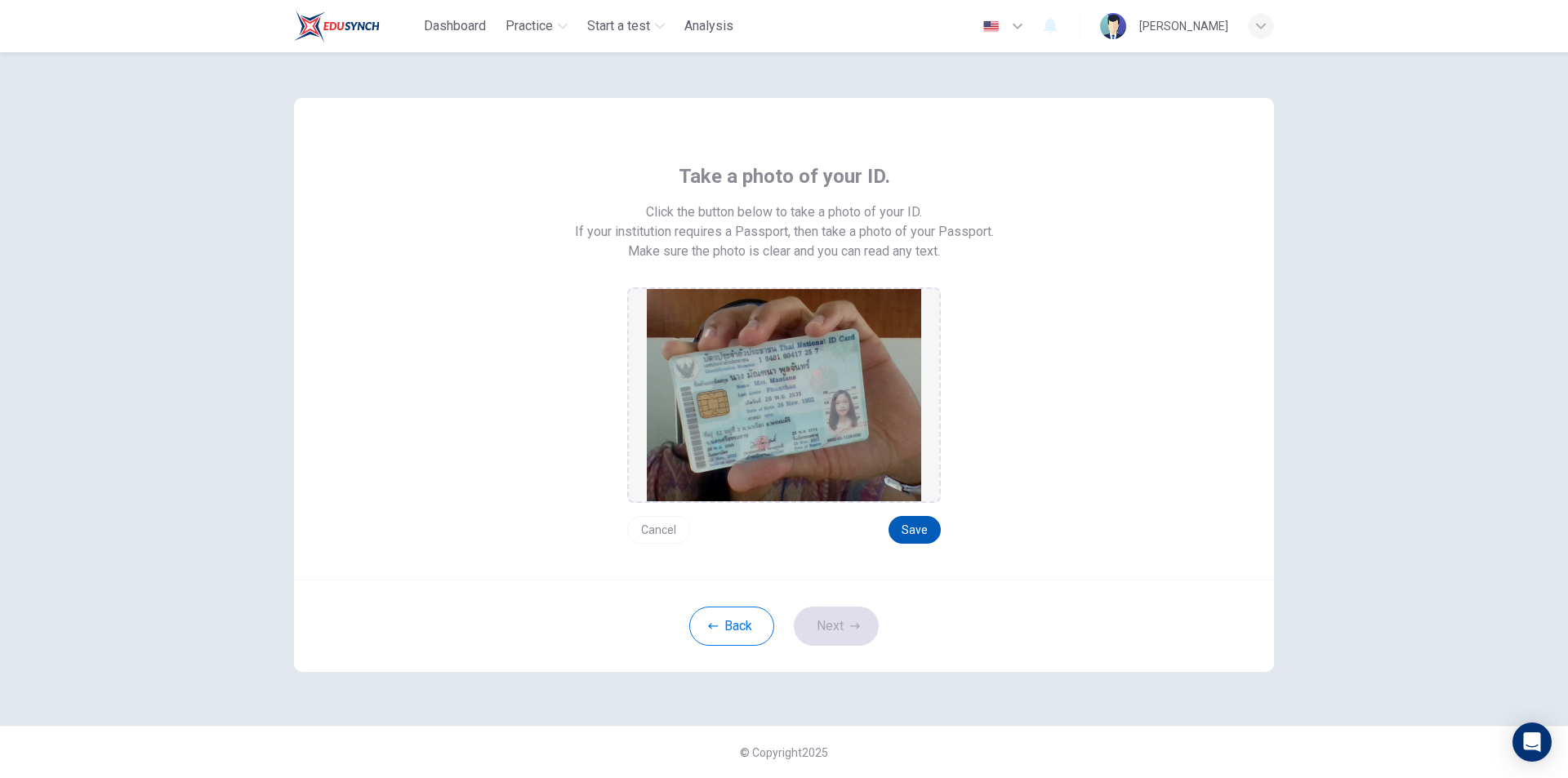
click at [922, 532] on button "Save" at bounding box center [915, 530] width 52 height 28
click at [840, 642] on button "Next" at bounding box center [836, 626] width 85 height 39
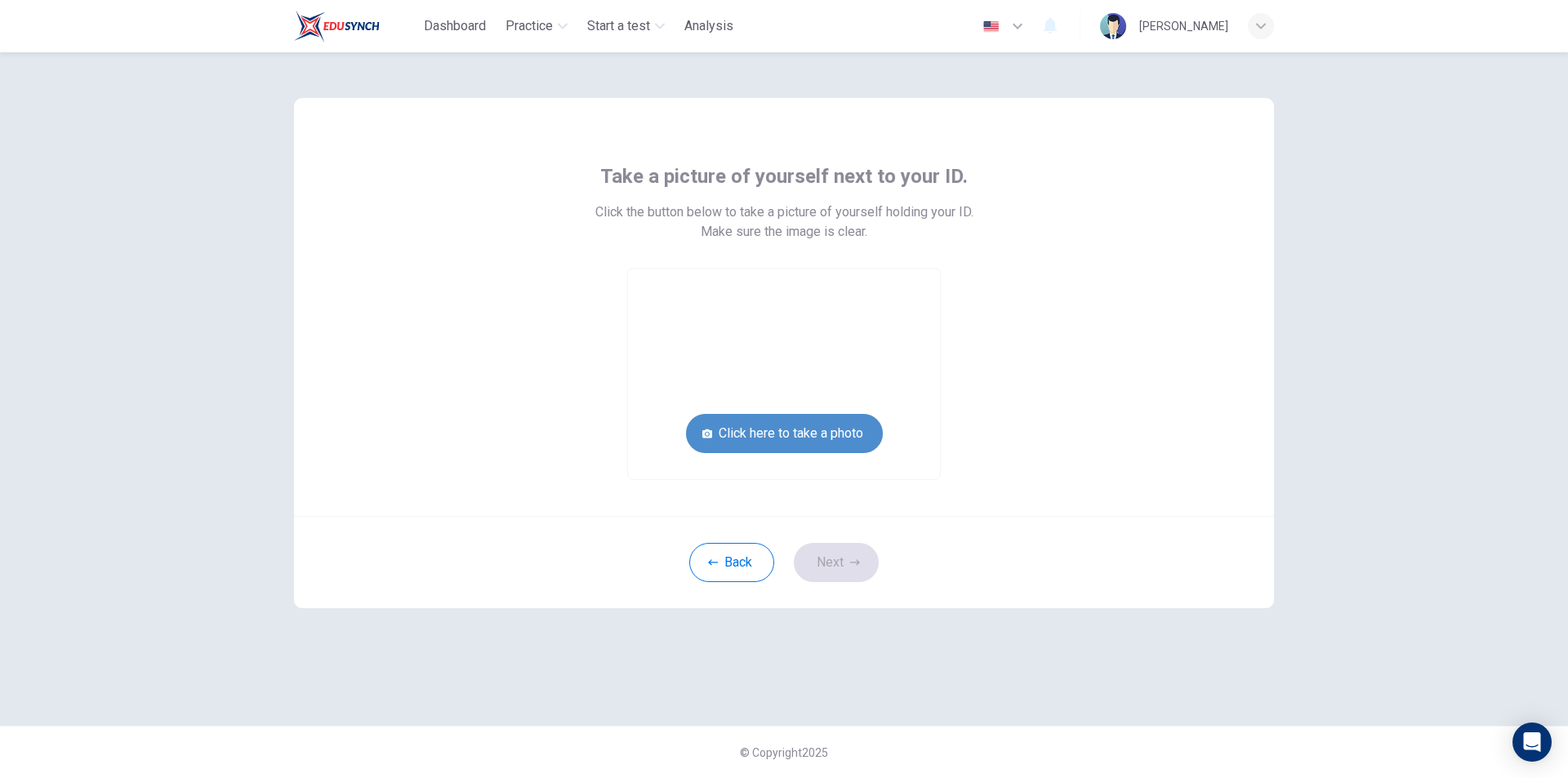
click at [840, 414] on button "Click here to take a photo" at bounding box center [784, 433] width 197 height 39
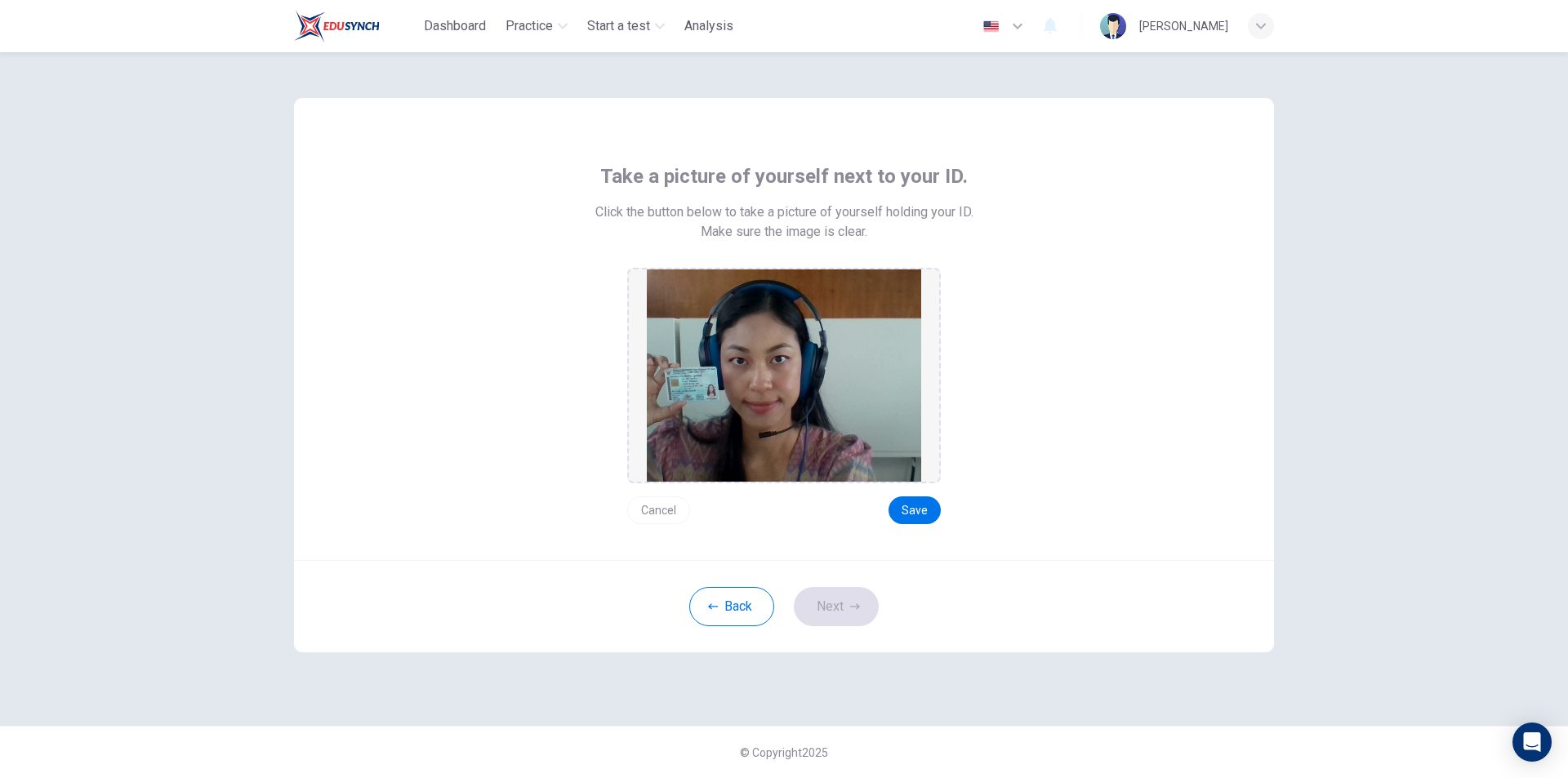
click at [867, 506] on div "Cancel Save" at bounding box center [784, 504] width 314 height 41
click at [915, 513] on button "Save" at bounding box center [915, 511] width 52 height 28
click at [842, 614] on button "Next" at bounding box center [836, 606] width 85 height 39
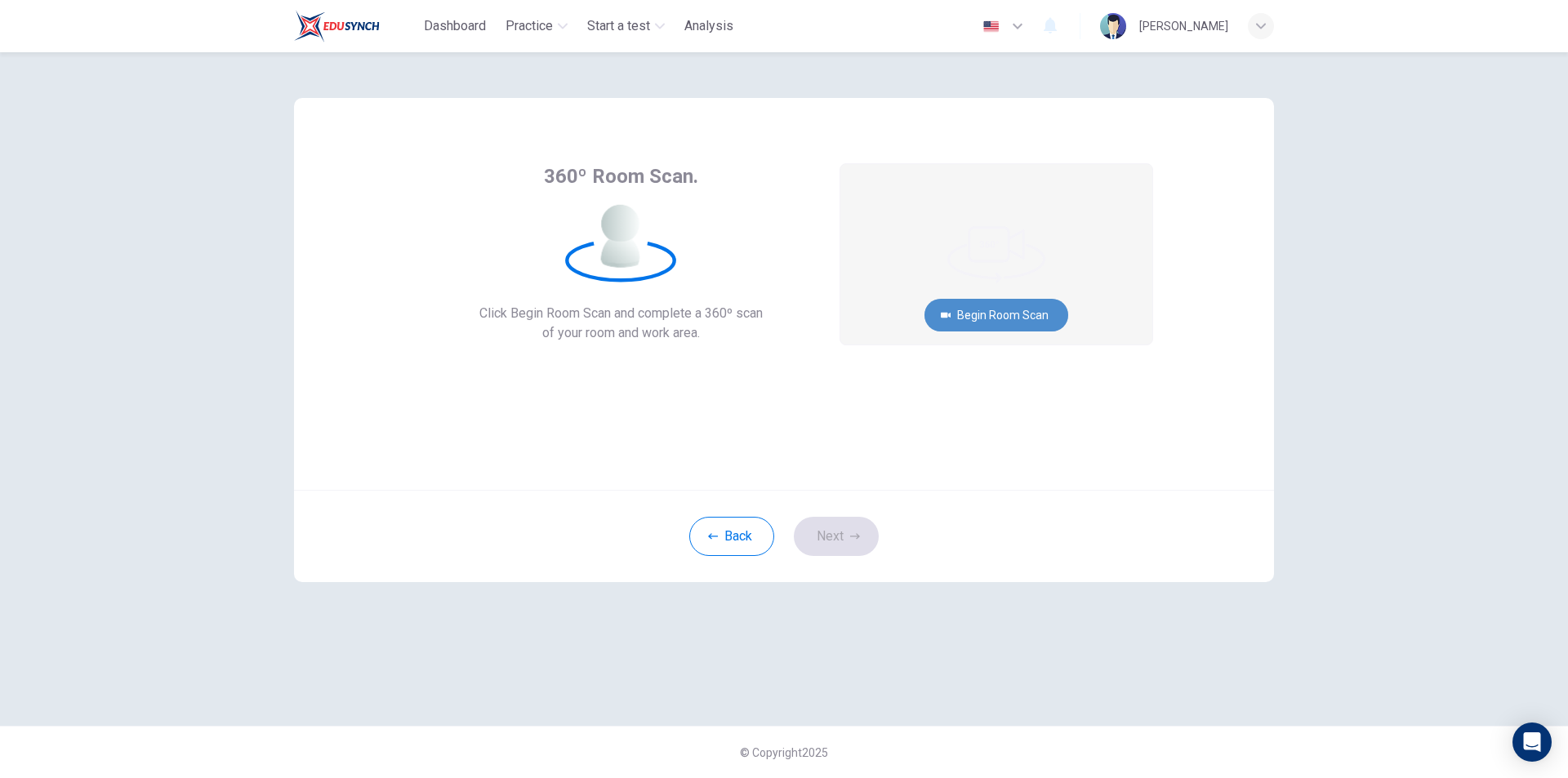
click at [1047, 329] on button "Begin Room Scan" at bounding box center [997, 315] width 144 height 33
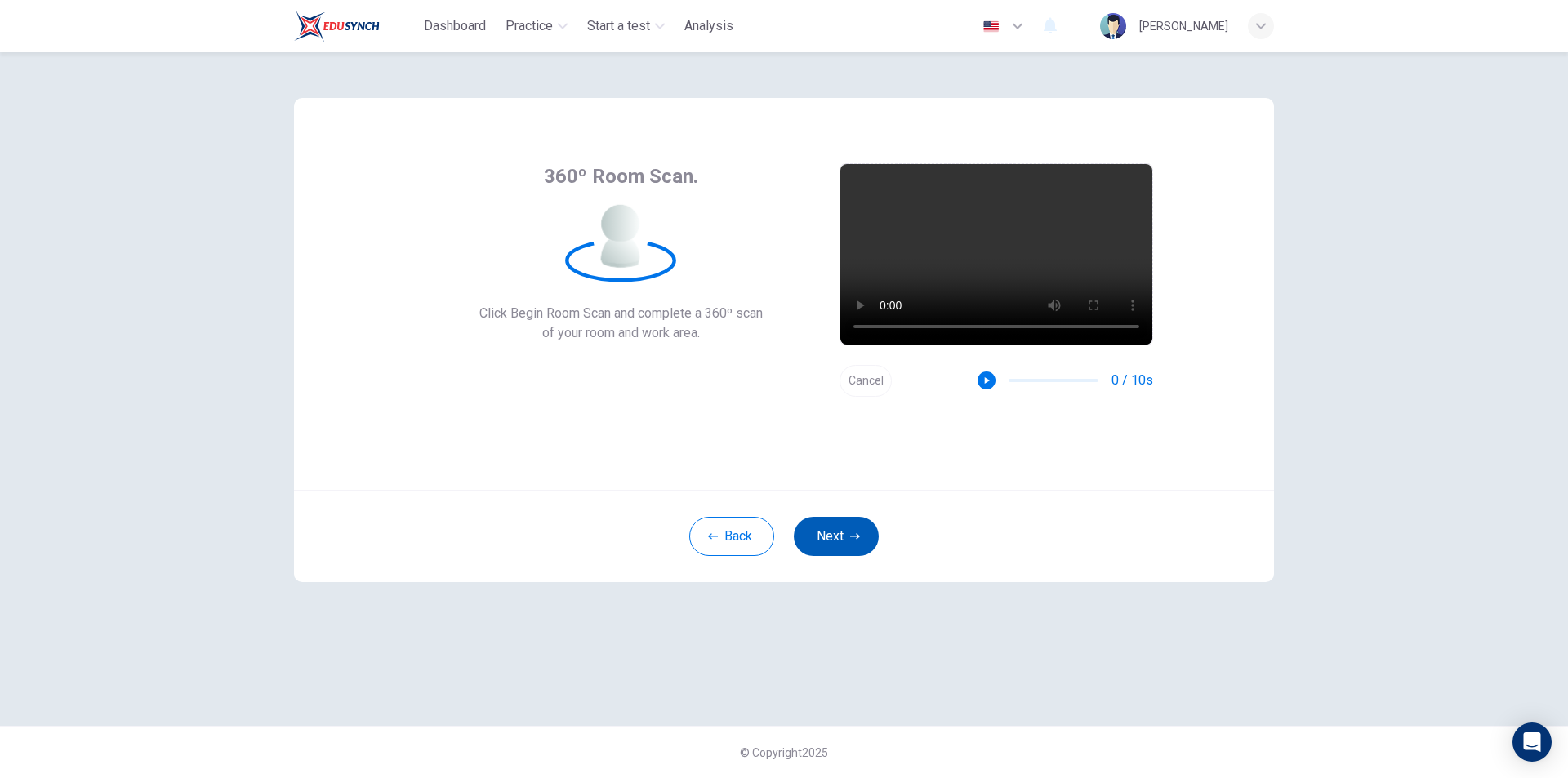
click at [840, 527] on button "Next" at bounding box center [836, 536] width 85 height 39
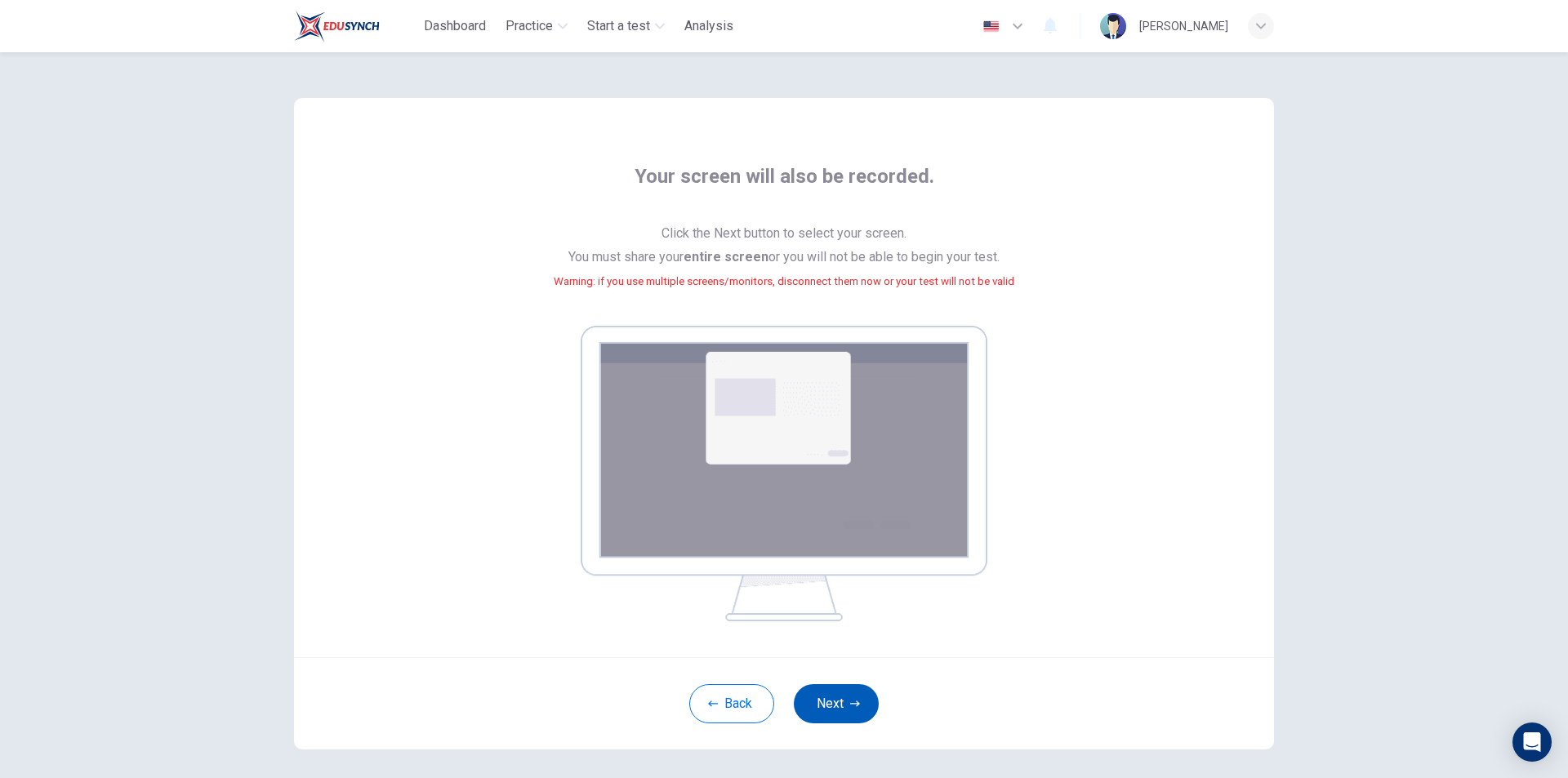
click at [854, 721] on button "Next" at bounding box center [836, 703] width 85 height 39
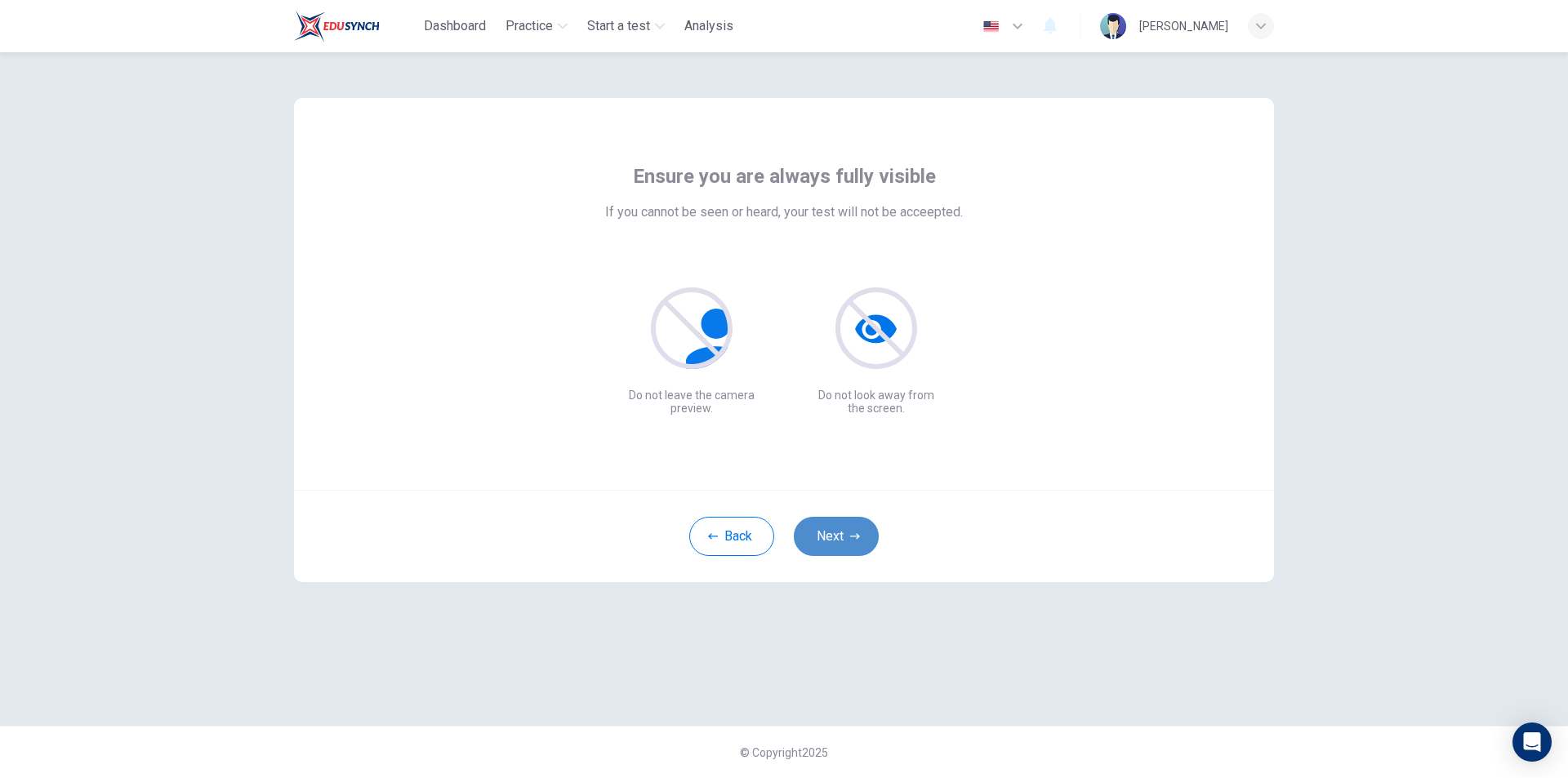
click at [845, 545] on button "Next" at bounding box center [836, 536] width 85 height 39
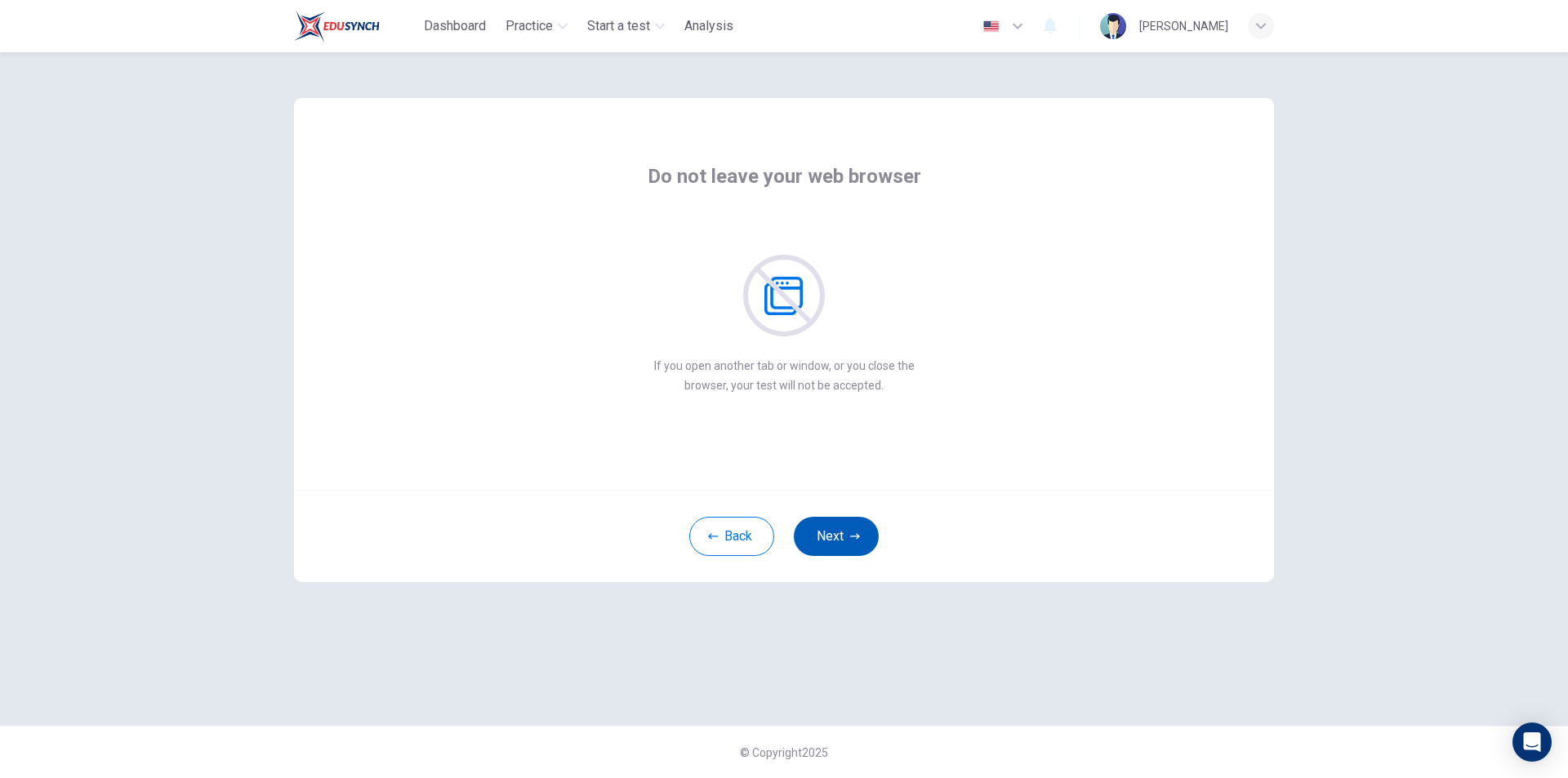
click at [868, 539] on button "Next" at bounding box center [836, 536] width 85 height 39
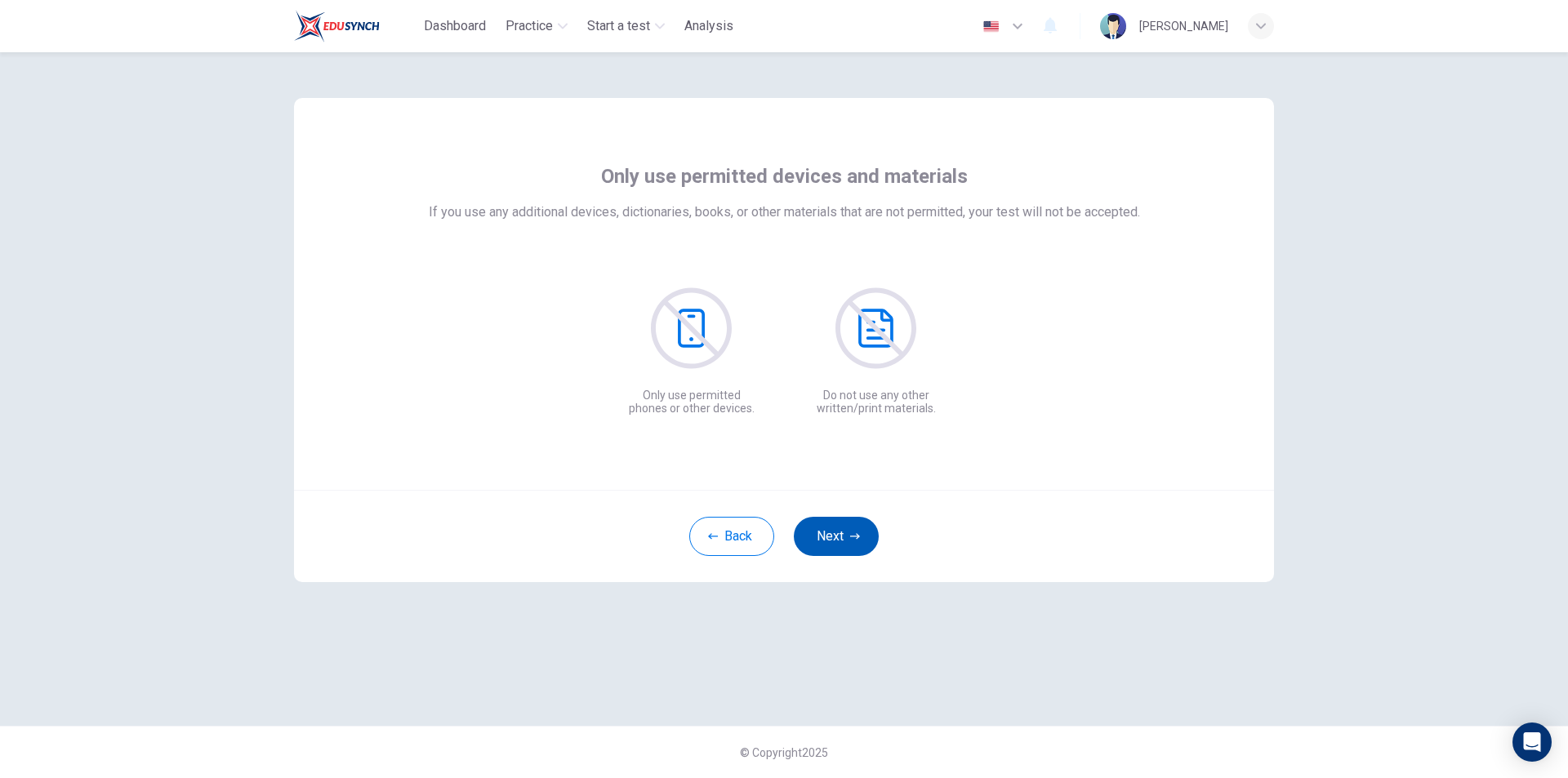
click at [868, 539] on button "Next" at bounding box center [836, 536] width 85 height 39
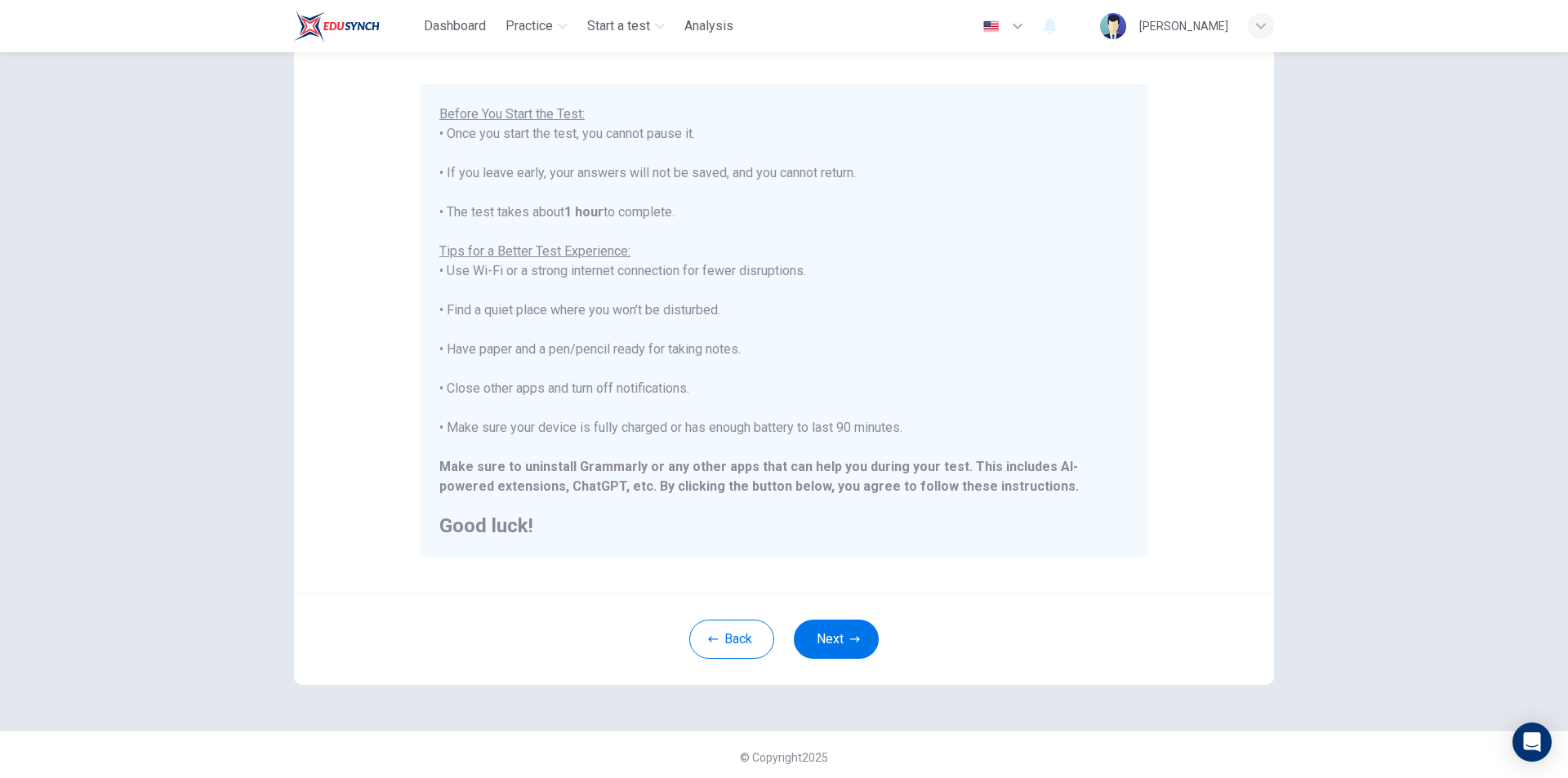
scroll to position [130, 0]
click at [851, 639] on icon "button" at bounding box center [855, 635] width 10 height 10
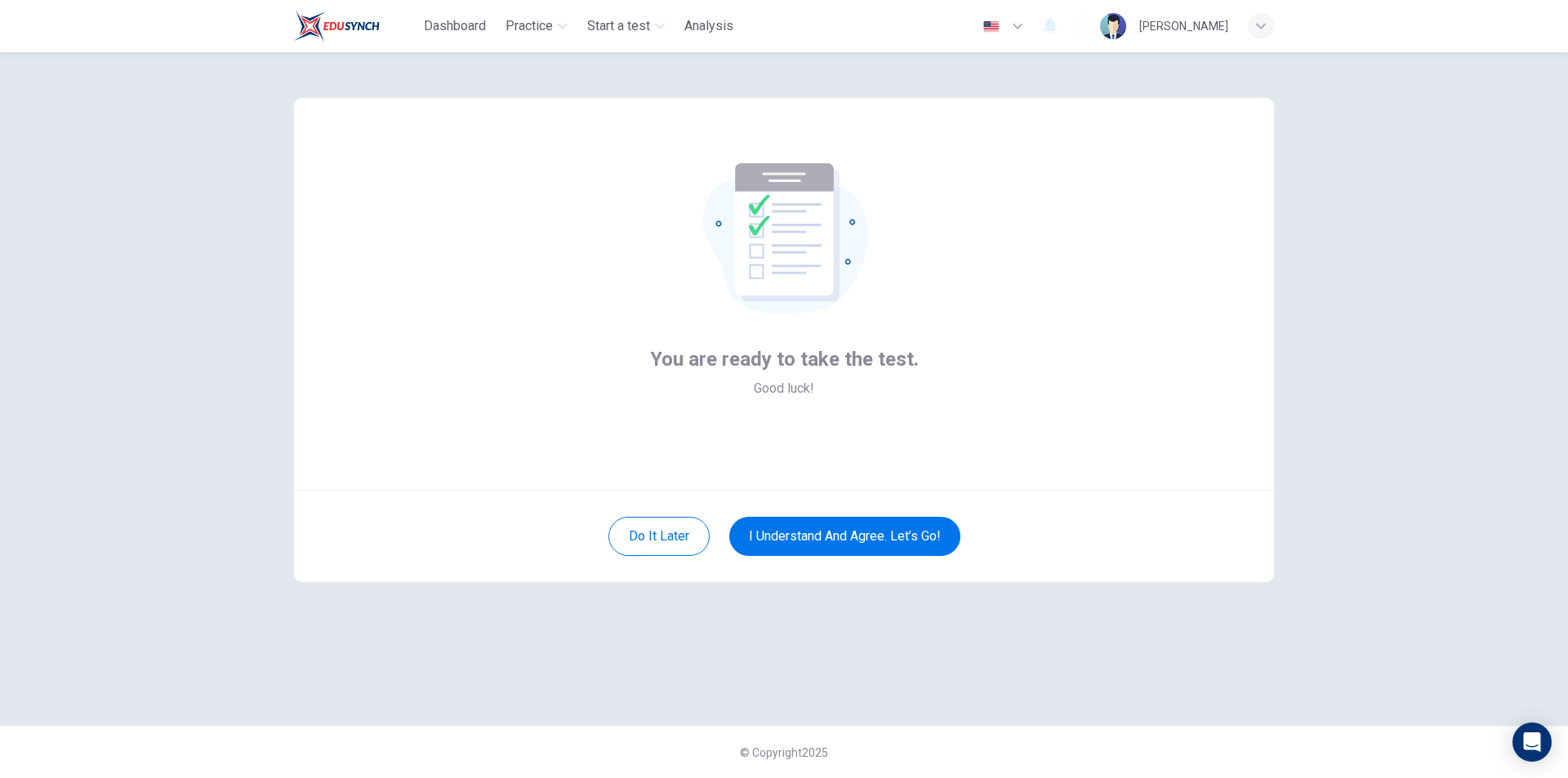
scroll to position [0, 0]
click at [894, 545] on button "I understand and agree. Let’s go!" at bounding box center [844, 536] width 231 height 39
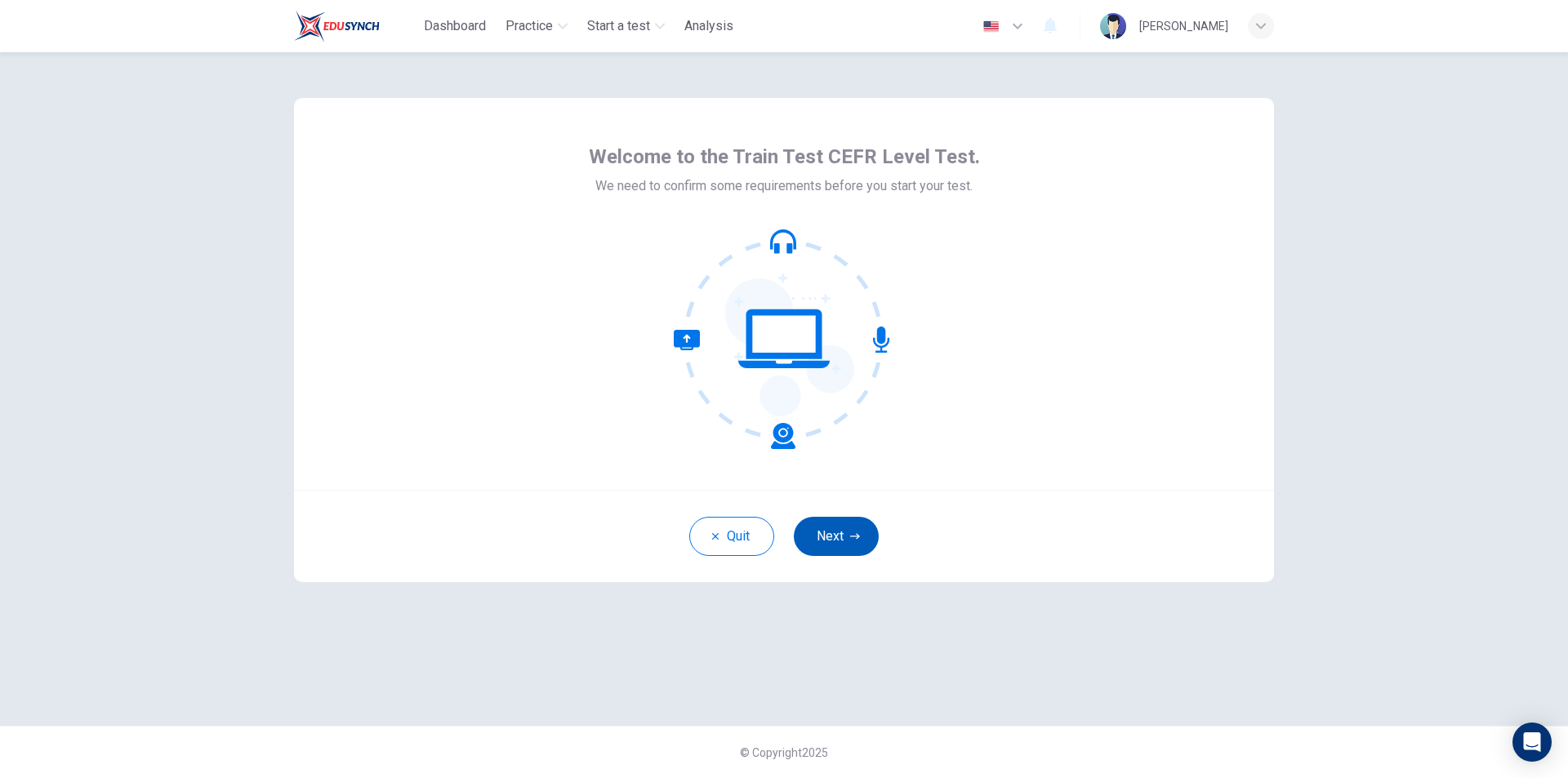
click at [853, 542] on button "Next" at bounding box center [836, 536] width 85 height 39
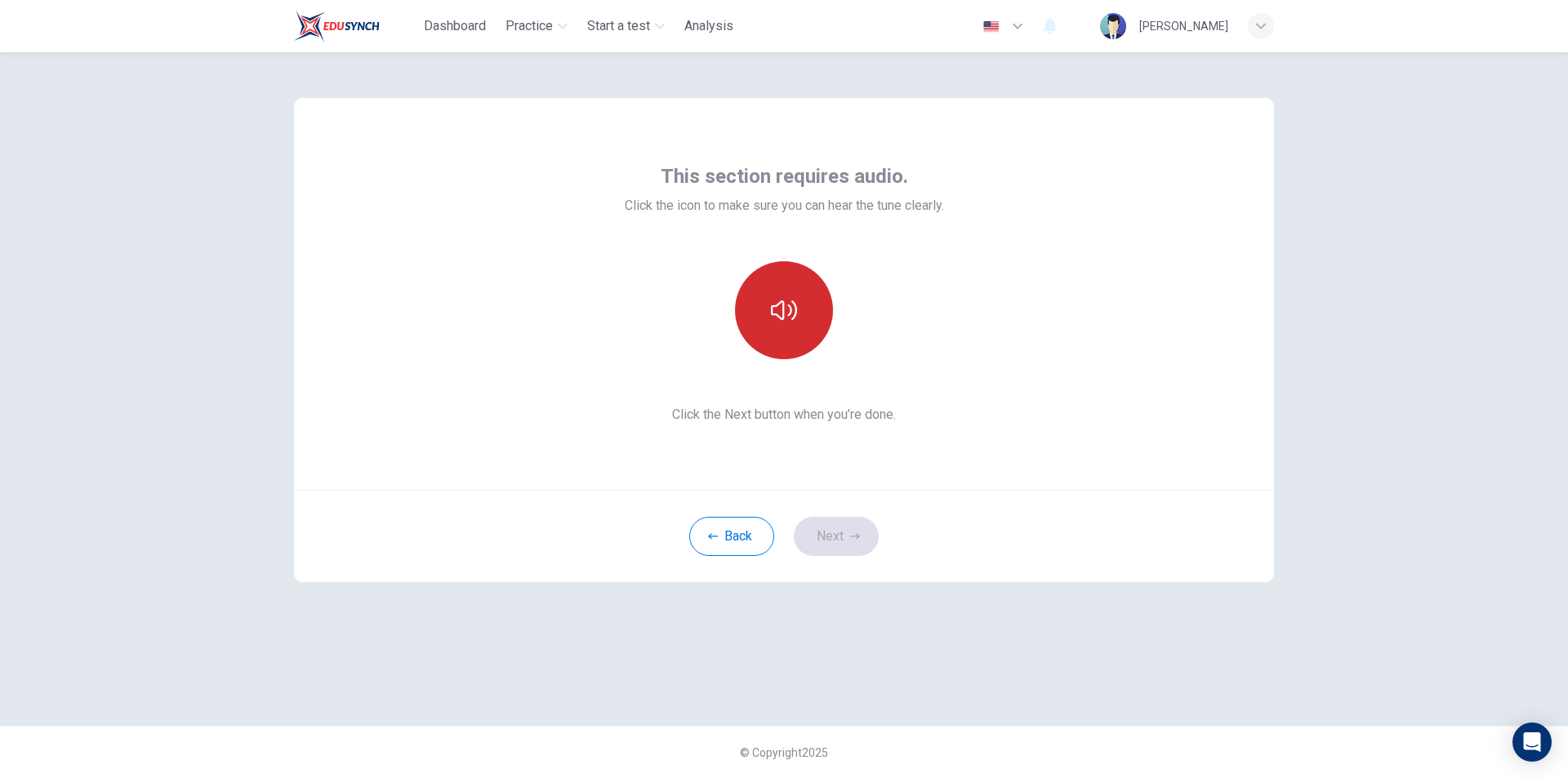
click at [805, 298] on button "button" at bounding box center [784, 310] width 98 height 98
click at [779, 300] on icon "button" at bounding box center [784, 310] width 26 height 26
click at [837, 525] on button "Next" at bounding box center [836, 536] width 85 height 39
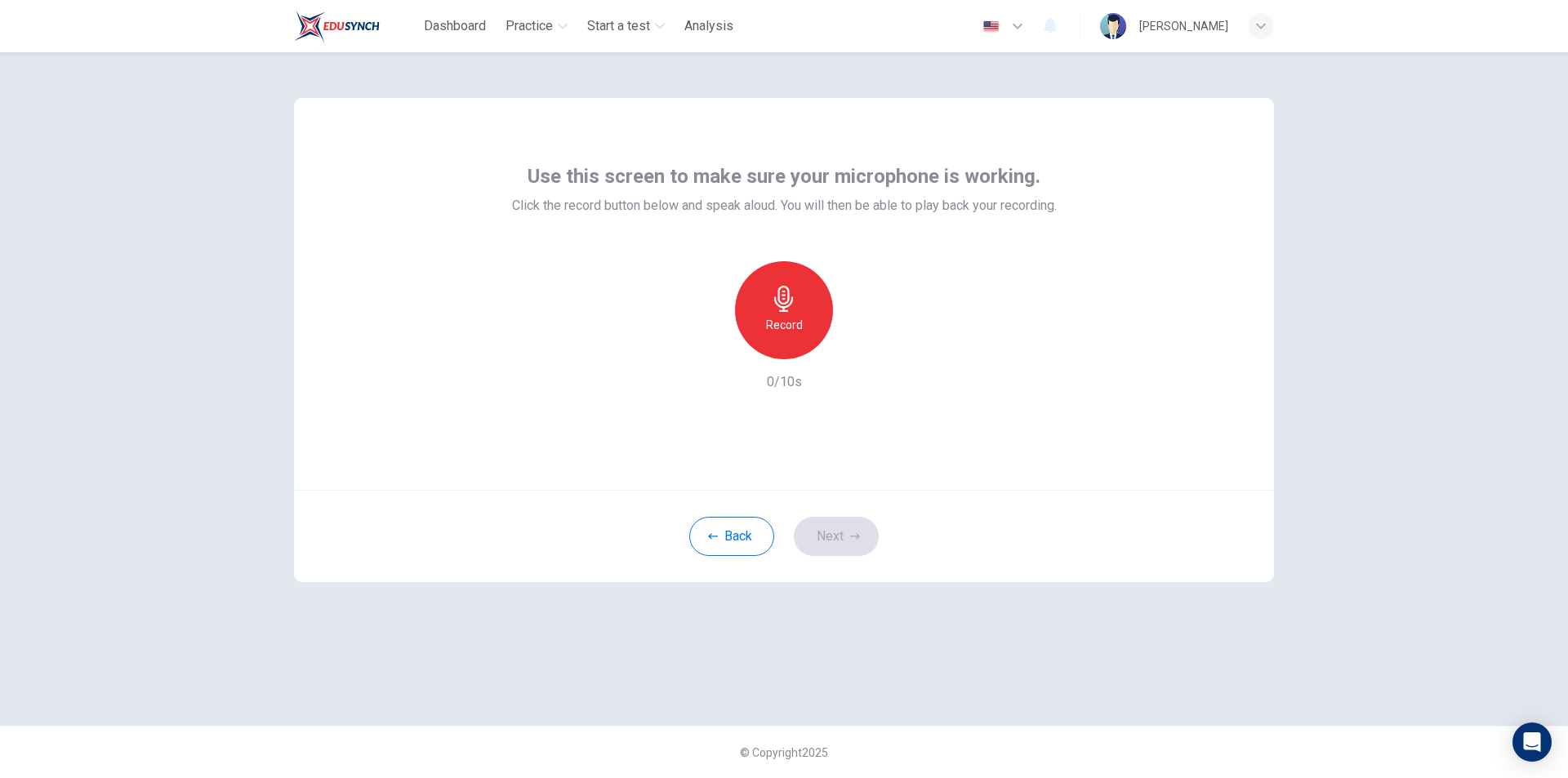
click at [779, 314] on div "Record" at bounding box center [784, 310] width 98 height 98
click at [779, 314] on div "Stop" at bounding box center [784, 310] width 98 height 98
click at [852, 542] on button "Next" at bounding box center [836, 536] width 85 height 39
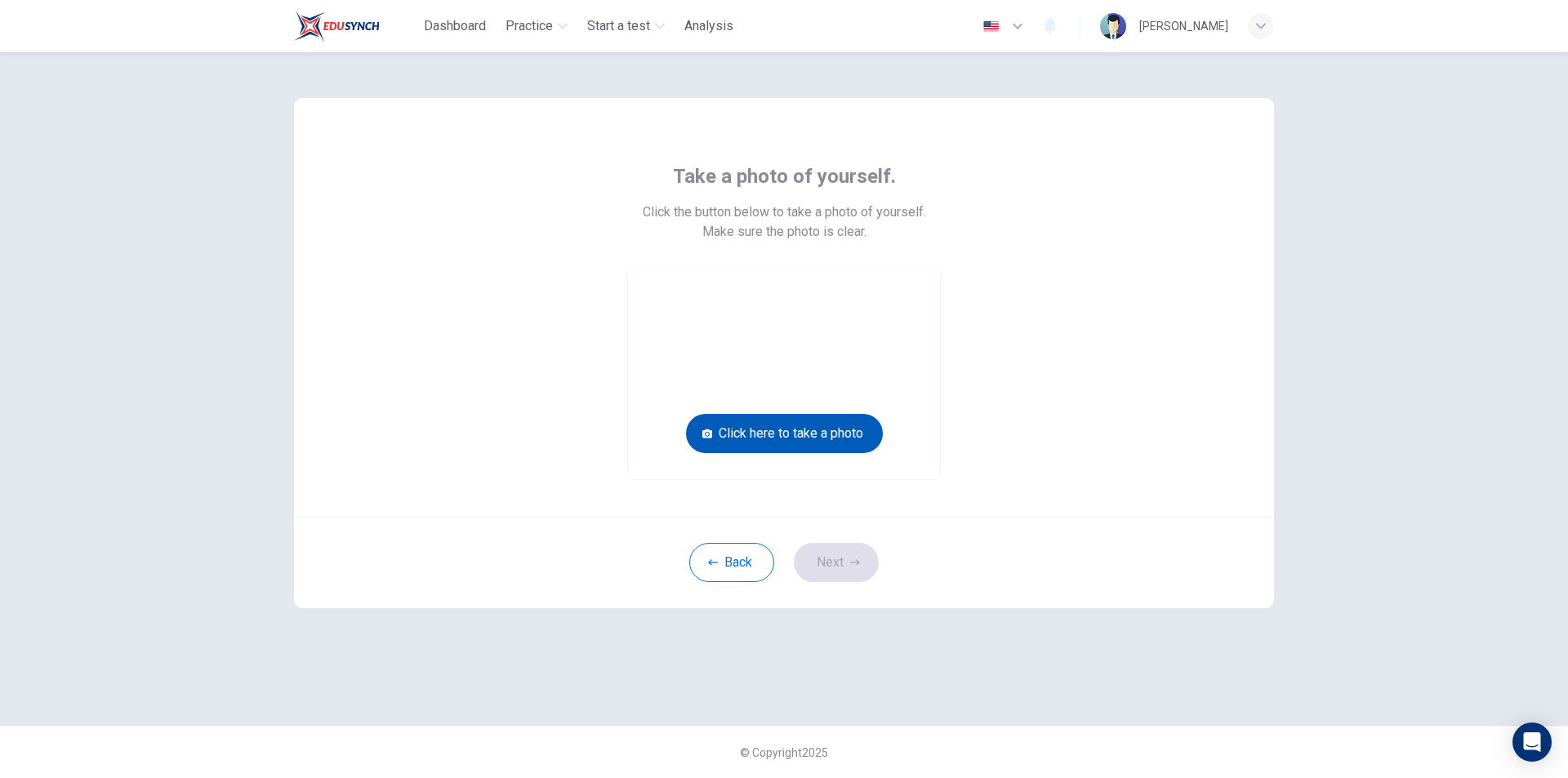
click at [835, 421] on button "Click here to take a photo" at bounding box center [784, 433] width 197 height 39
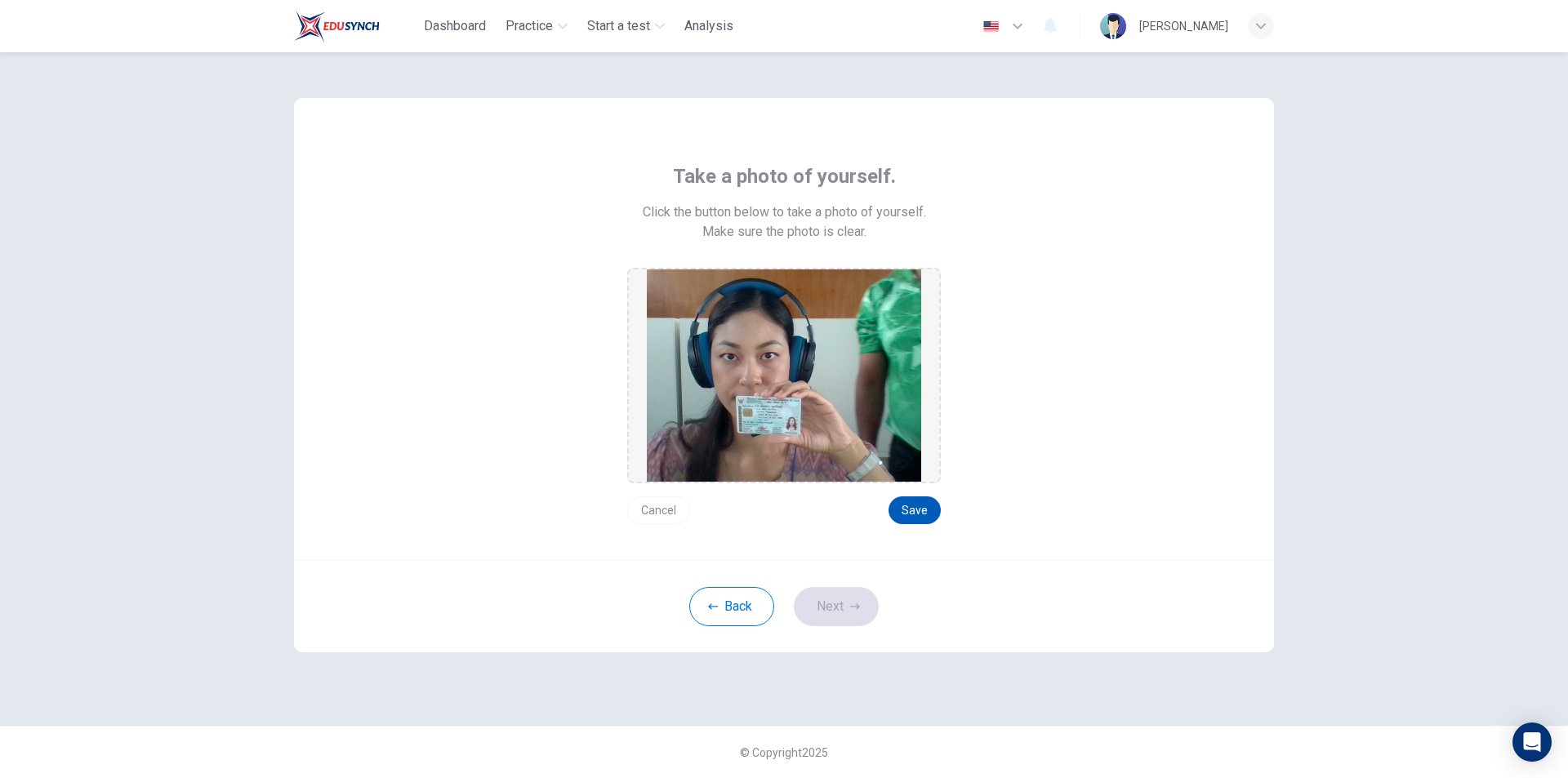
click at [908, 509] on button "Save" at bounding box center [915, 511] width 52 height 28
click at [836, 621] on button "Next" at bounding box center [836, 606] width 85 height 39
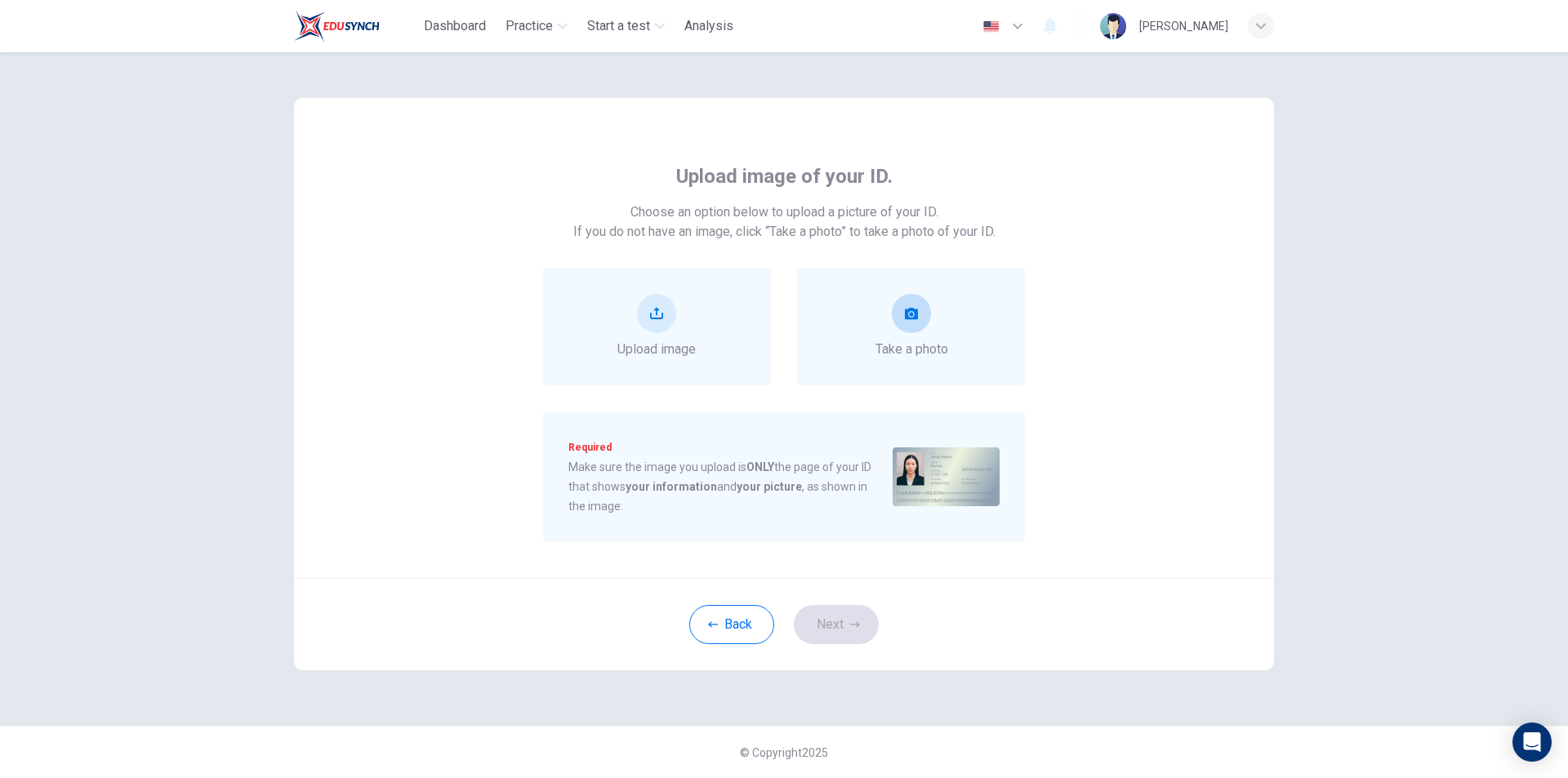
click at [931, 305] on div "Take a photo" at bounding box center [912, 326] width 73 height 65
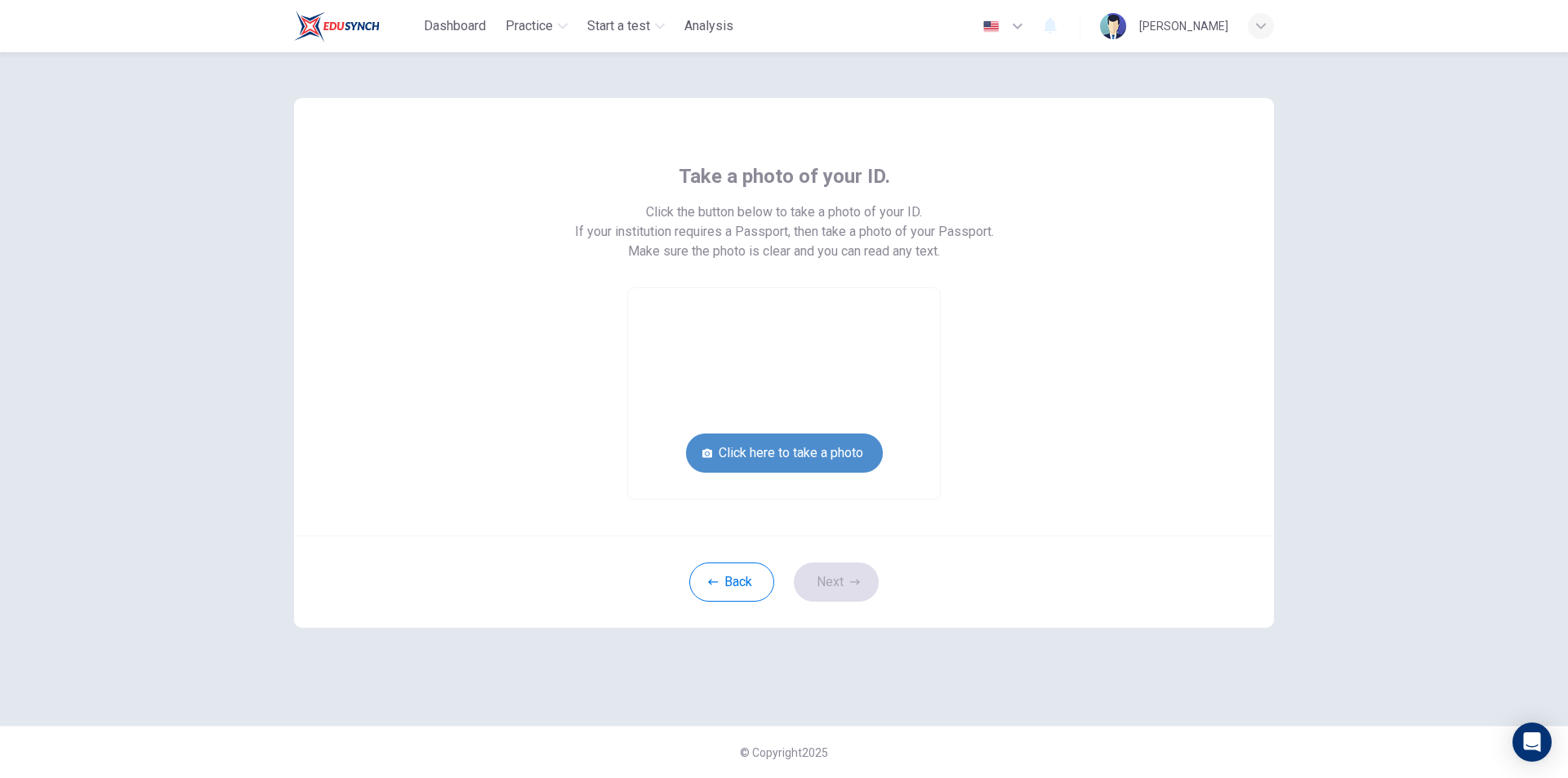
click at [787, 450] on button "Click here to take a photo" at bounding box center [784, 453] width 197 height 39
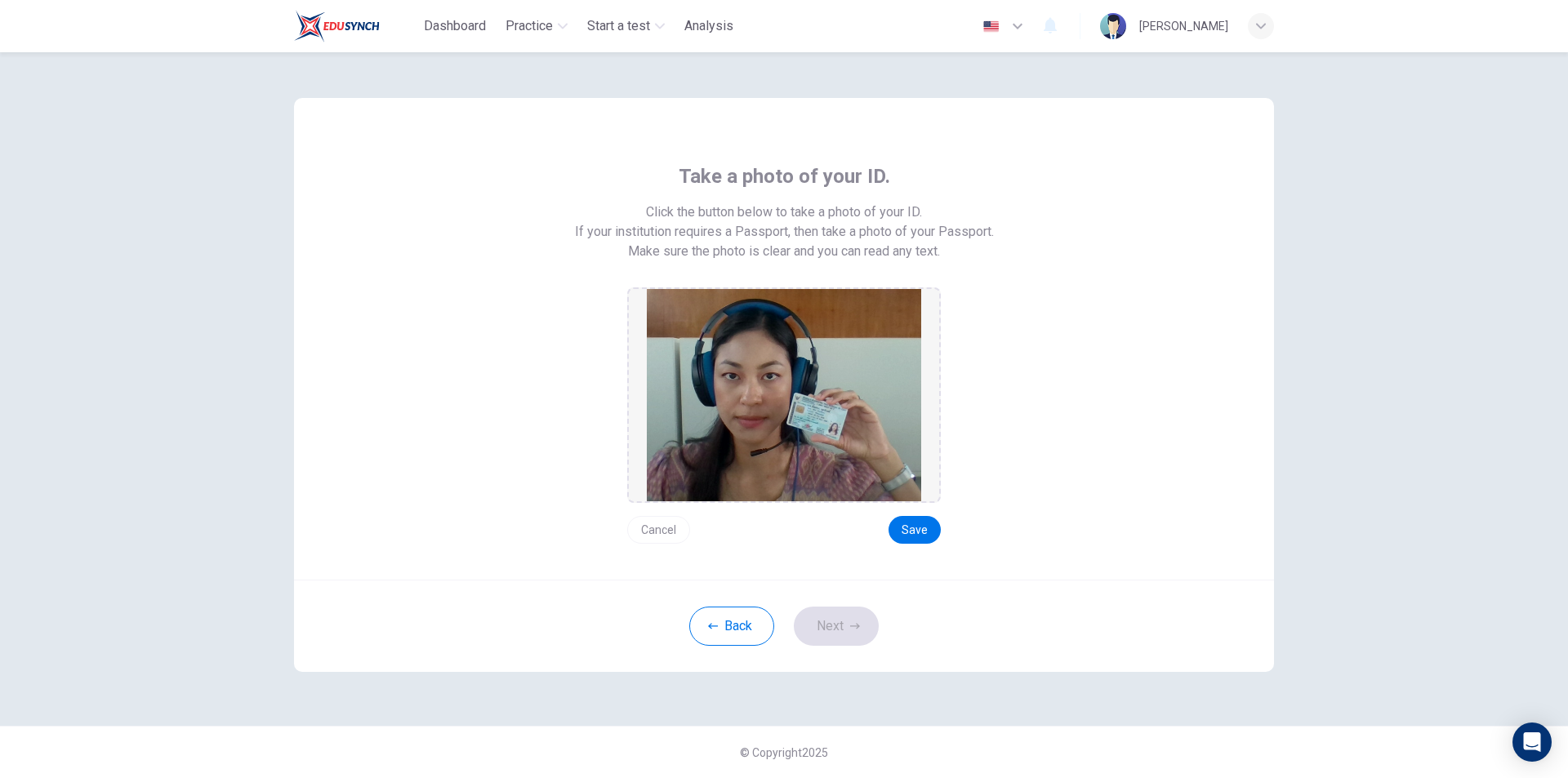
click at [890, 549] on div "Take a photo of your ID. Click the button below to take a photo of your ID. If …" at bounding box center [784, 339] width 980 height 482
click at [909, 532] on button "Save" at bounding box center [915, 530] width 52 height 28
click at [868, 644] on button "Next" at bounding box center [836, 626] width 85 height 39
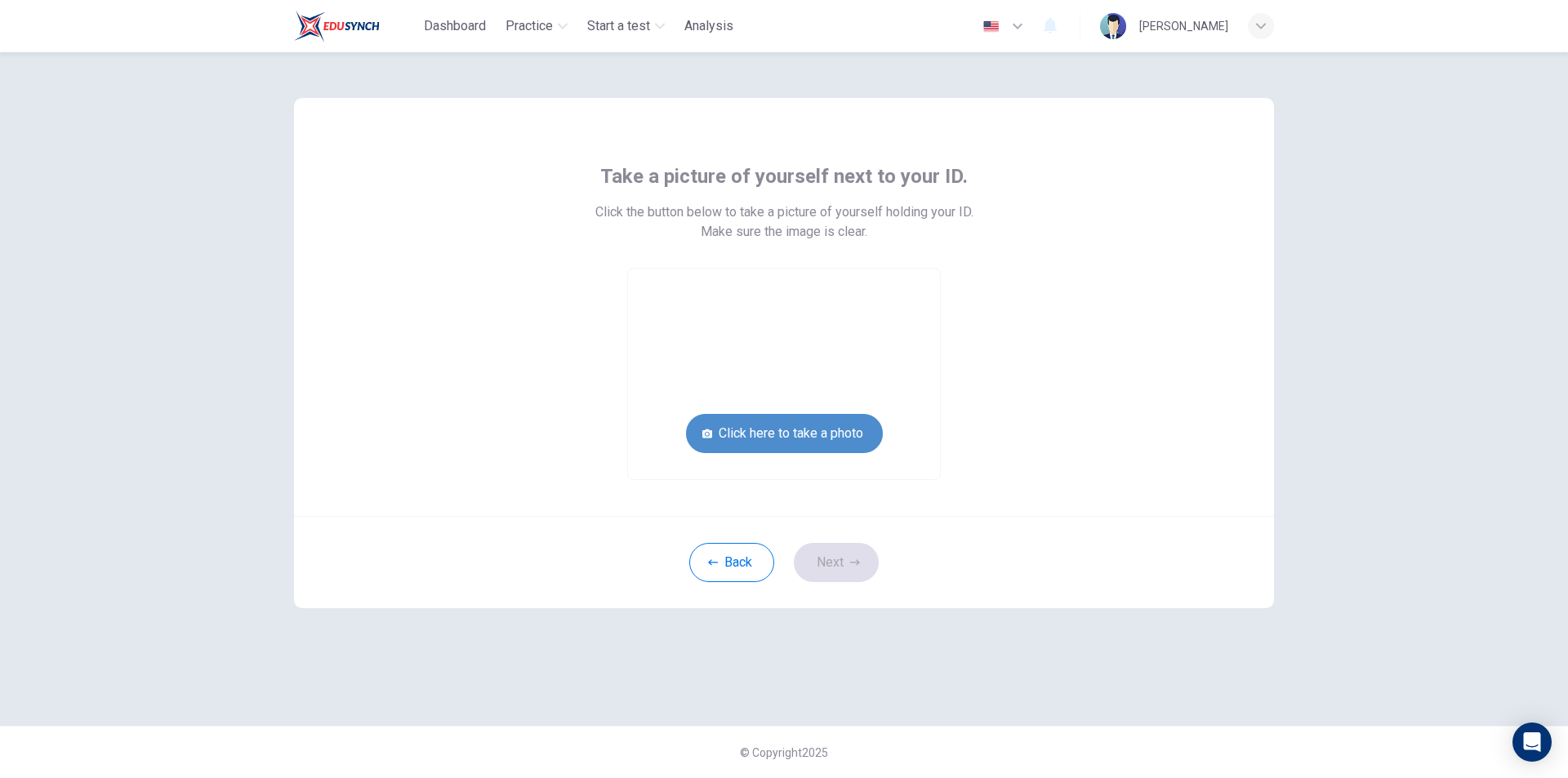
click at [842, 427] on button "Click here to take a photo" at bounding box center [784, 433] width 197 height 39
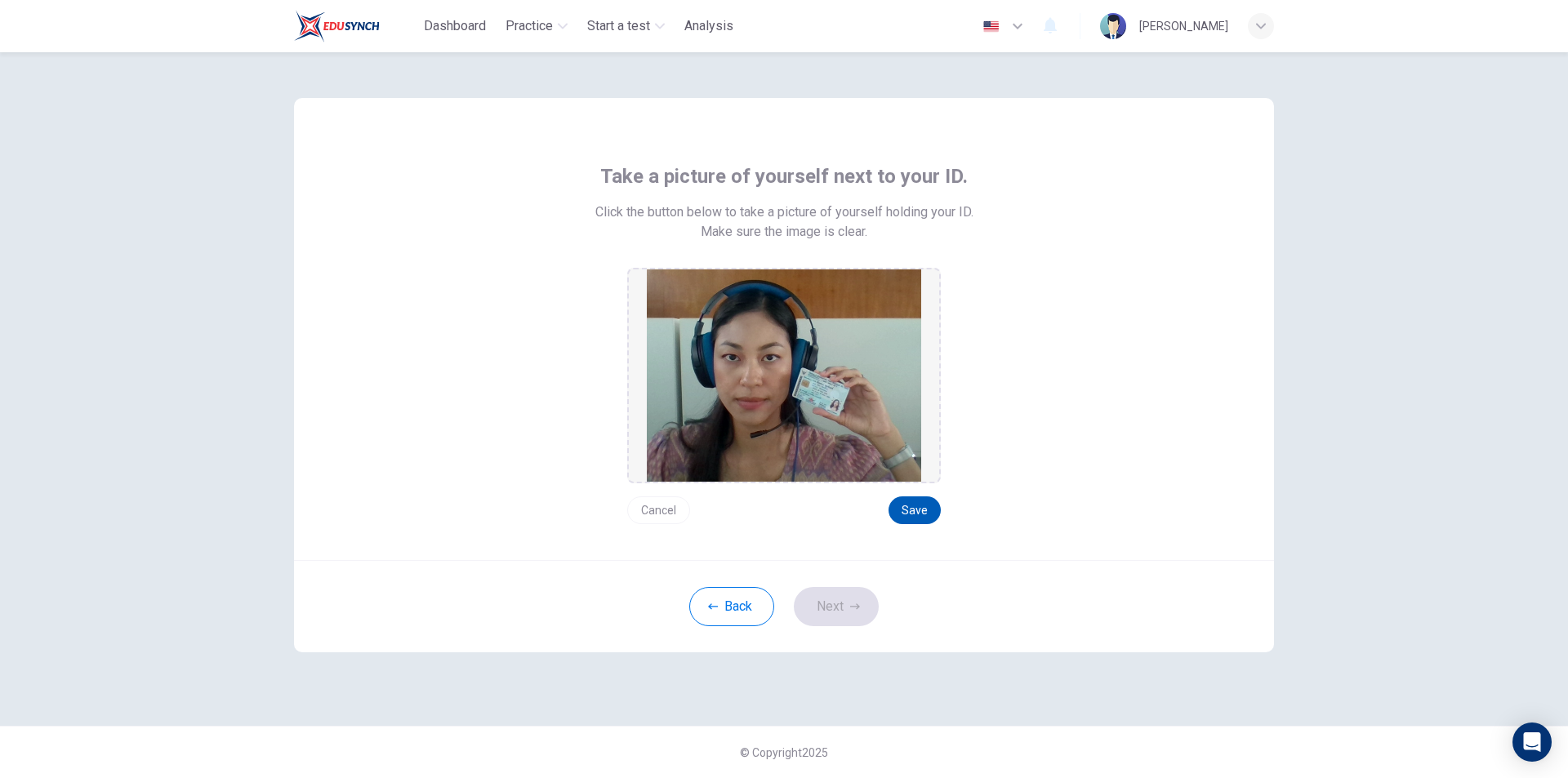
click at [939, 512] on button "Save" at bounding box center [915, 511] width 52 height 28
click at [818, 615] on button "Next" at bounding box center [836, 606] width 85 height 39
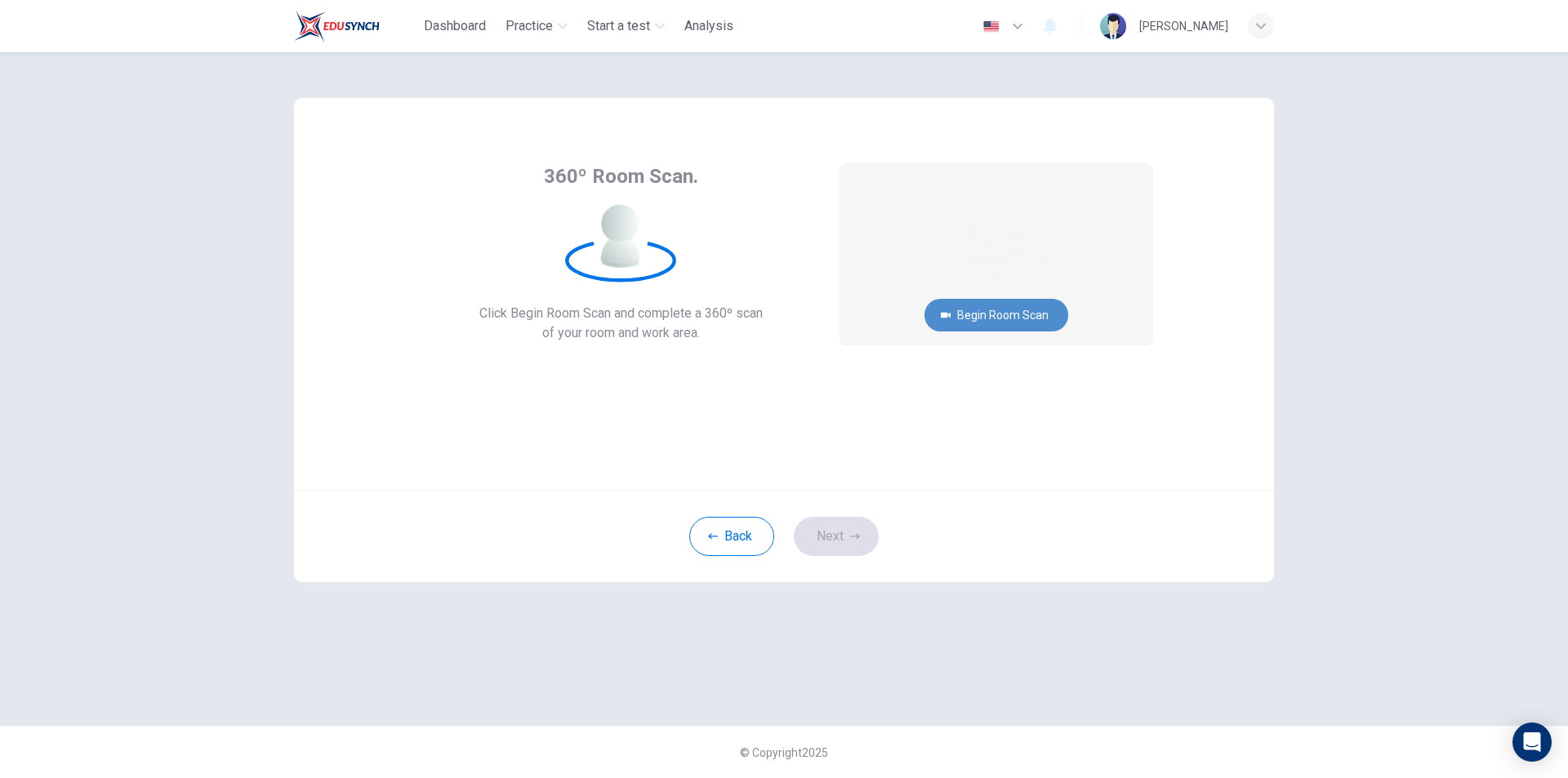
click at [1050, 307] on button "Begin Room Scan" at bounding box center [997, 315] width 144 height 33
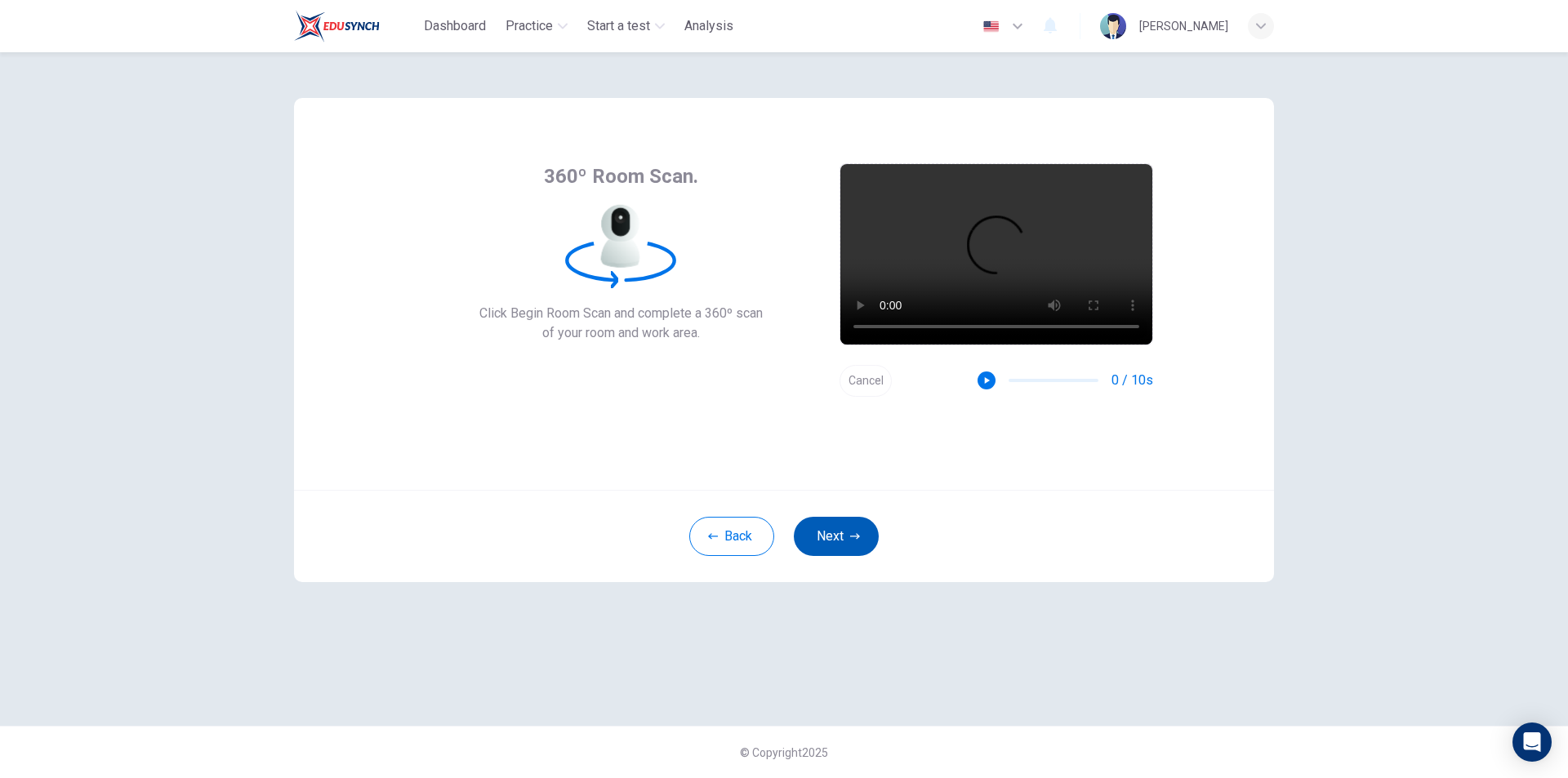
click at [840, 549] on button "Next" at bounding box center [836, 536] width 85 height 39
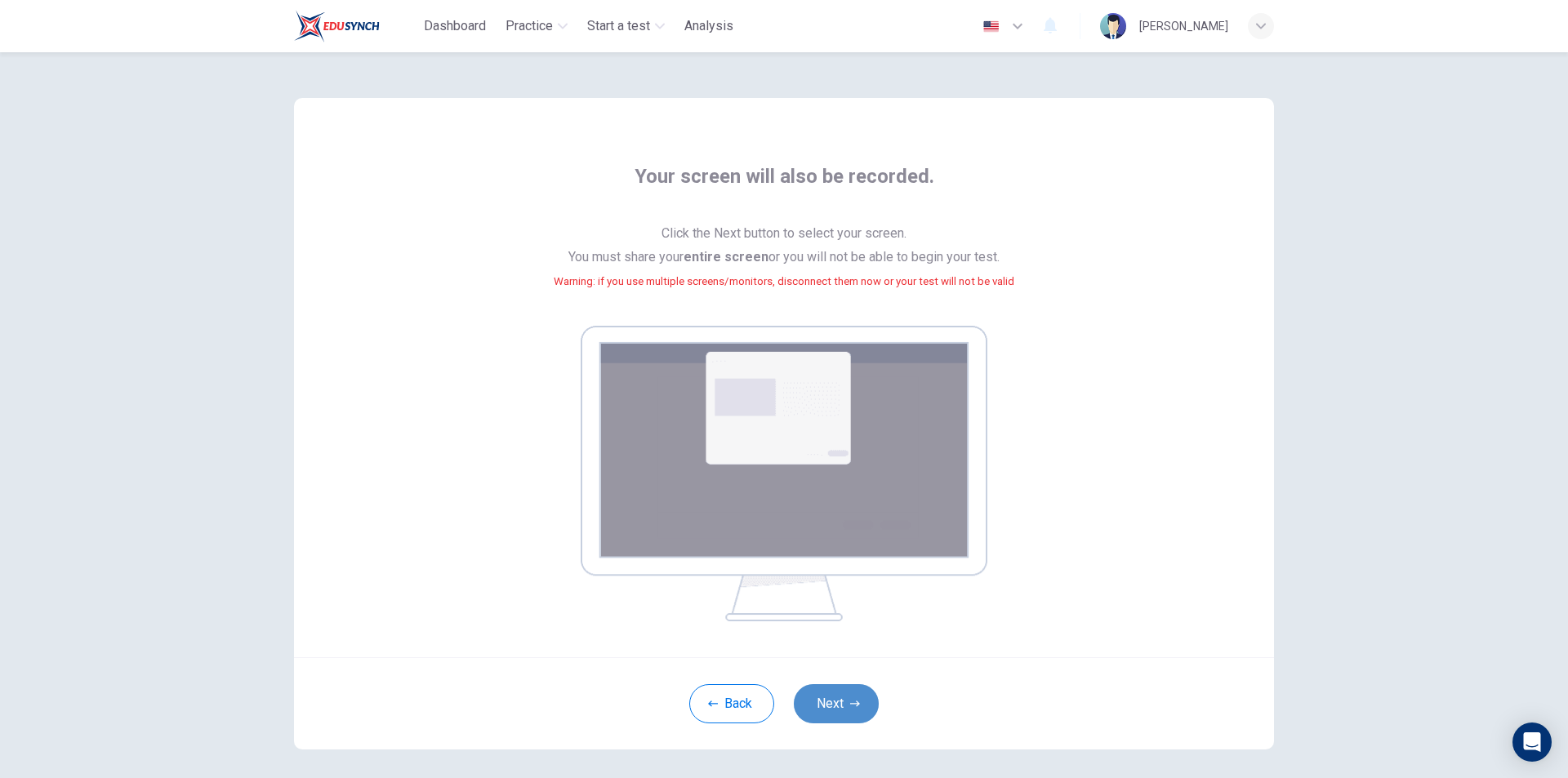
click at [840, 711] on button "Next" at bounding box center [836, 703] width 85 height 39
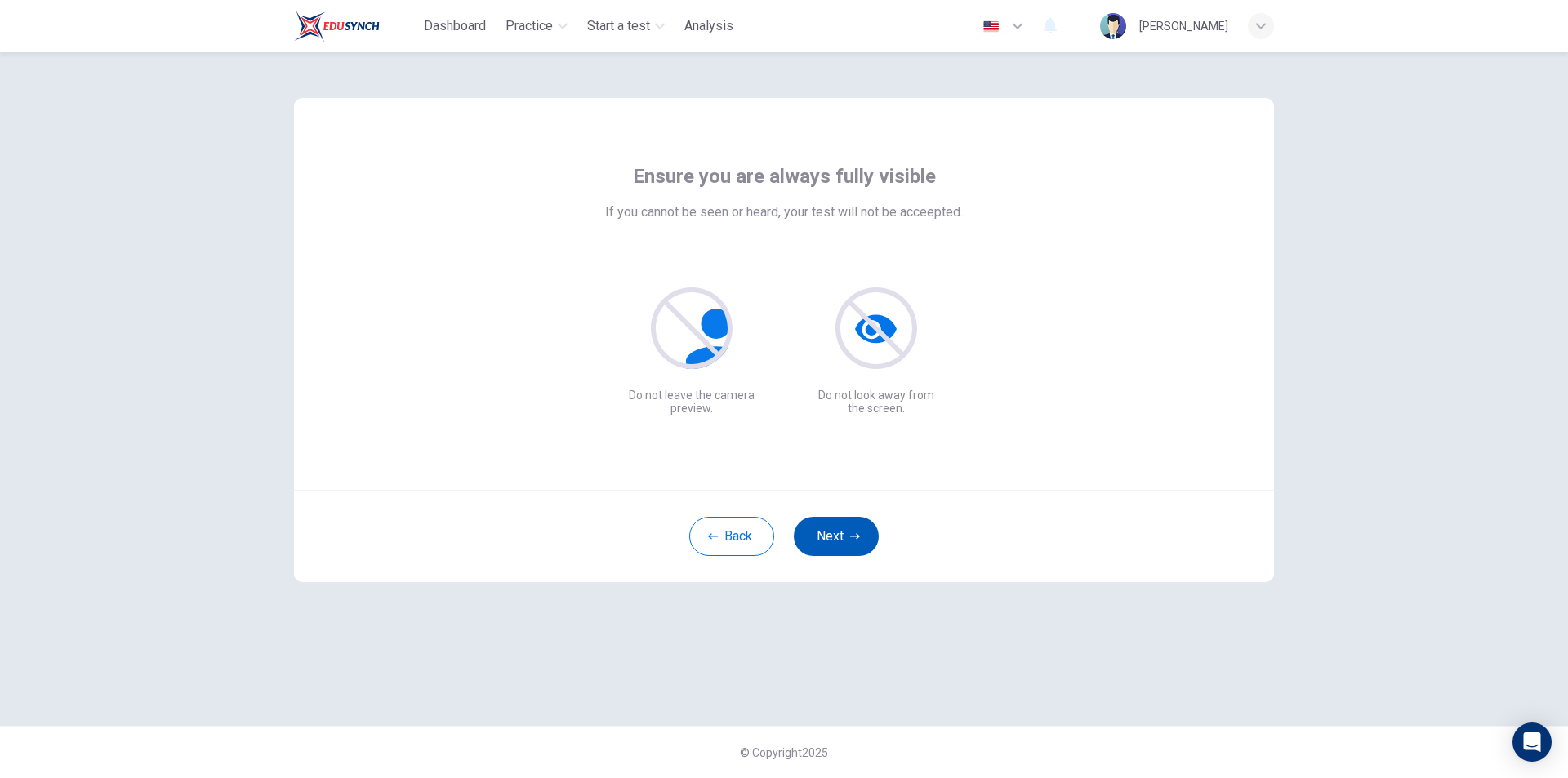
click at [828, 531] on button "Next" at bounding box center [836, 536] width 85 height 39
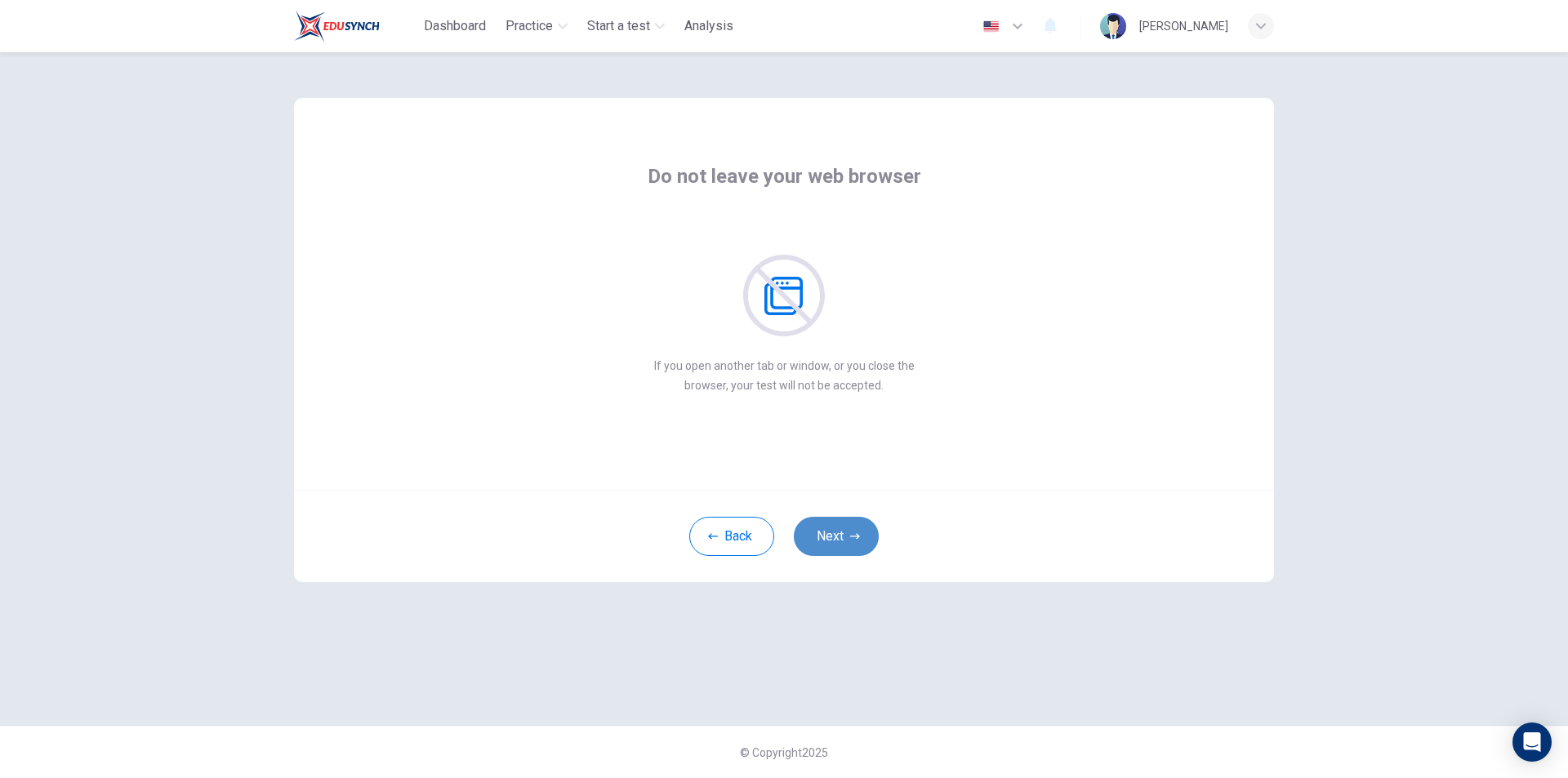
click at [855, 539] on icon "button" at bounding box center [855, 537] width 10 height 10
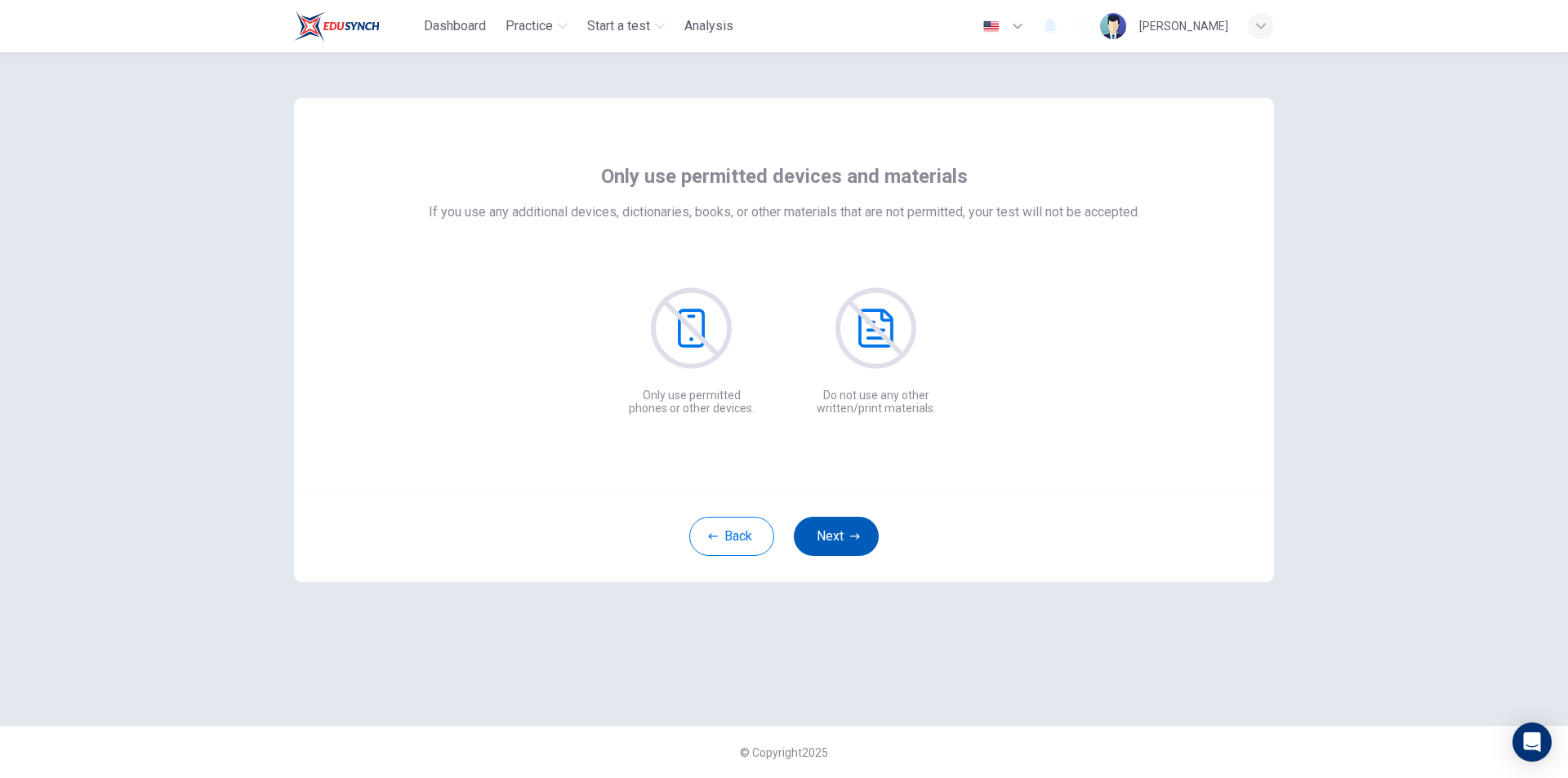
click at [855, 539] on icon "button" at bounding box center [855, 537] width 10 height 10
click at [856, 538] on icon "button" at bounding box center [855, 537] width 10 height 10
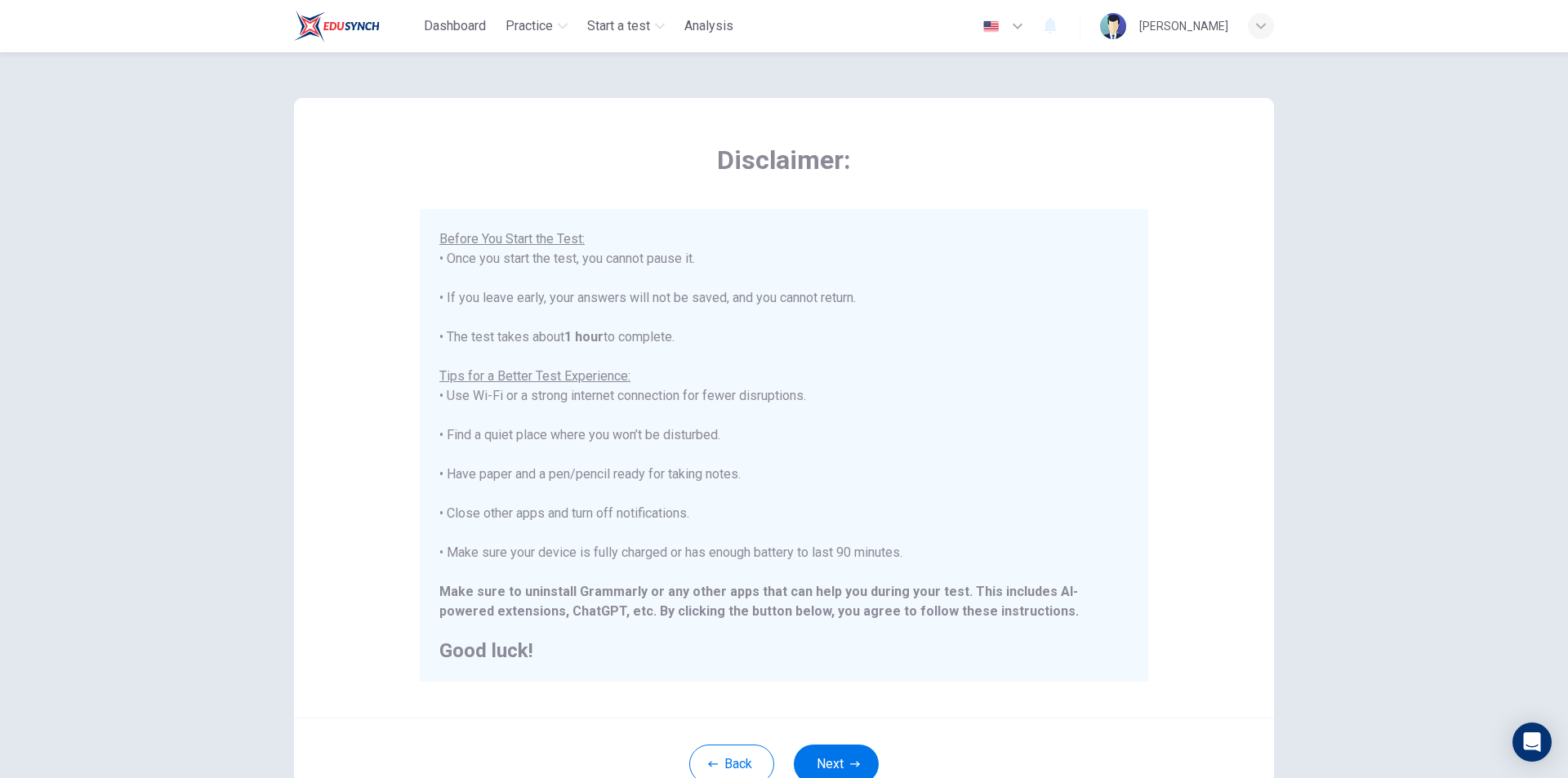
scroll to position [130, 0]
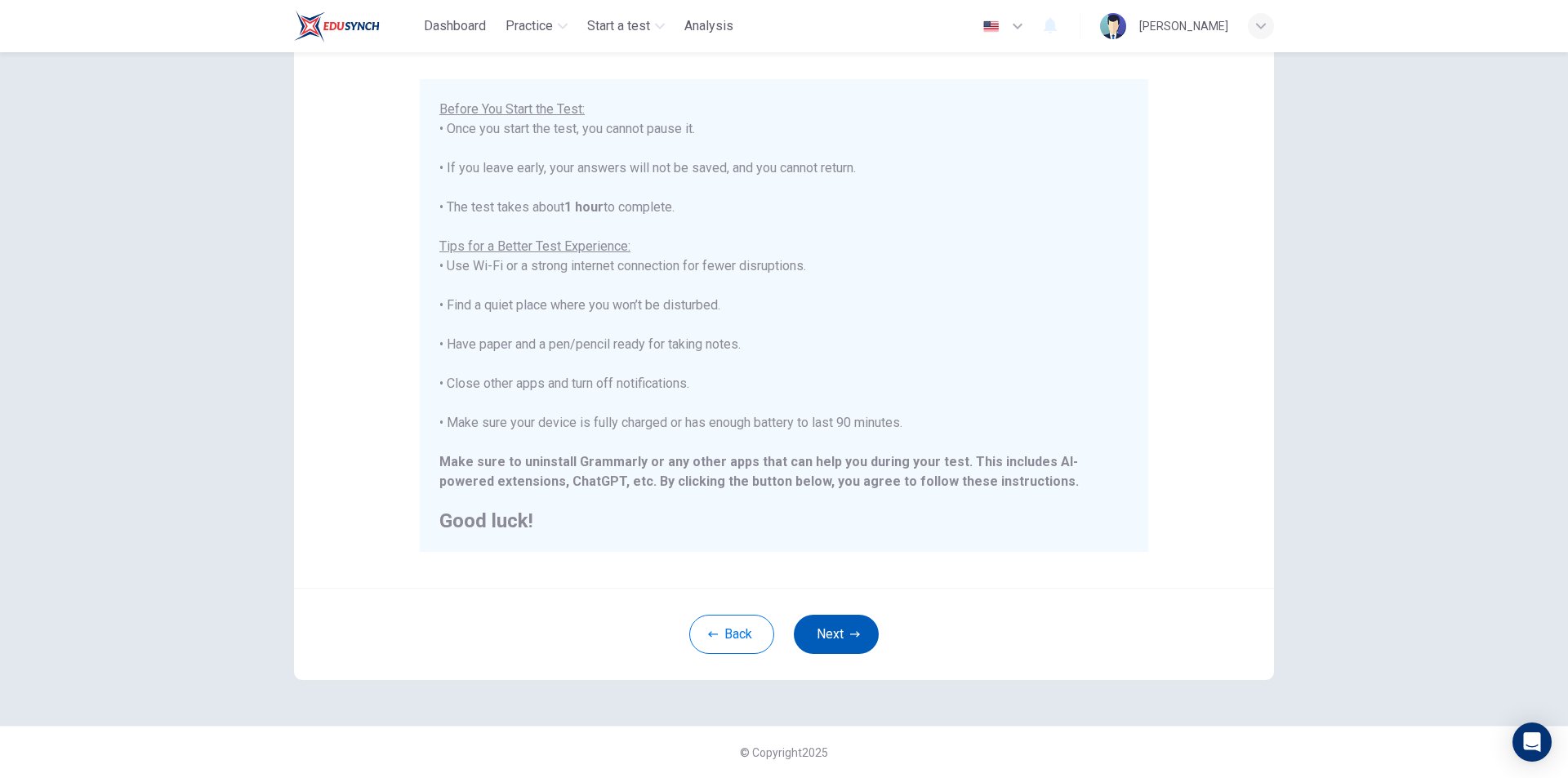
click at [864, 640] on button "Next" at bounding box center [836, 634] width 85 height 39
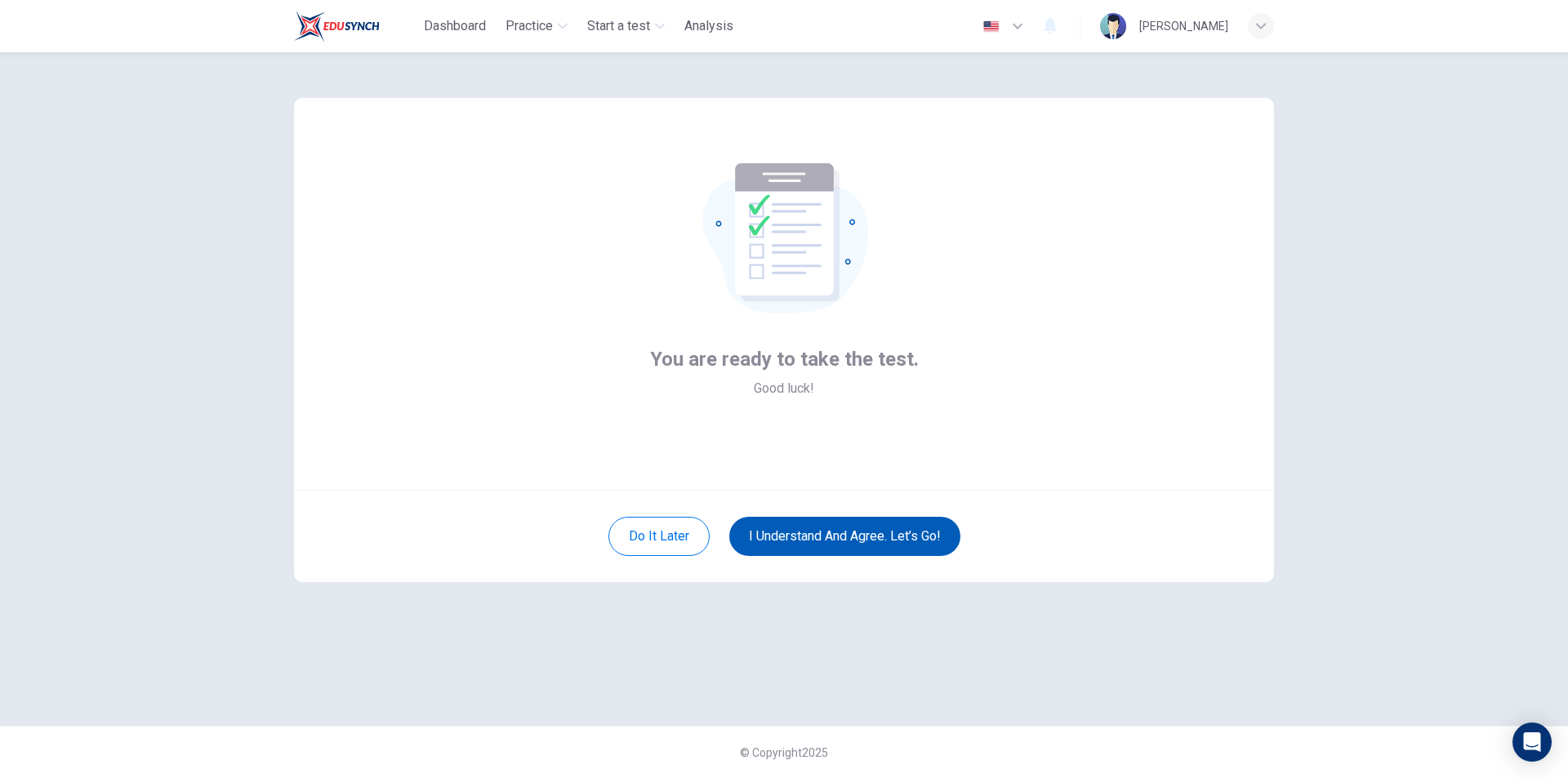
scroll to position [0, 0]
click at [910, 514] on div "Do it later I understand and agree. Let’s go!" at bounding box center [784, 536] width 980 height 92
click at [930, 537] on button "I understand and agree. Let’s go!" at bounding box center [844, 536] width 231 height 39
